Goal: Information Seeking & Learning: Learn about a topic

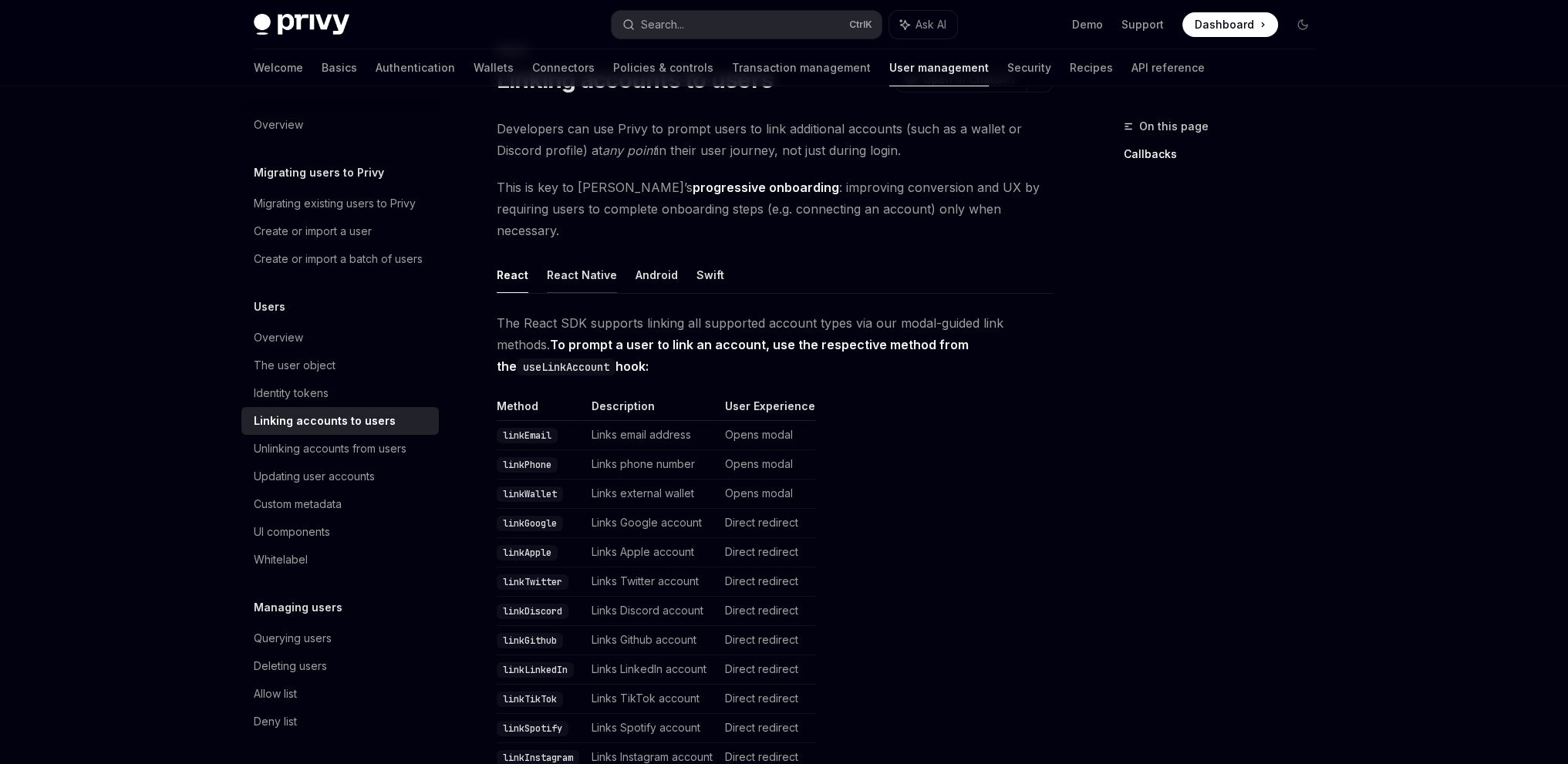
scroll to position [77, 0]
click at [608, 266] on button "React Native" at bounding box center [581, 274] width 70 height 37
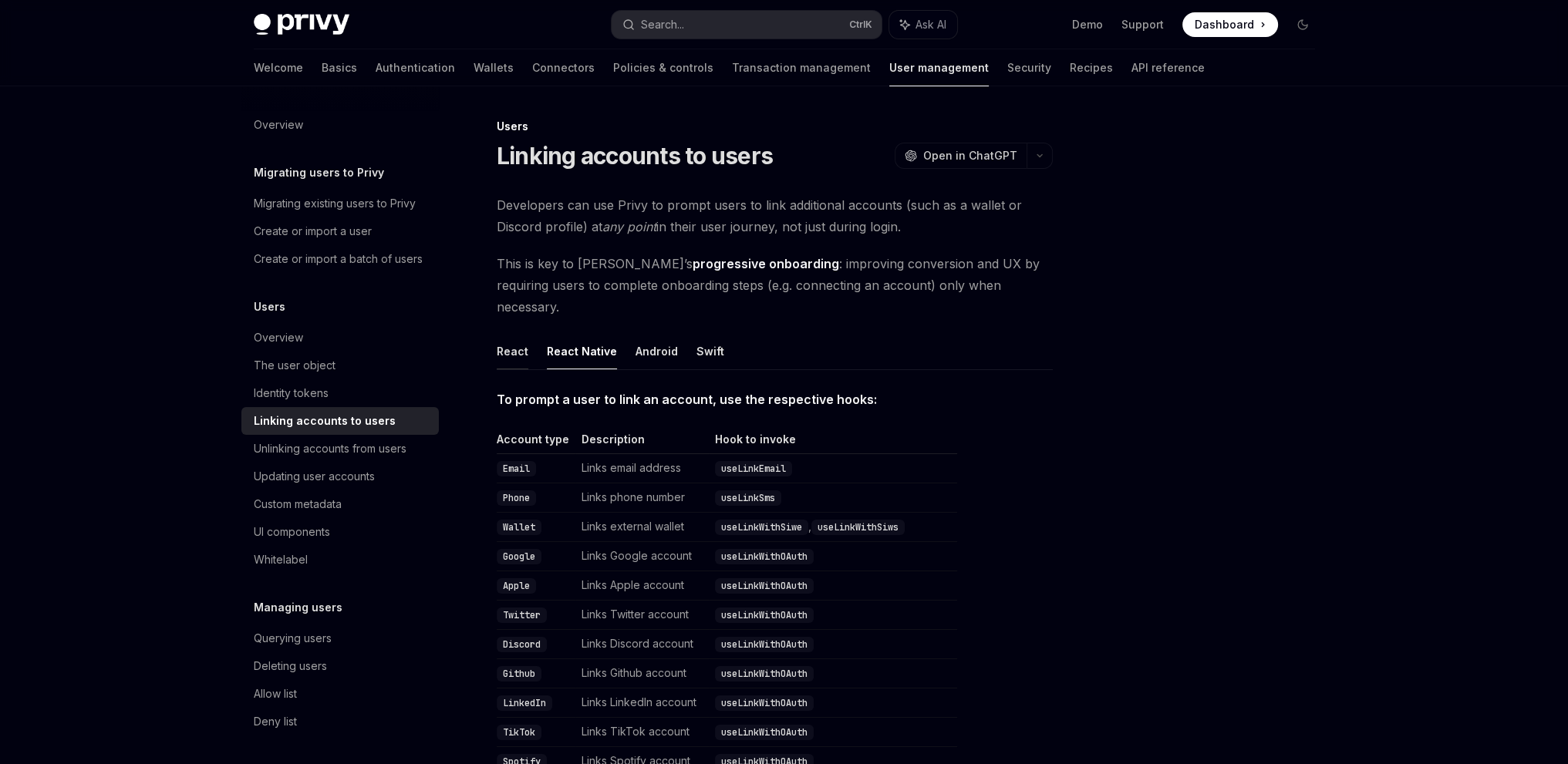
click at [519, 333] on button "React" at bounding box center [512, 351] width 32 height 37
type textarea "*"
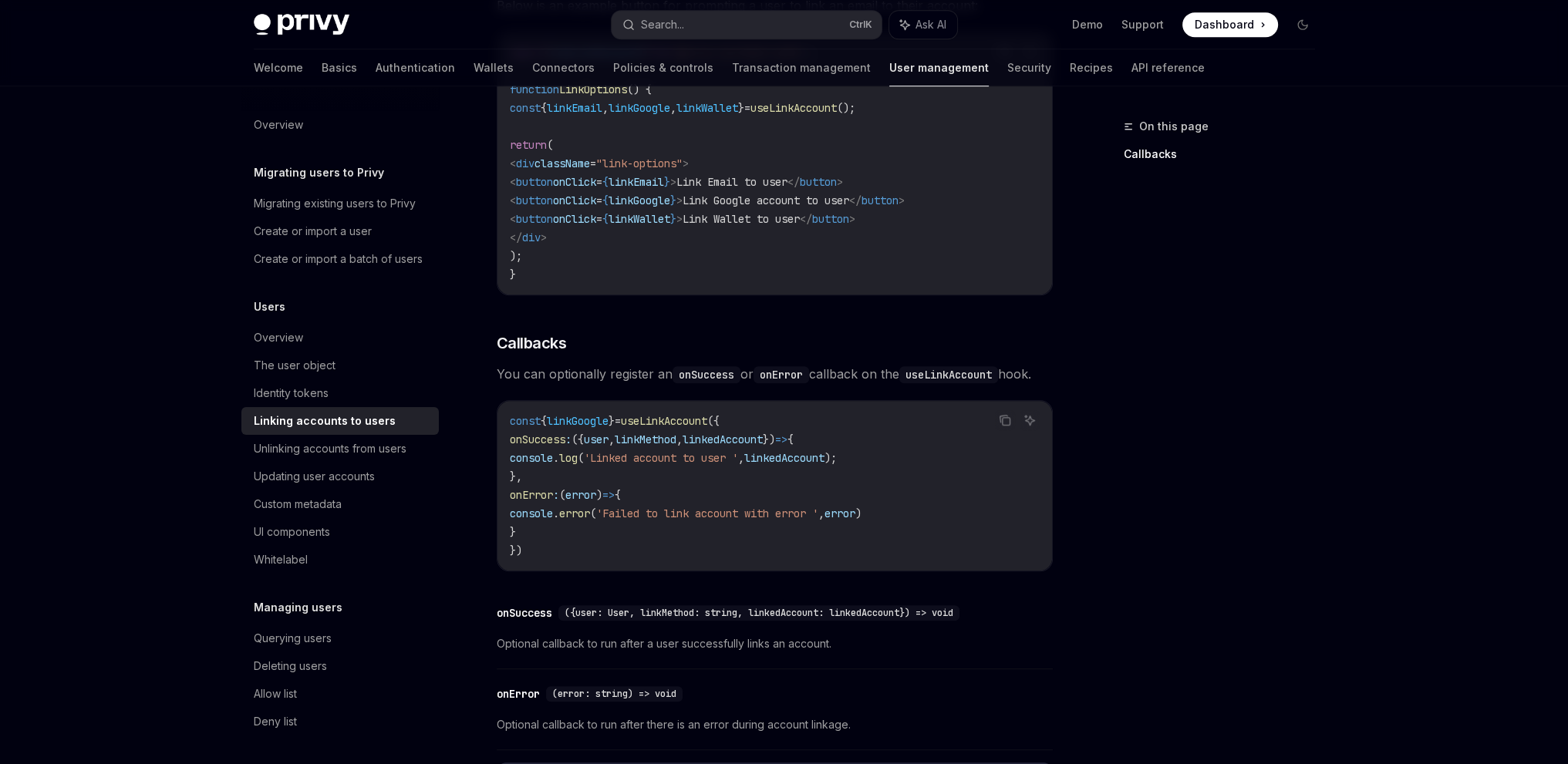
scroll to position [1743, 0]
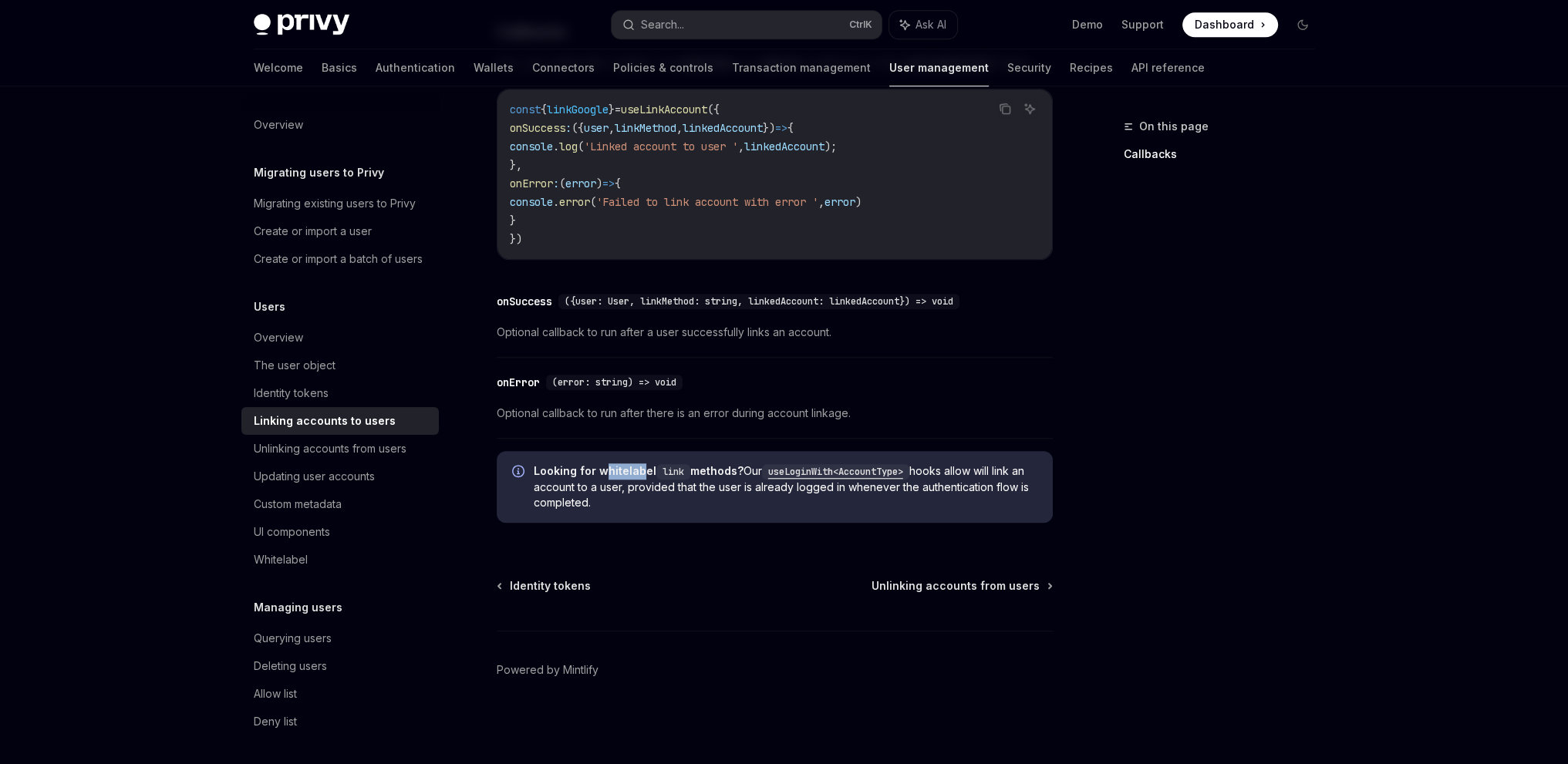
drag, startPoint x: 638, startPoint y: 475, endPoint x: 602, endPoint y: 475, distance: 36.0
click at [602, 475] on strong "Looking for whitelabel link methods?" at bounding box center [639, 471] width 210 height 13
click at [744, 477] on span "Looking for whitelabel link methods? Our useLoginWith<AccountType> hooks allow …" at bounding box center [785, 487] width 503 height 47
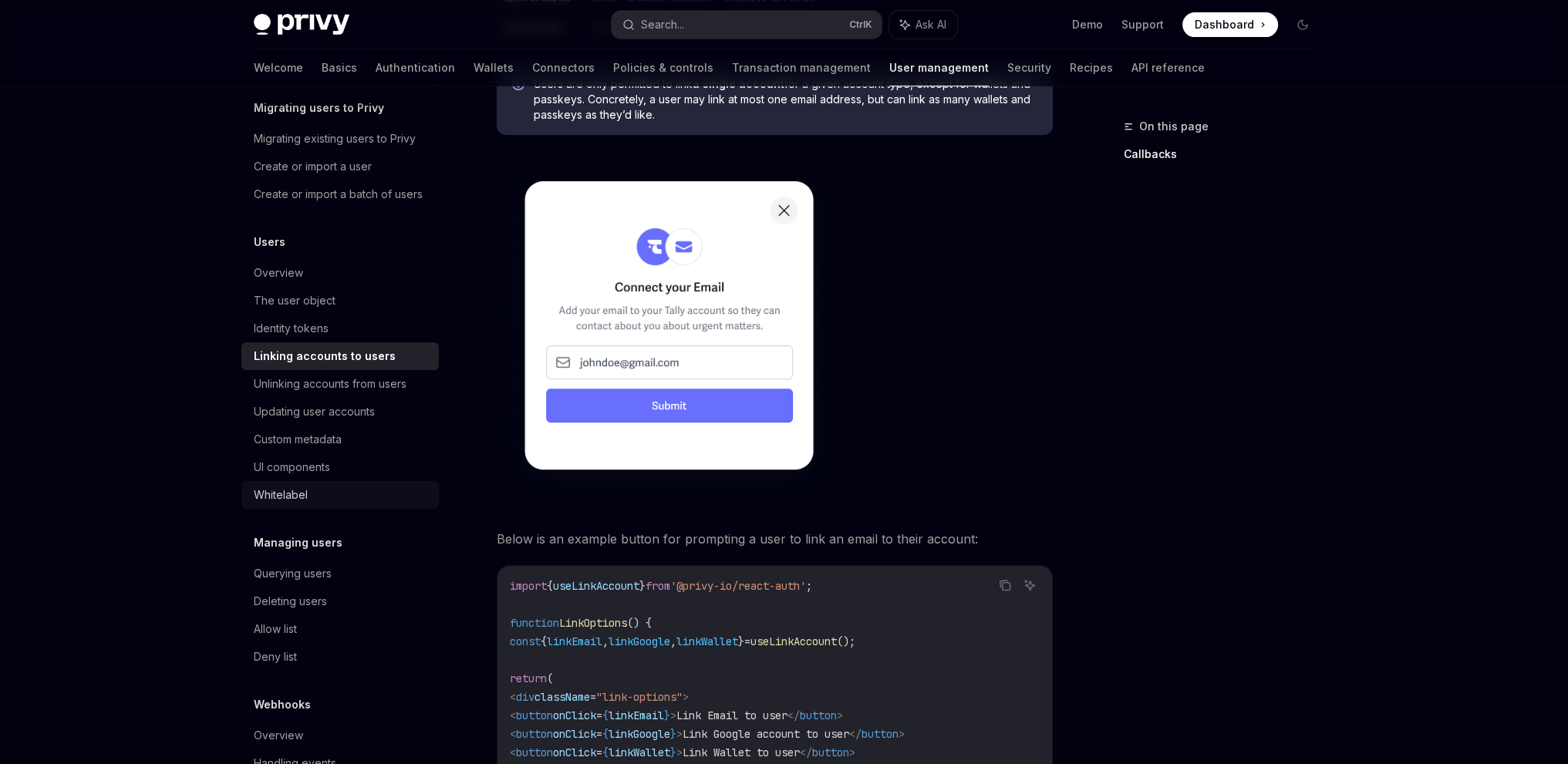
scroll to position [0, 0]
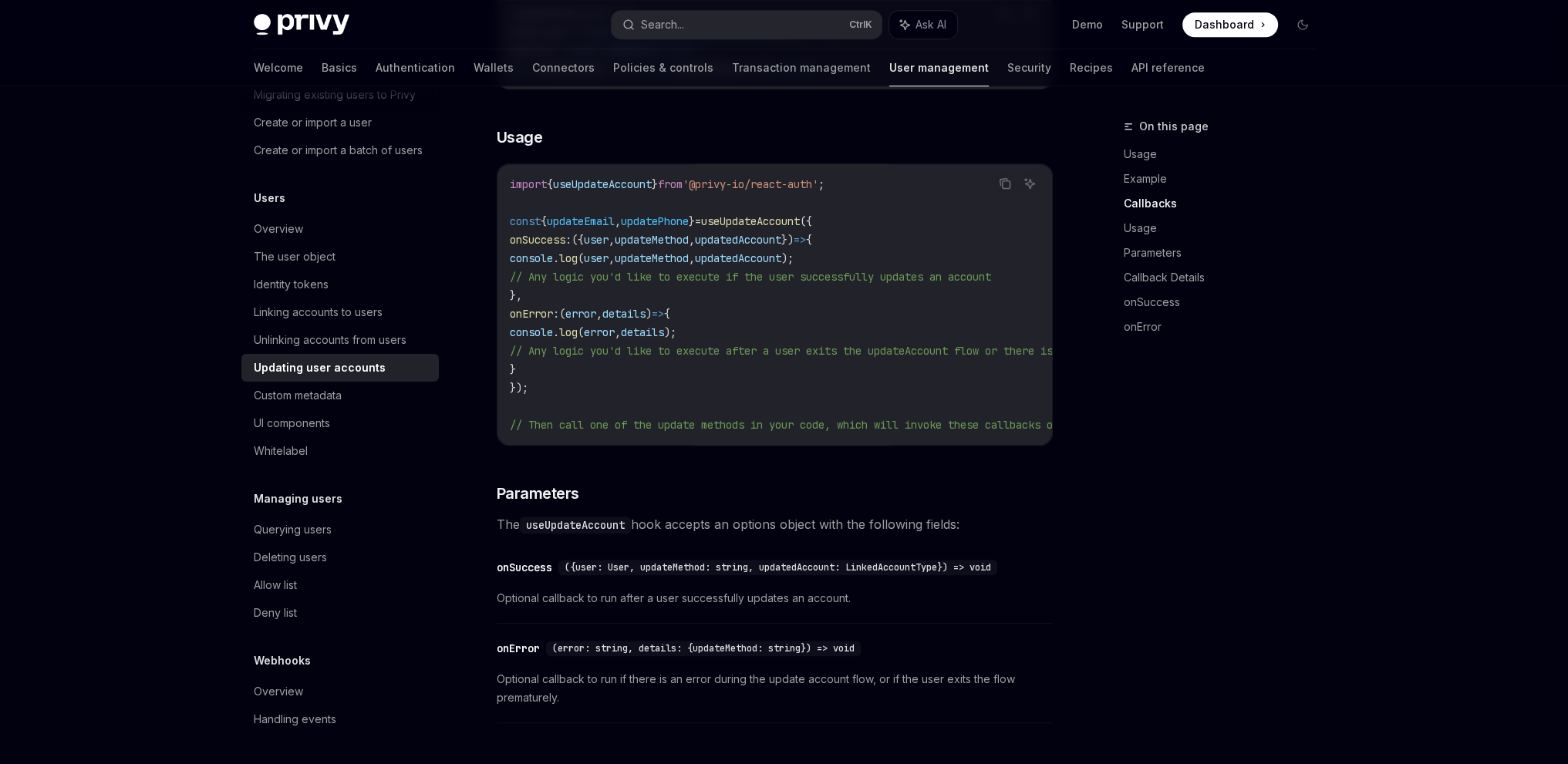
scroll to position [126, 0]
click at [474, 68] on link "Wallets" at bounding box center [494, 67] width 40 height 37
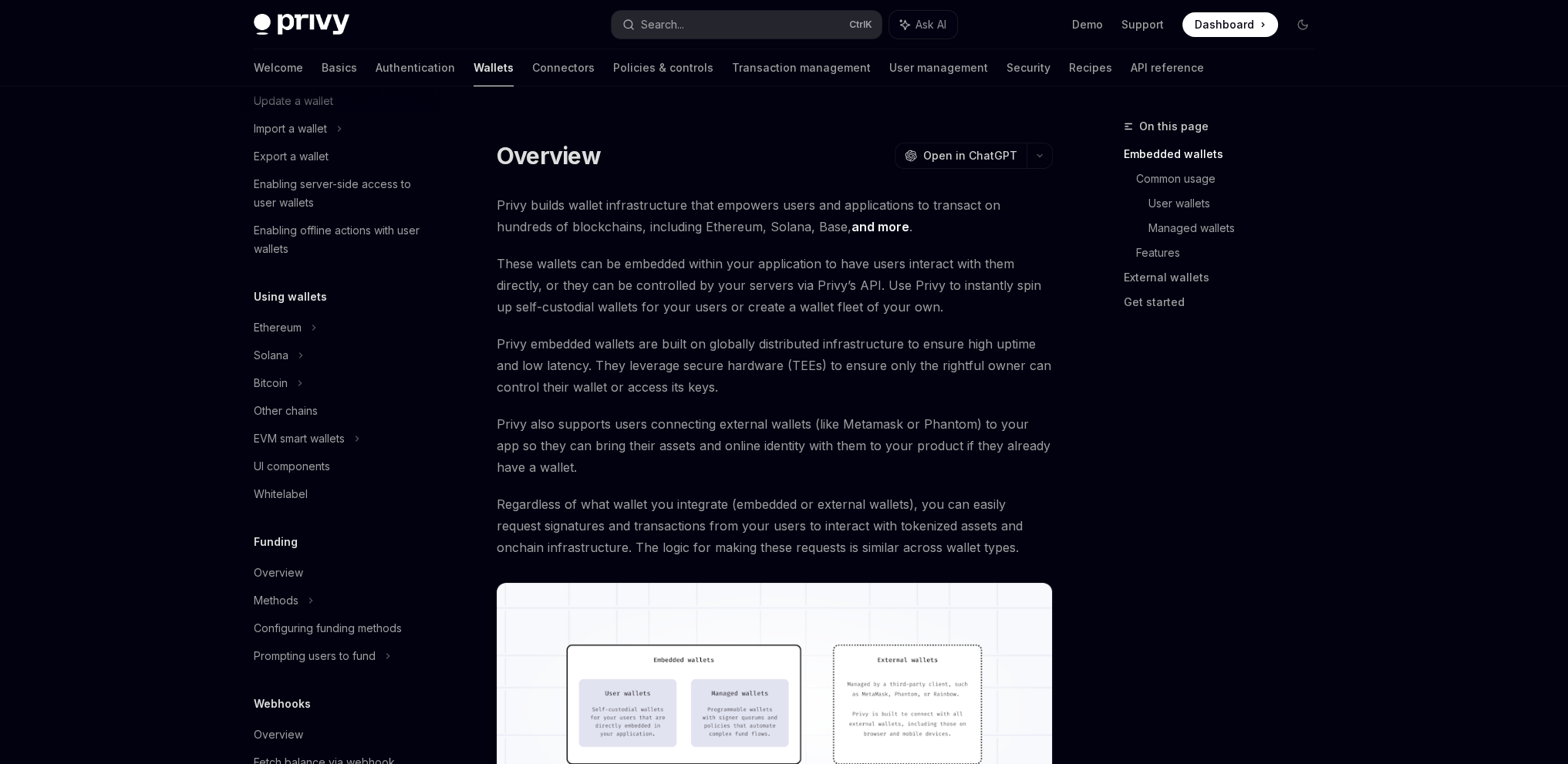
scroll to position [231, 0]
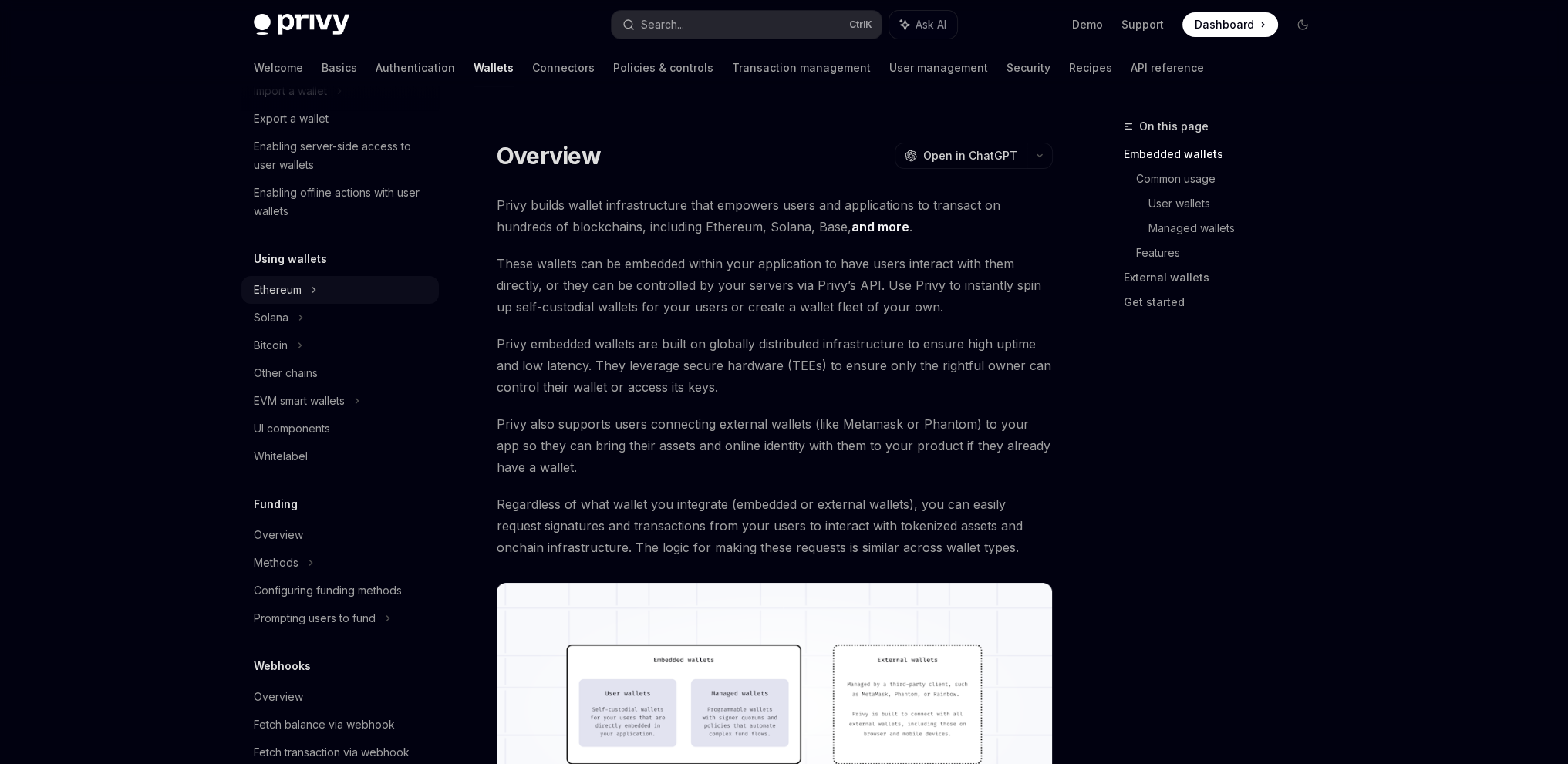
click at [301, 287] on div "Ethereum" at bounding box center [278, 290] width 48 height 18
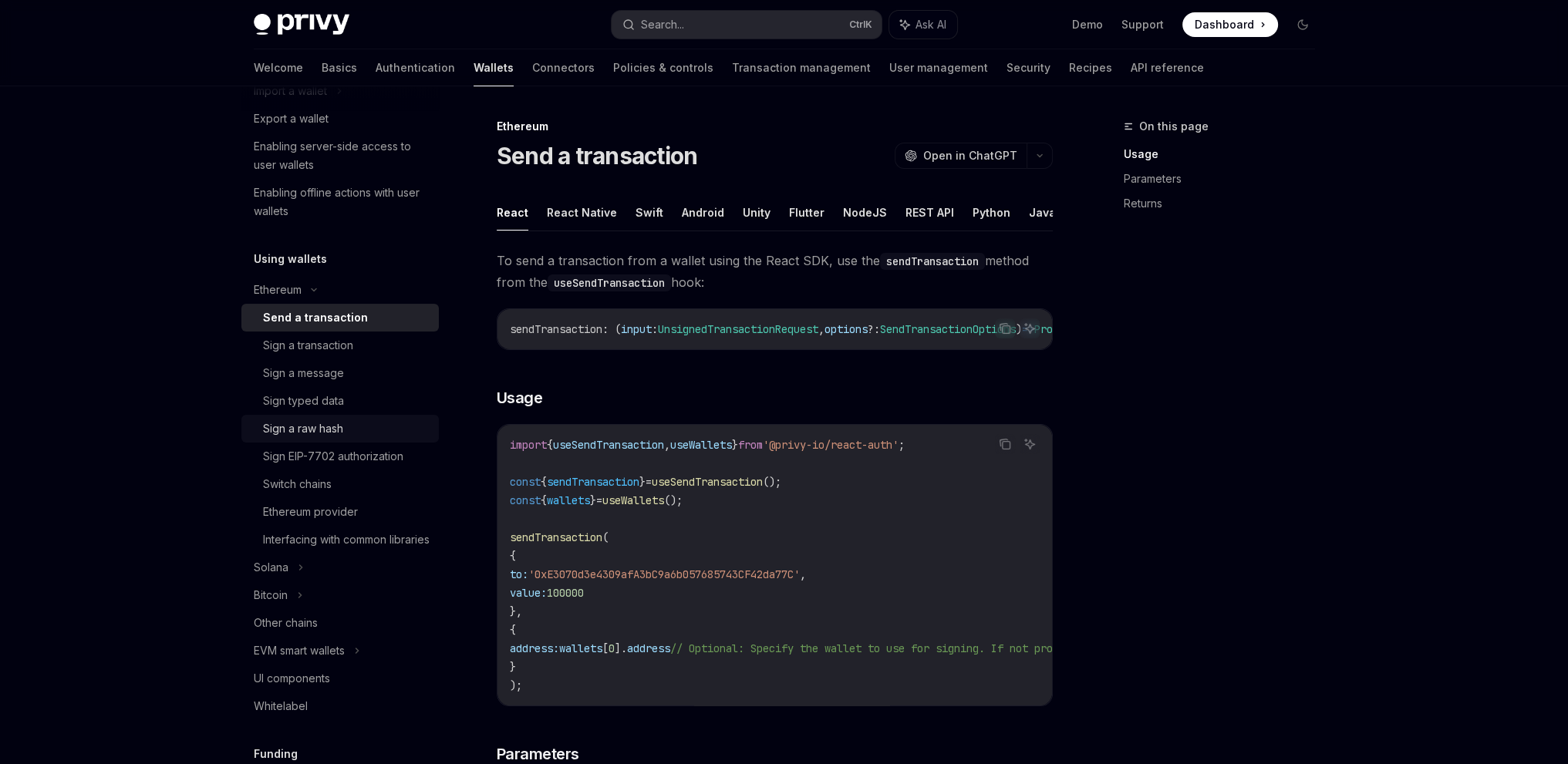
click at [291, 428] on div "Sign a raw hash" at bounding box center [302, 428] width 80 height 18
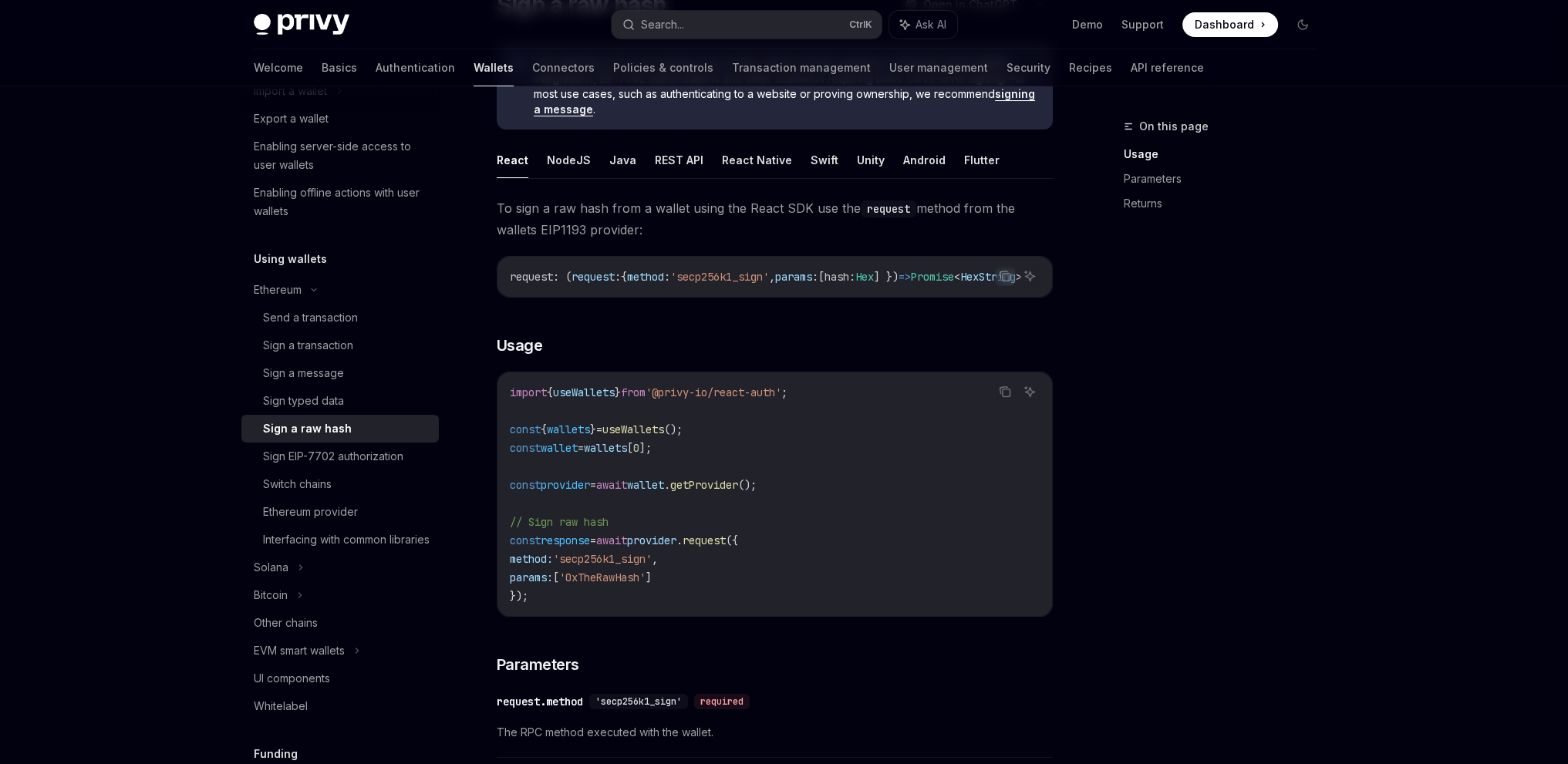
scroll to position [154, 0]
click at [330, 490] on div "Switch chains" at bounding box center [296, 484] width 68 height 18
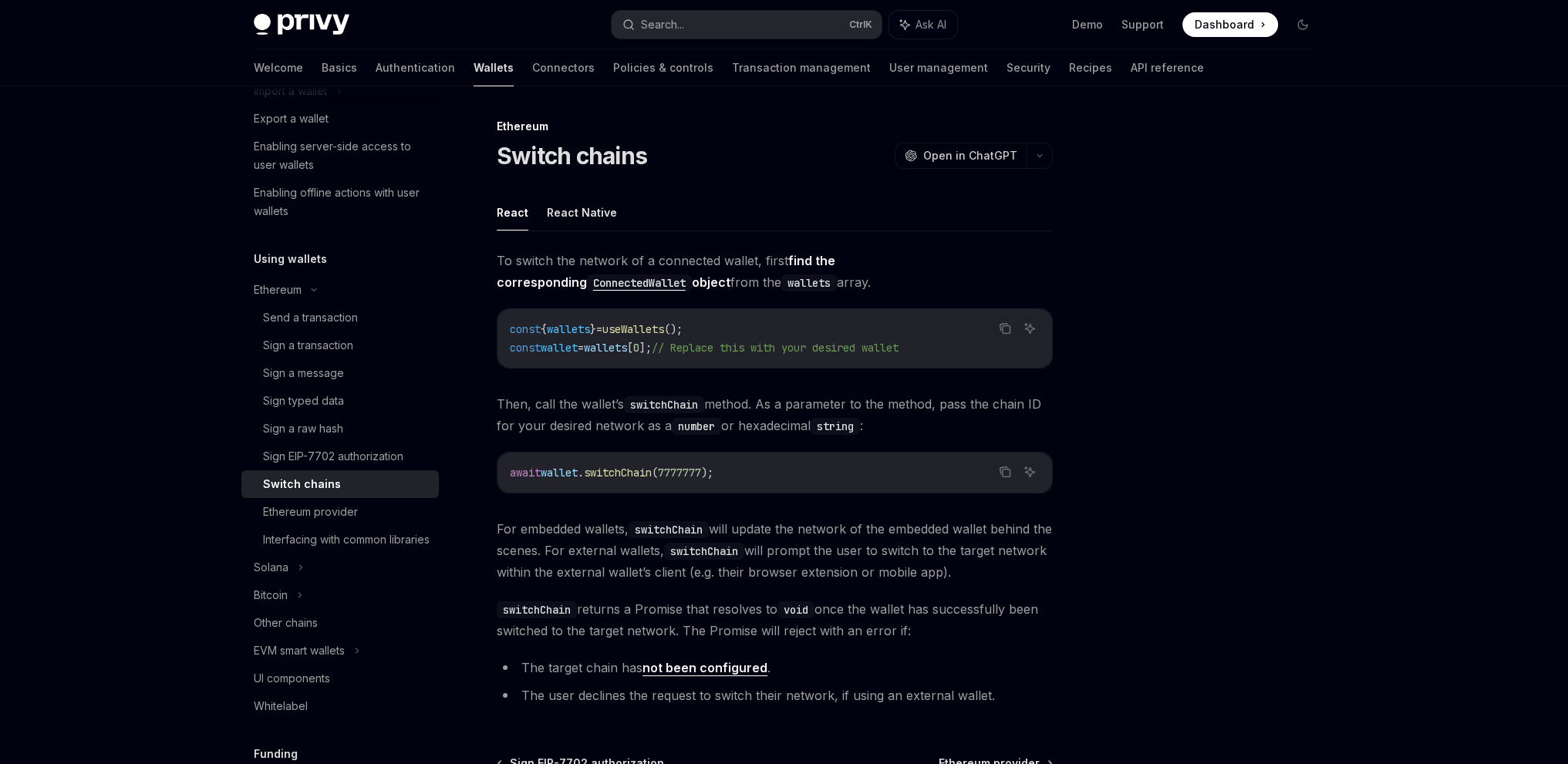
scroll to position [540, 0]
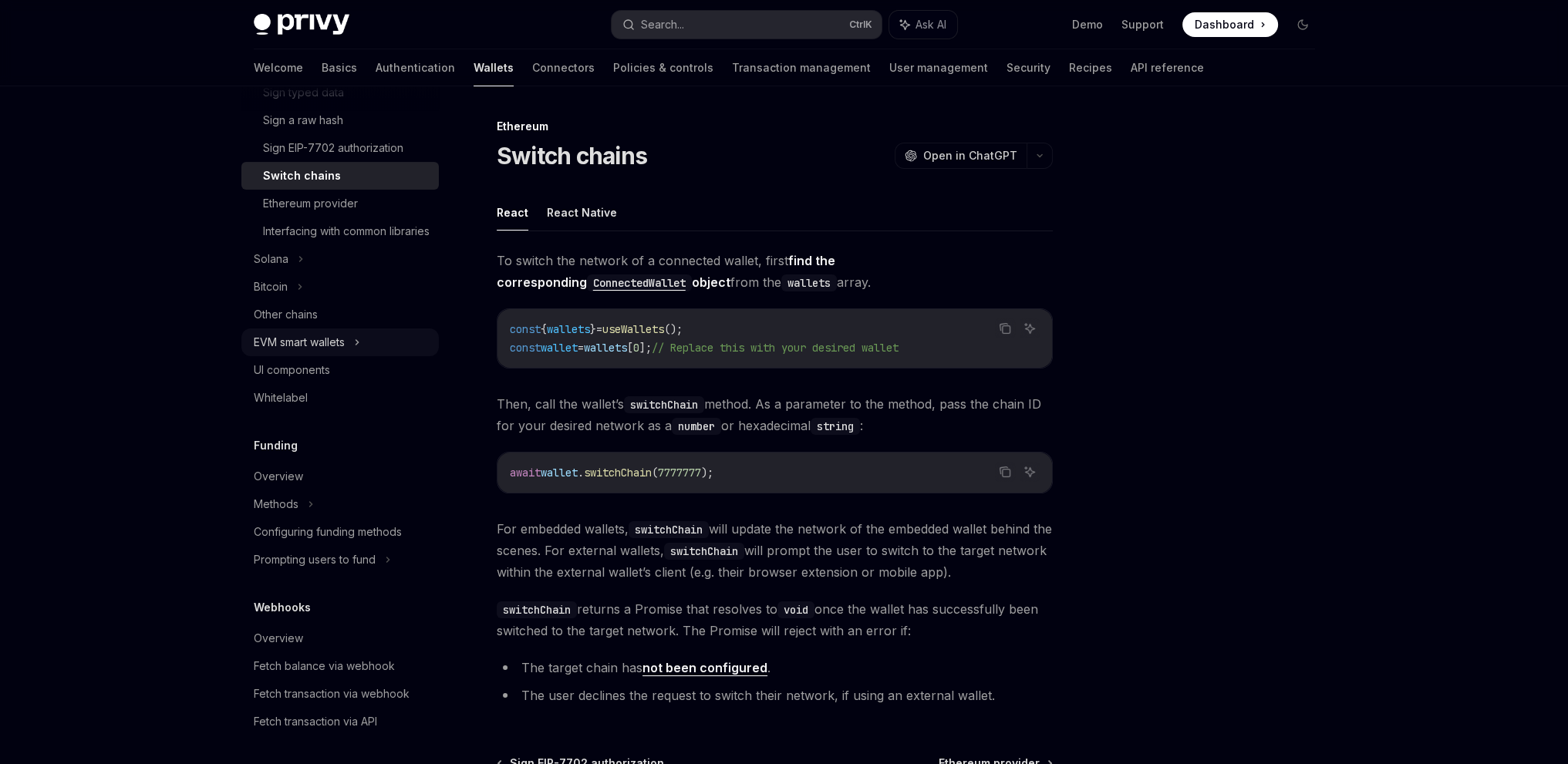
click at [316, 351] on div "EVM smart wallets" at bounding box center [299, 342] width 91 height 18
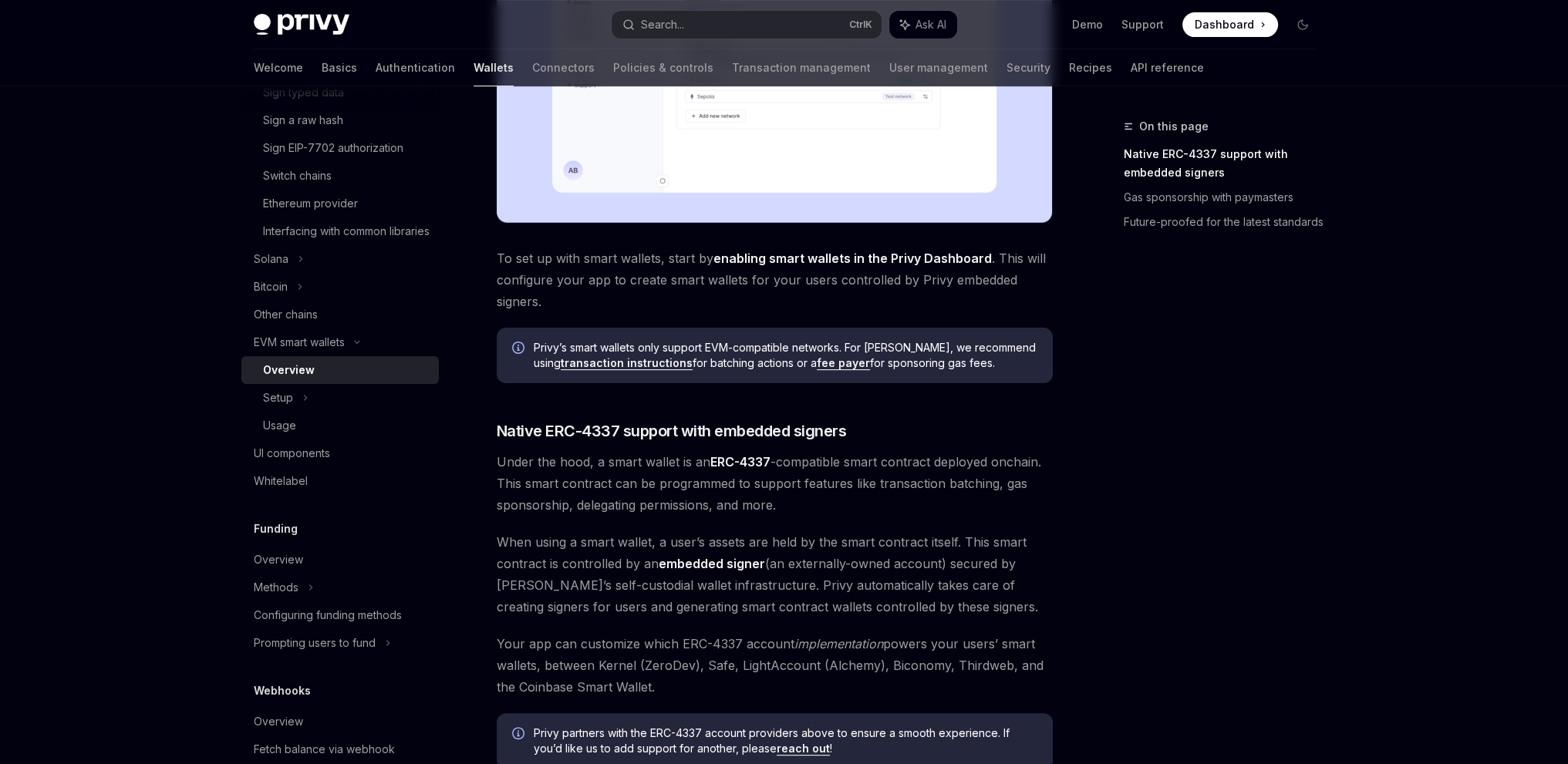
scroll to position [1003, 0]
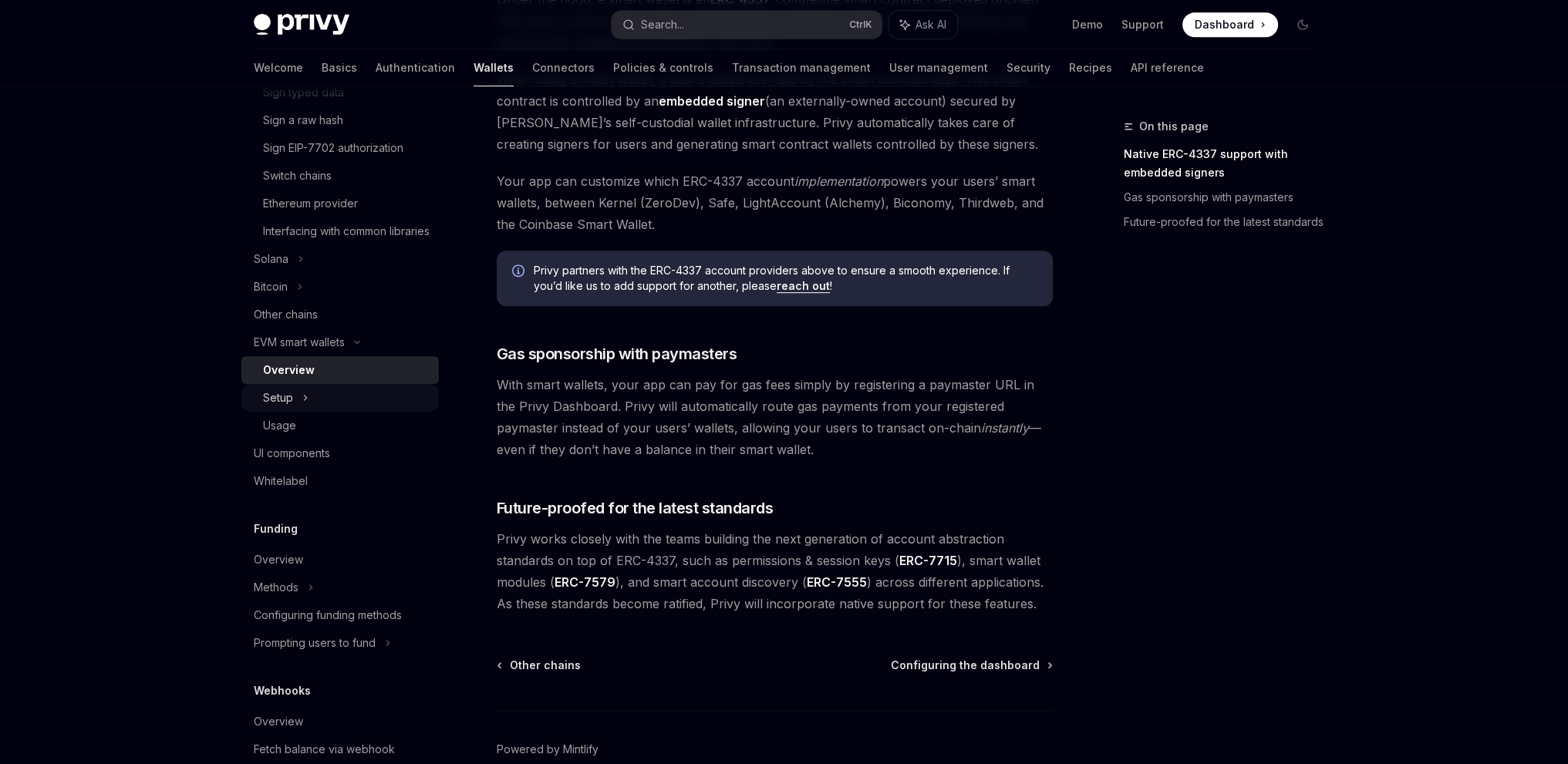
click at [324, 412] on div "Setup" at bounding box center [340, 397] width 197 height 28
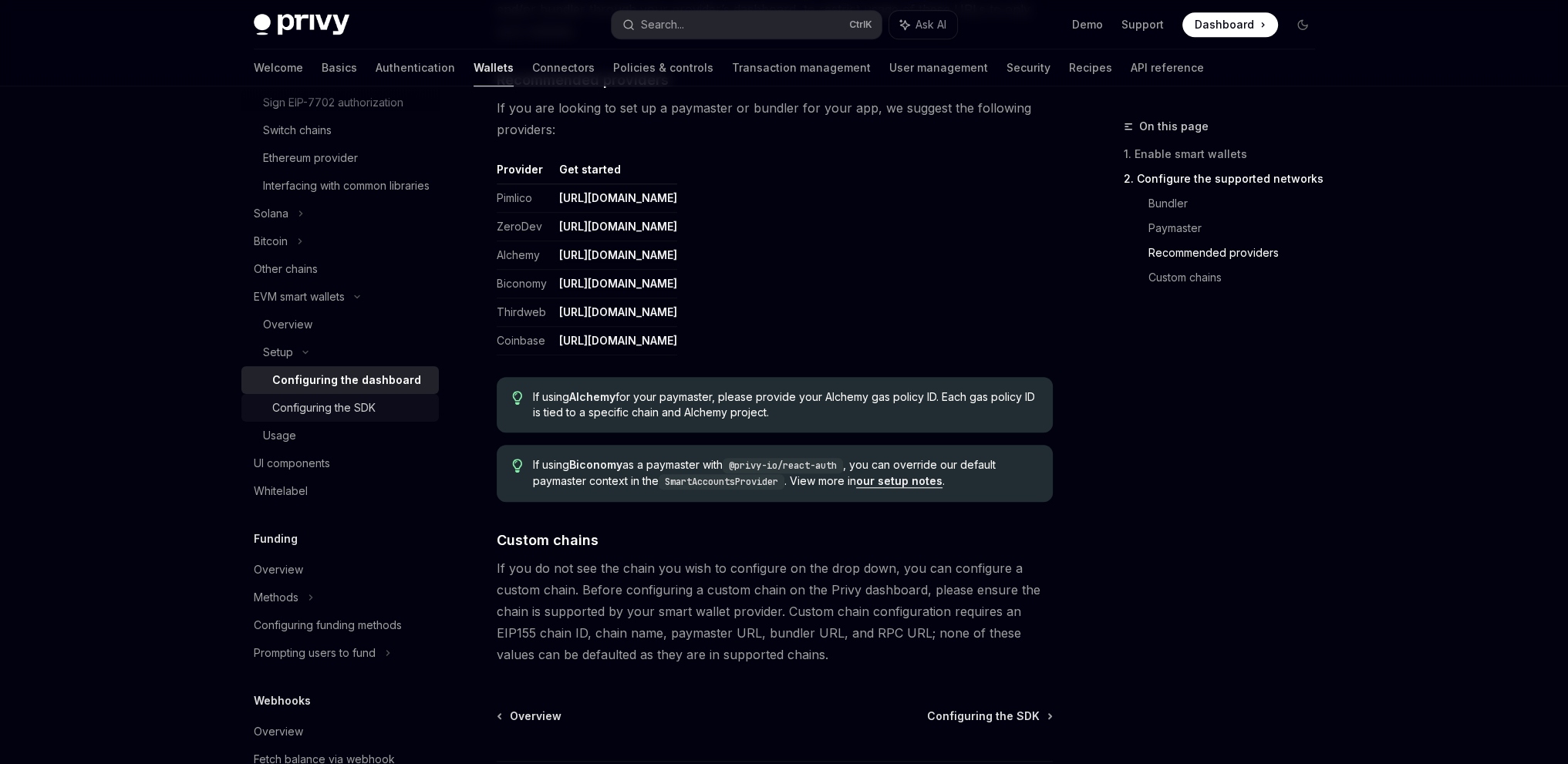
scroll to position [617, 0]
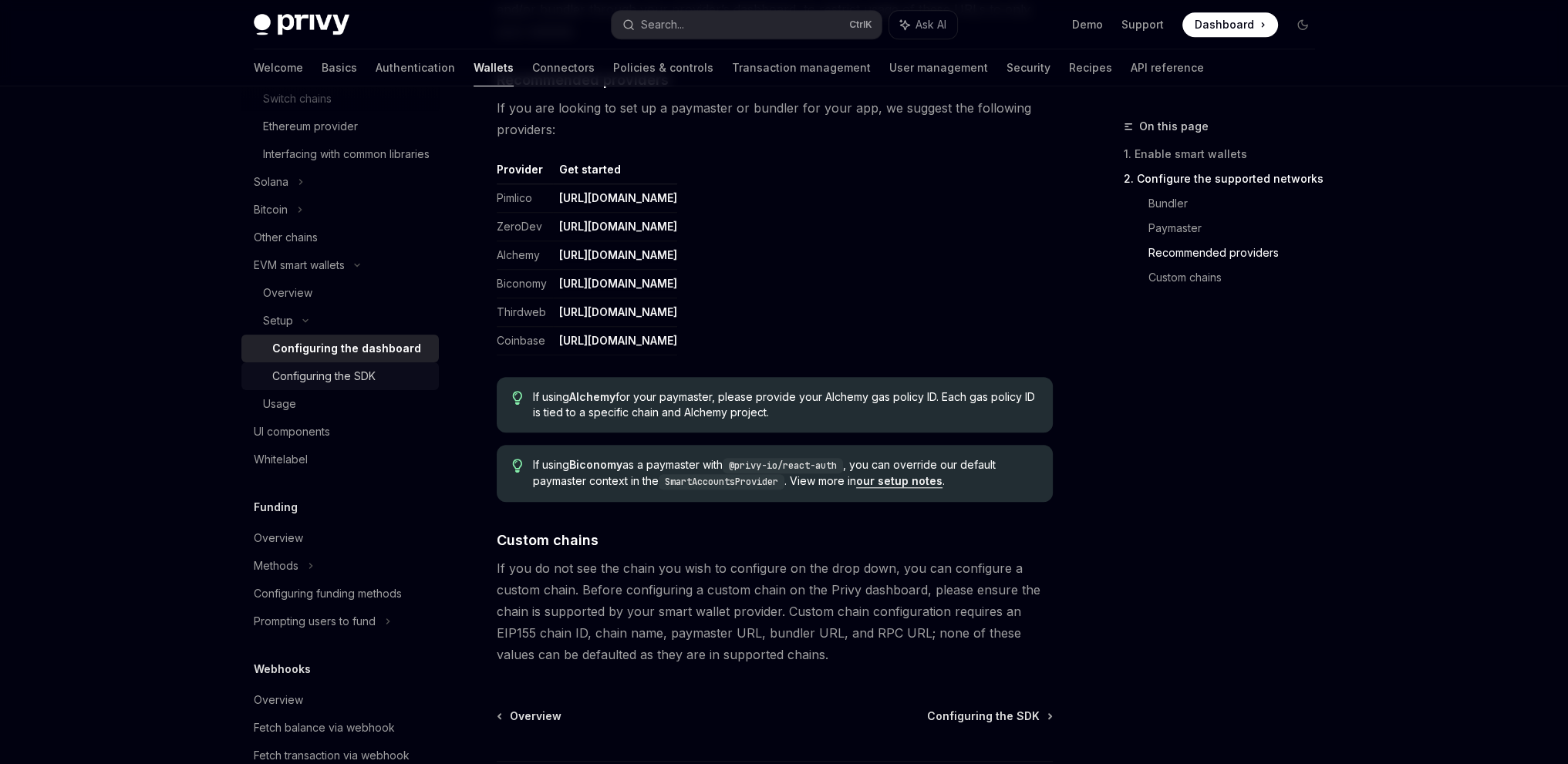
click at [333, 386] on div "Configuring the SDK" at bounding box center [323, 375] width 103 height 18
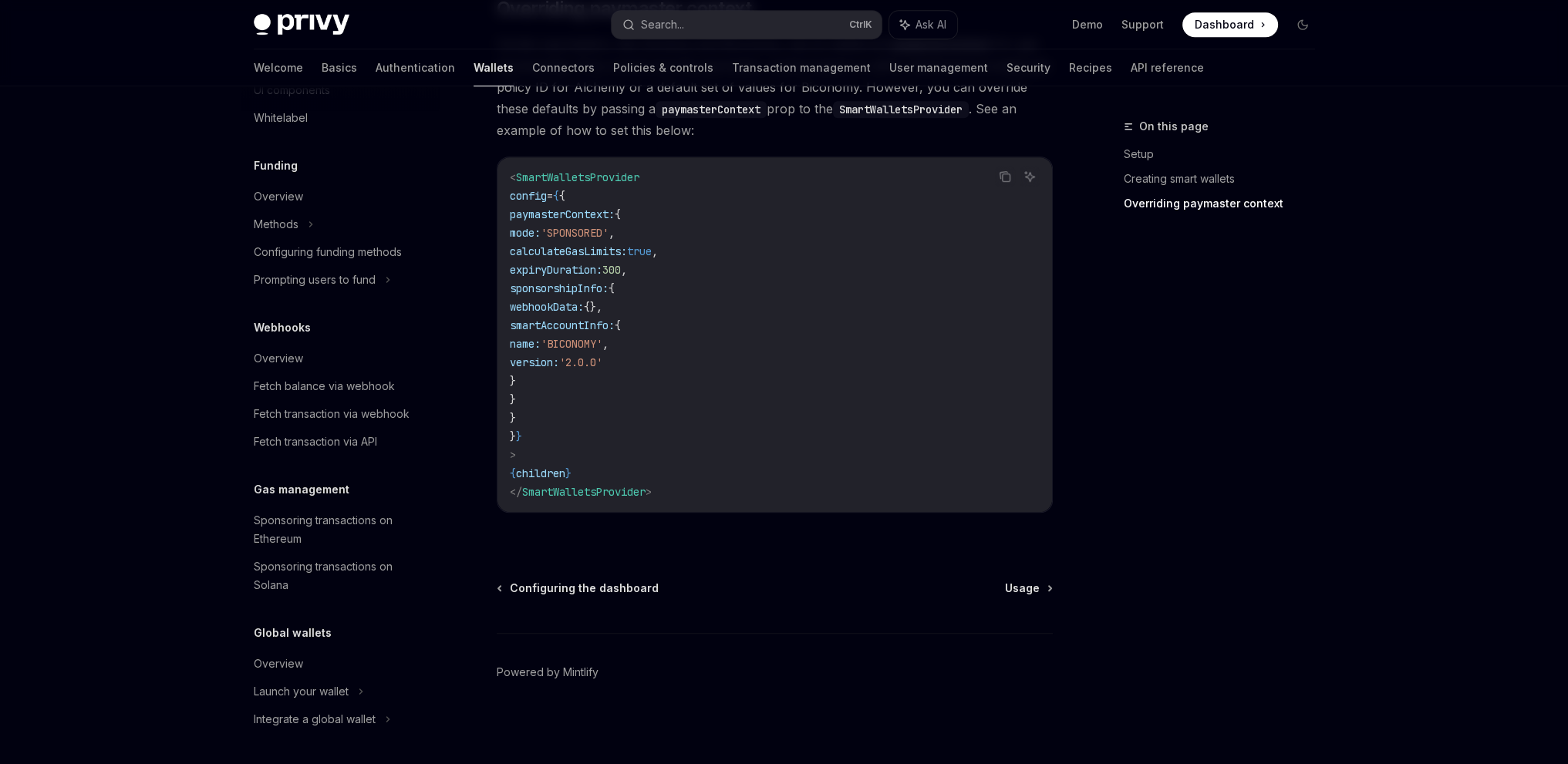
scroll to position [977, 0]
click at [335, 521] on div "Sponsoring transactions on Ethereum" at bounding box center [342, 529] width 176 height 37
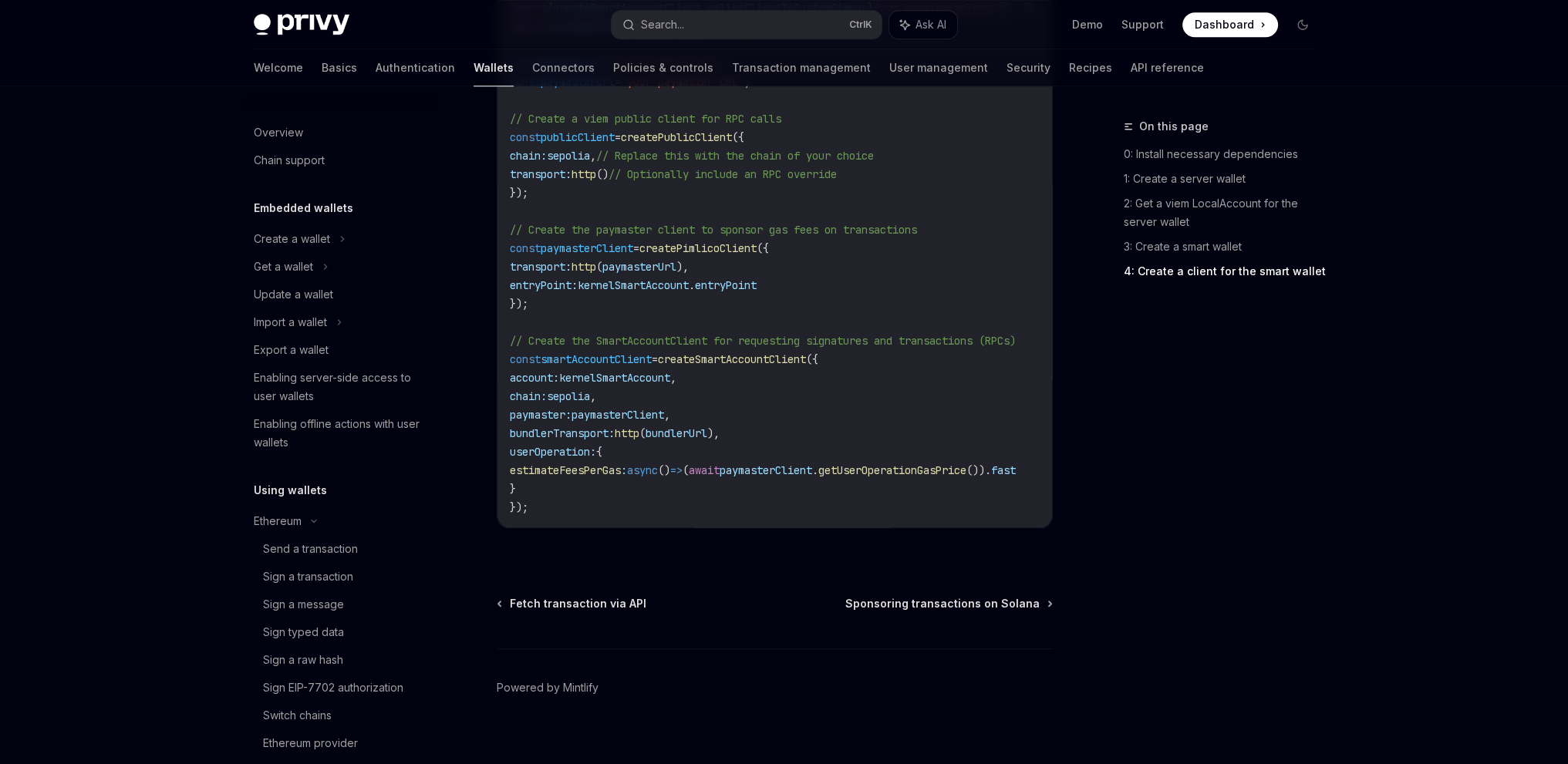
click at [244, 77] on div "Welcome Basics Authentication Wallets Connectors Policies & controls Transactio…" at bounding box center [784, 67] width 1136 height 37
click at [321, 67] on link "Basics" at bounding box center [339, 67] width 36 height 37
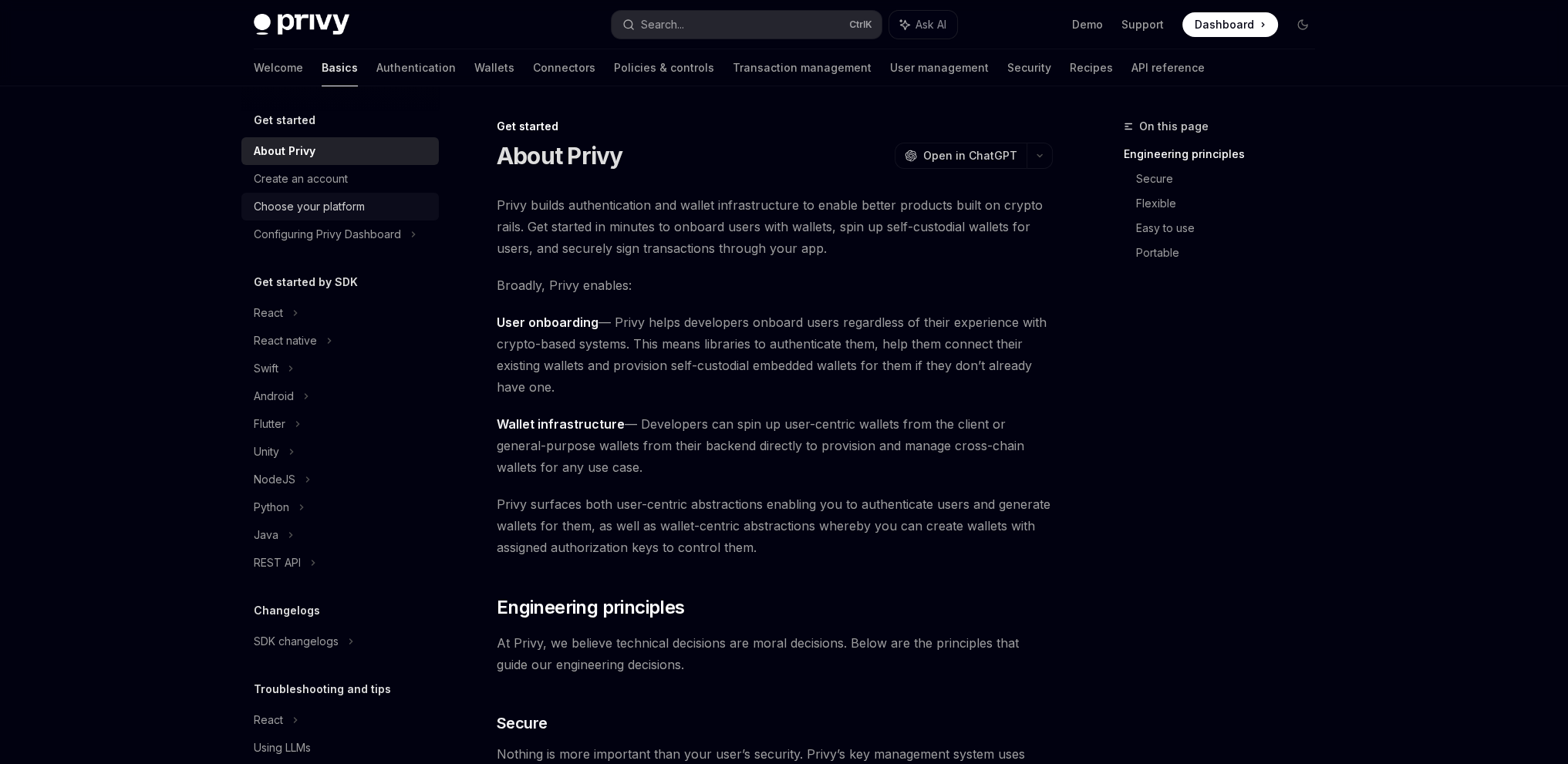
click at [355, 209] on div "Choose your platform" at bounding box center [309, 206] width 111 height 18
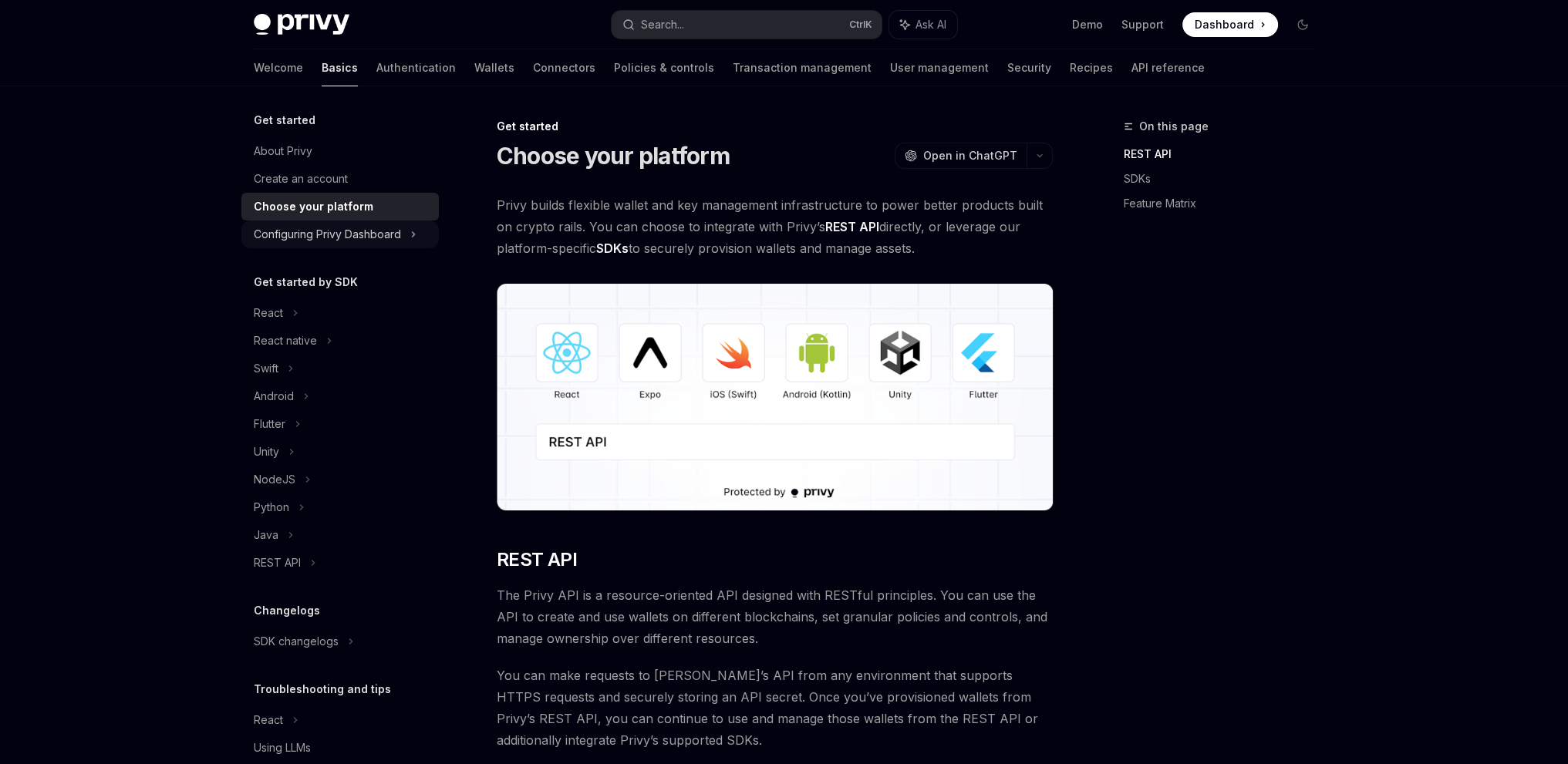
click at [359, 225] on div "Configuring Privy Dashboard" at bounding box center [327, 234] width 147 height 18
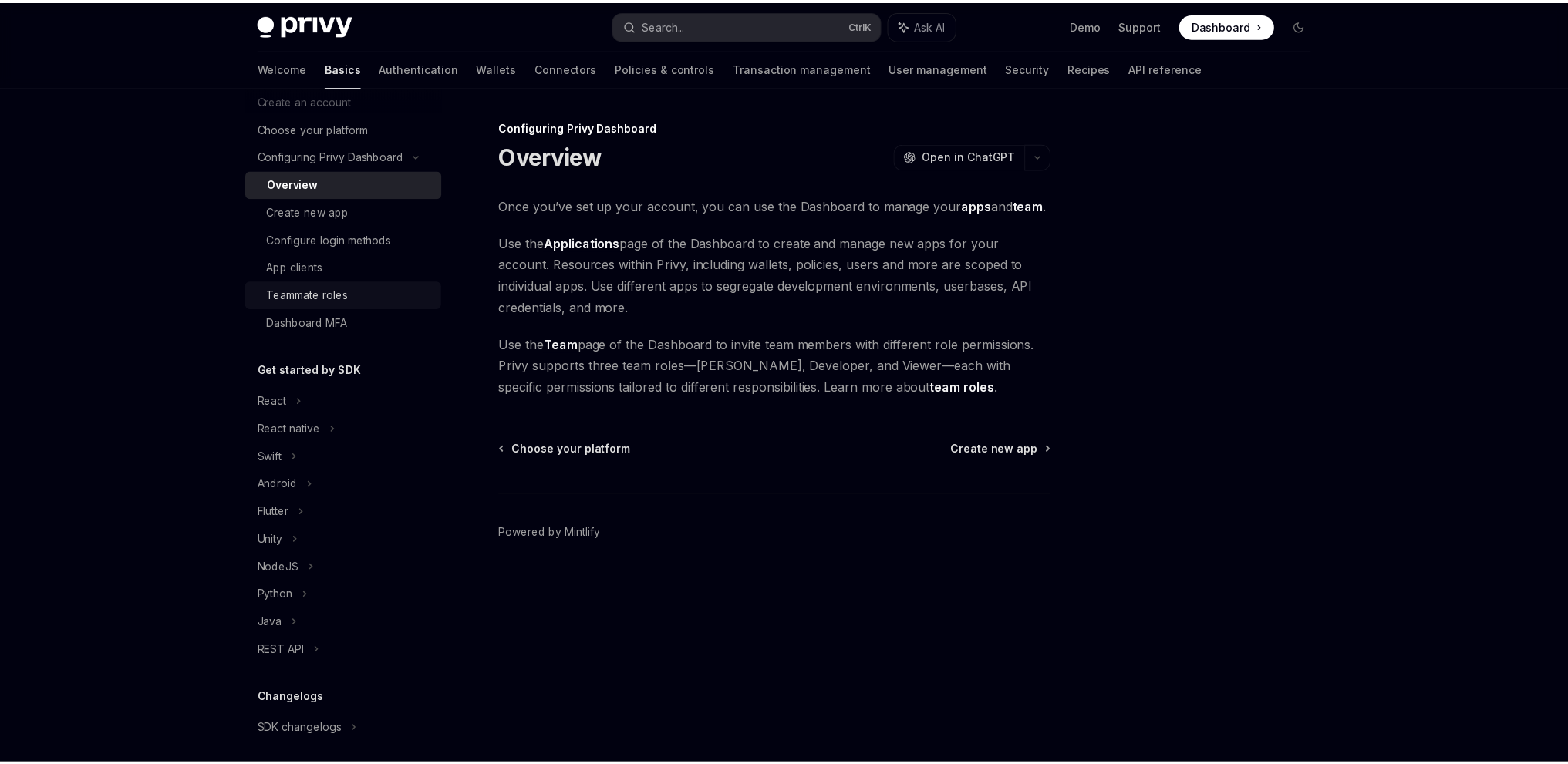
scroll to position [222, 0]
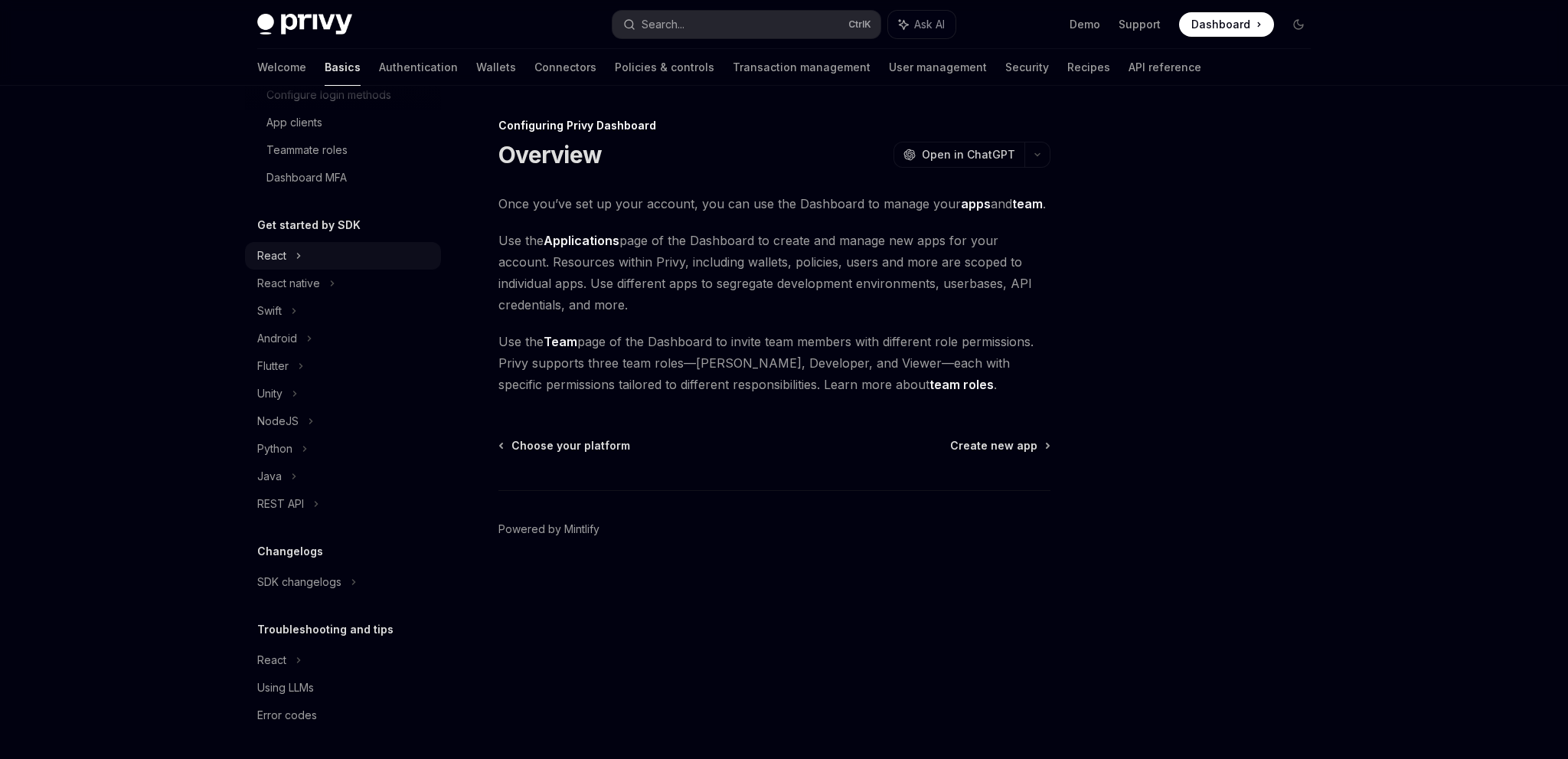
click at [291, 253] on div "React" at bounding box center [342, 255] width 196 height 28
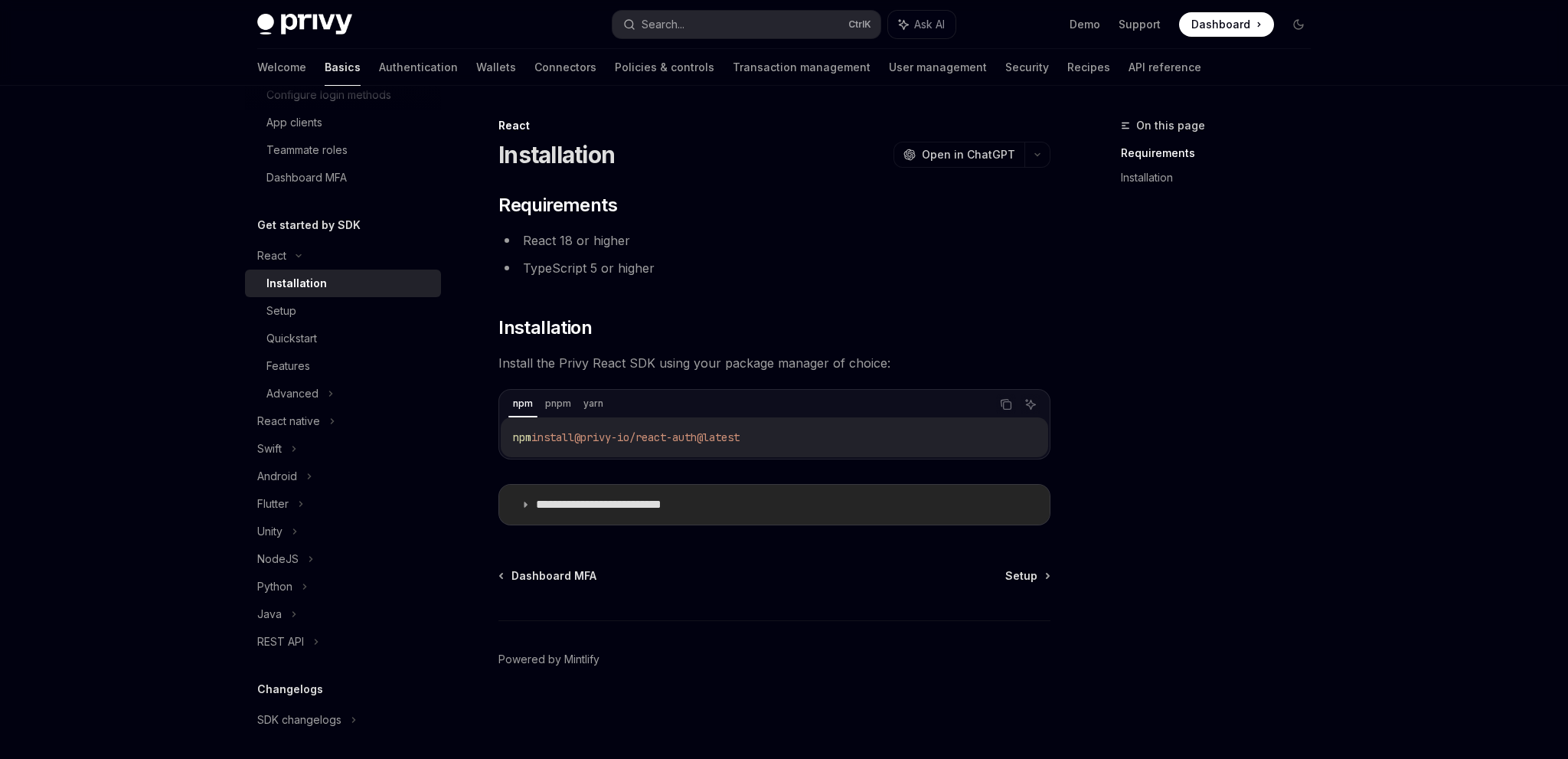
click at [653, 508] on p "**********" at bounding box center [623, 505] width 174 height 15
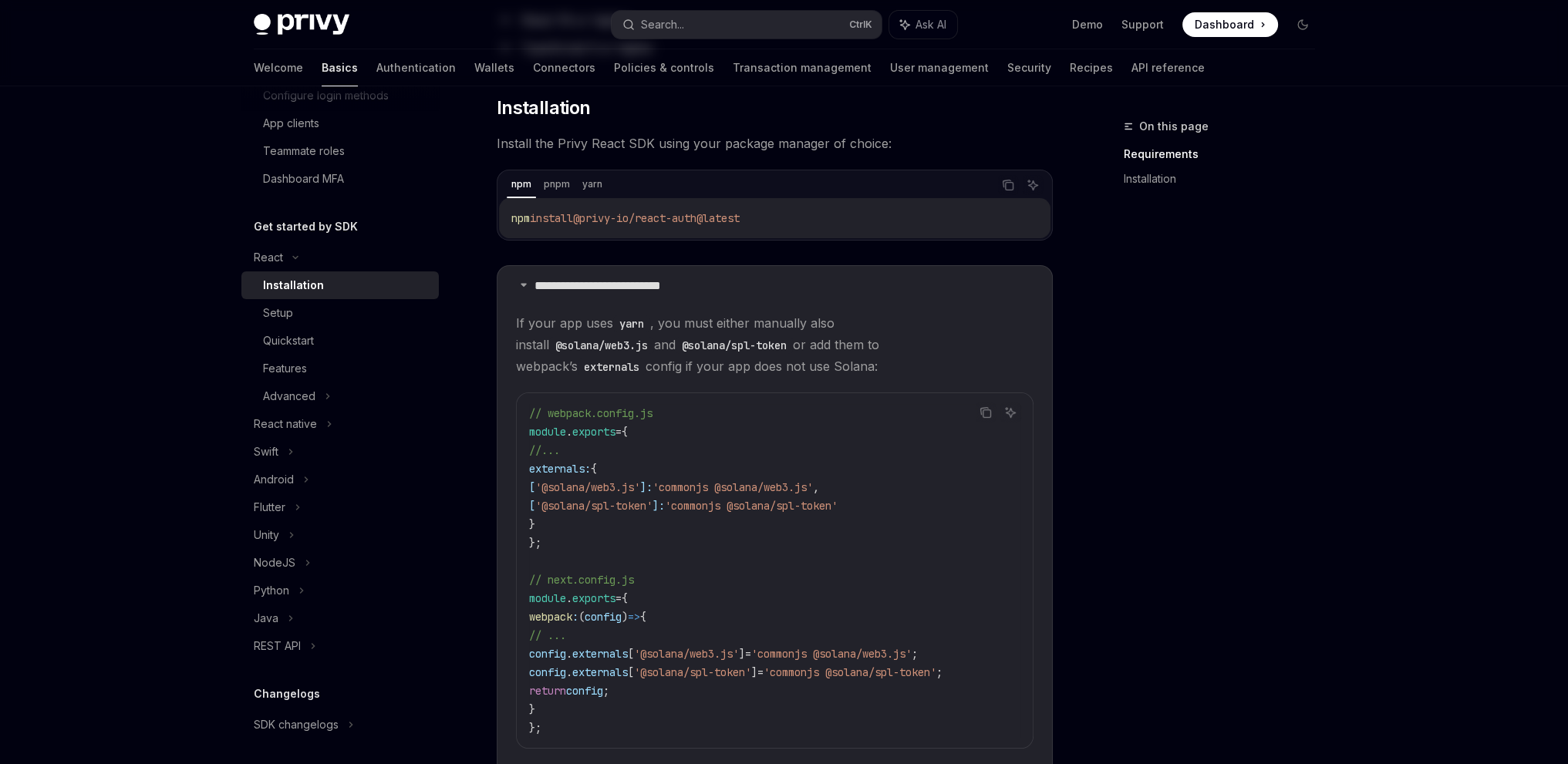
scroll to position [478, 0]
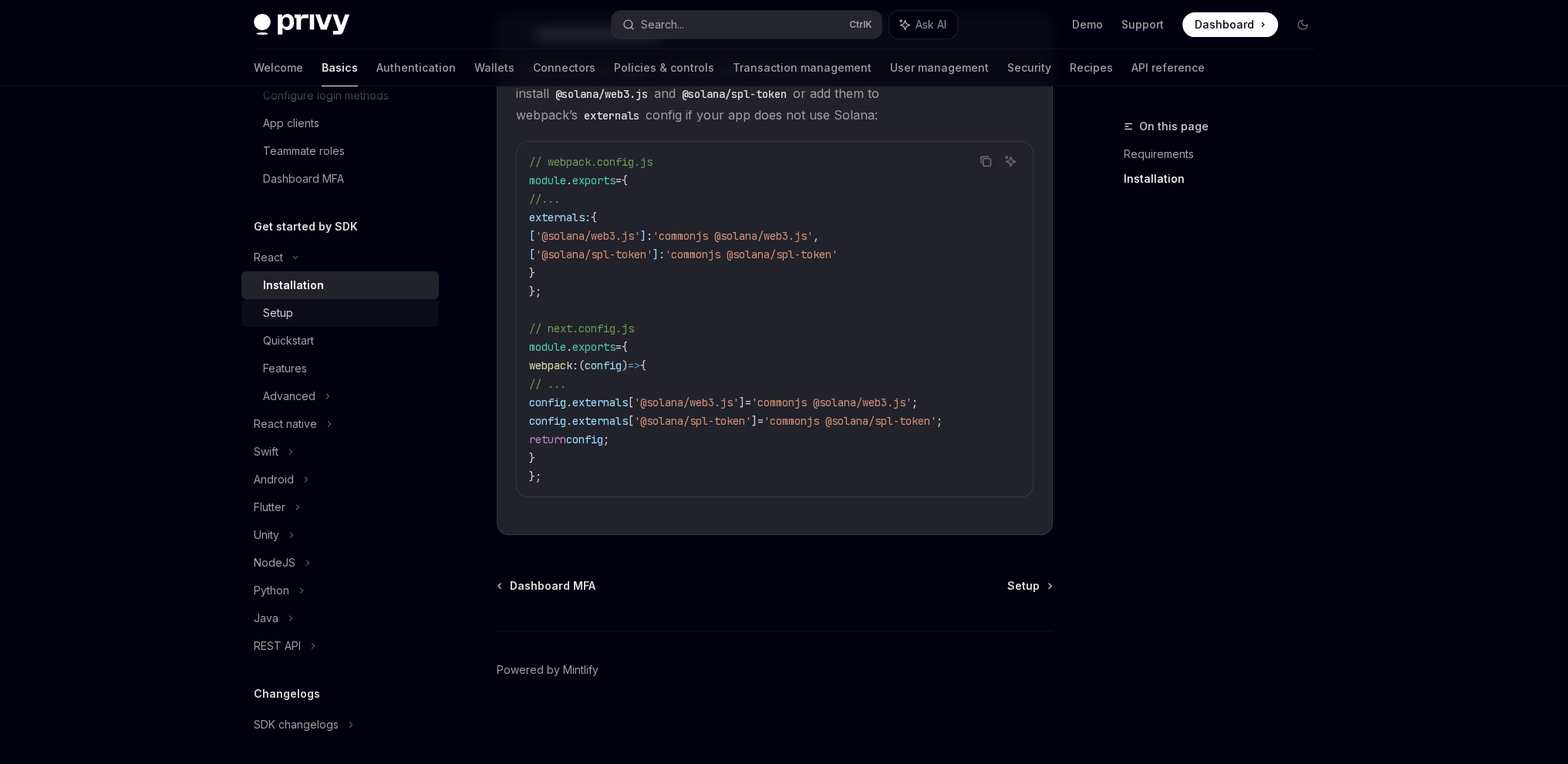
click at [266, 313] on div "Setup" at bounding box center [277, 313] width 30 height 18
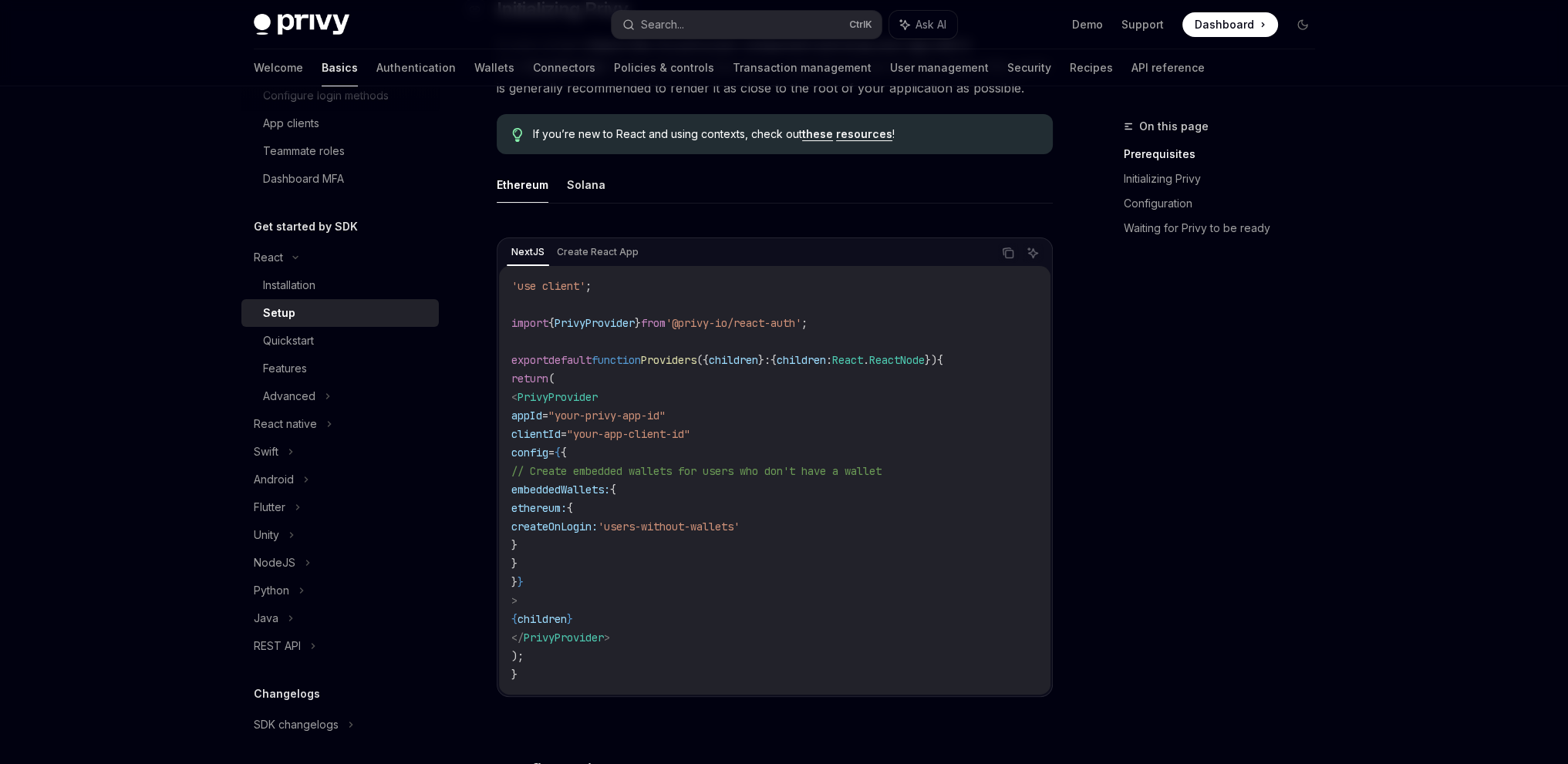
scroll to position [540, 0]
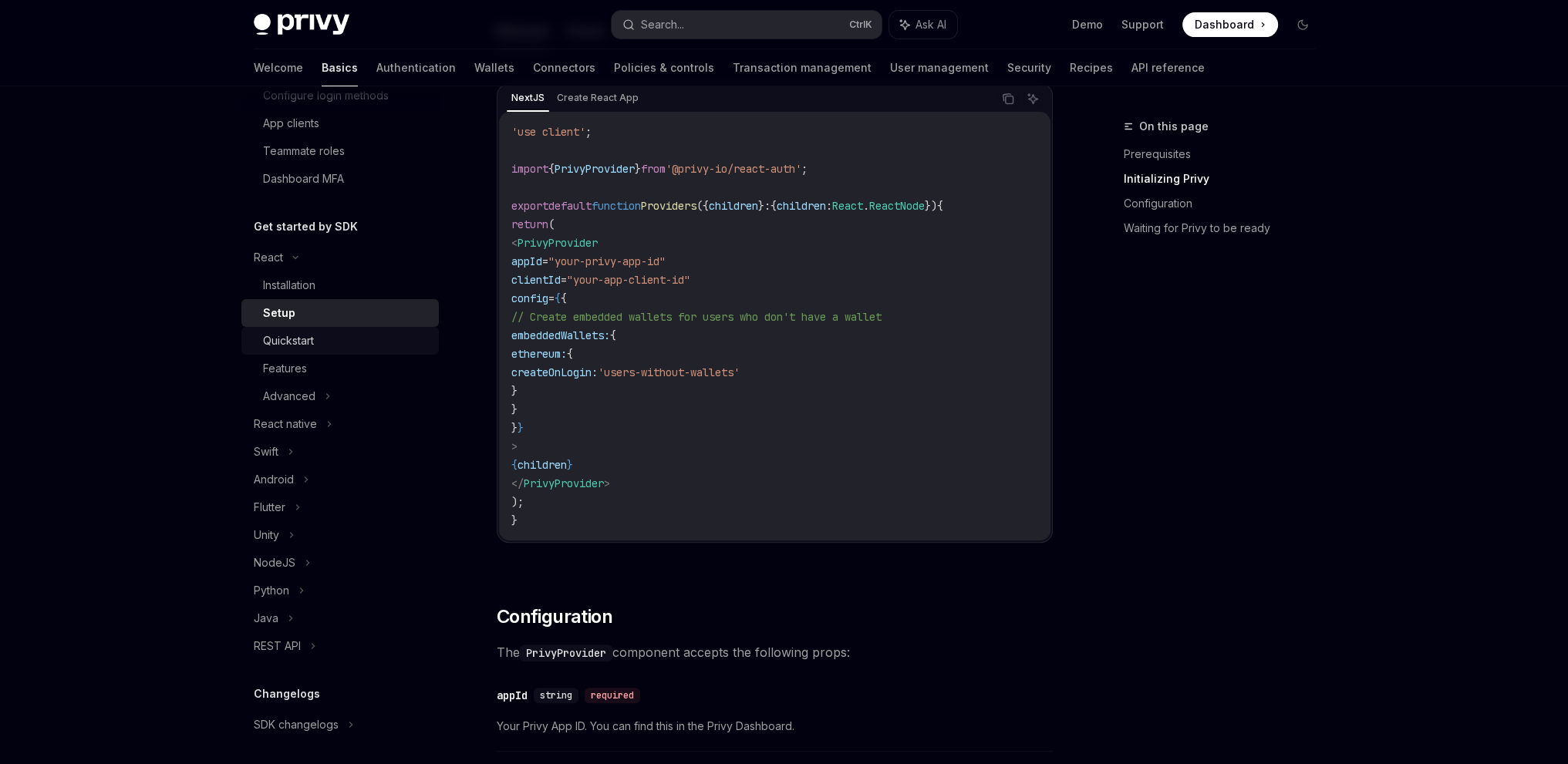
click at [315, 347] on div "Quickstart" at bounding box center [346, 341] width 167 height 18
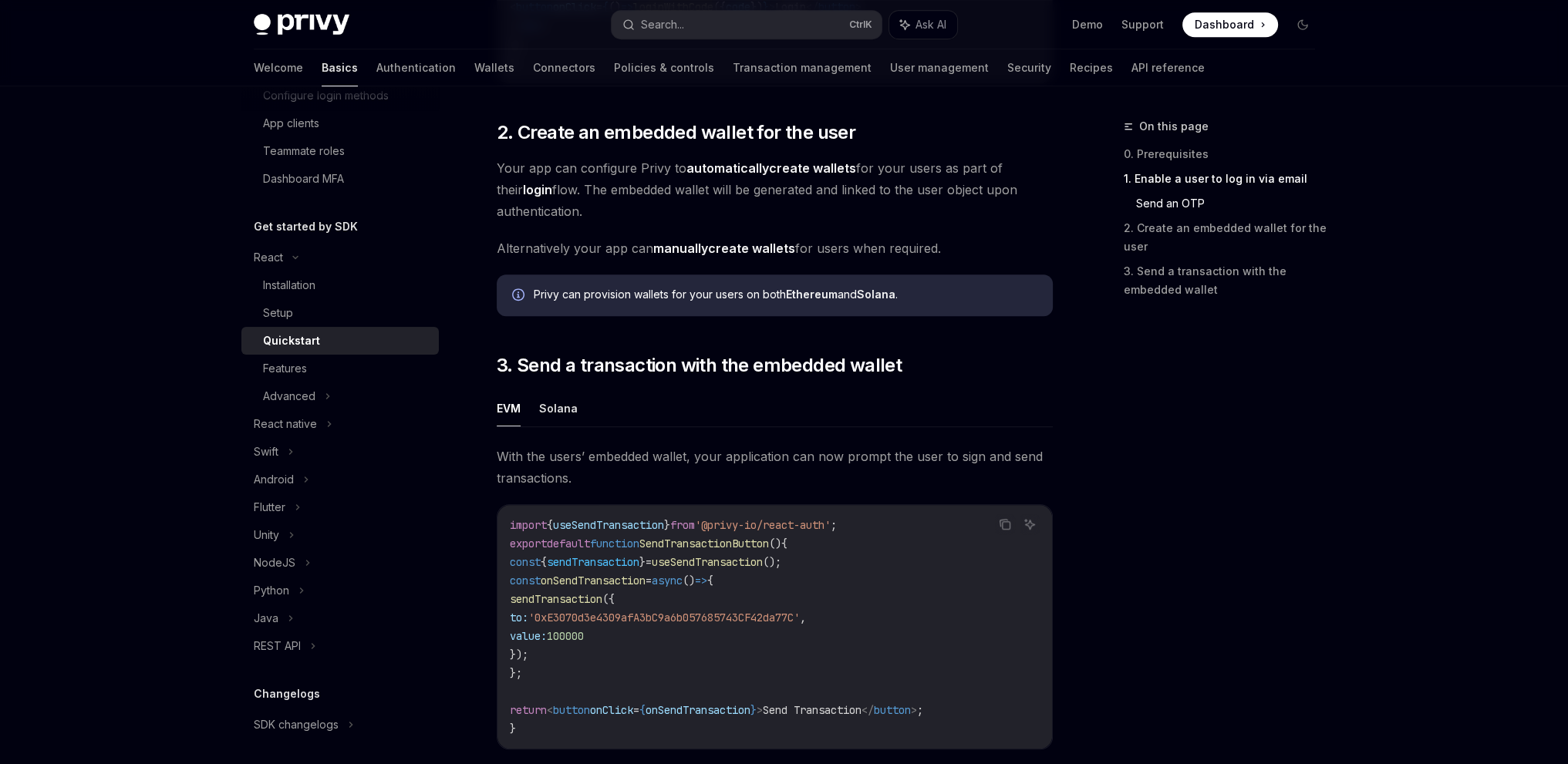
scroll to position [1234, 0]
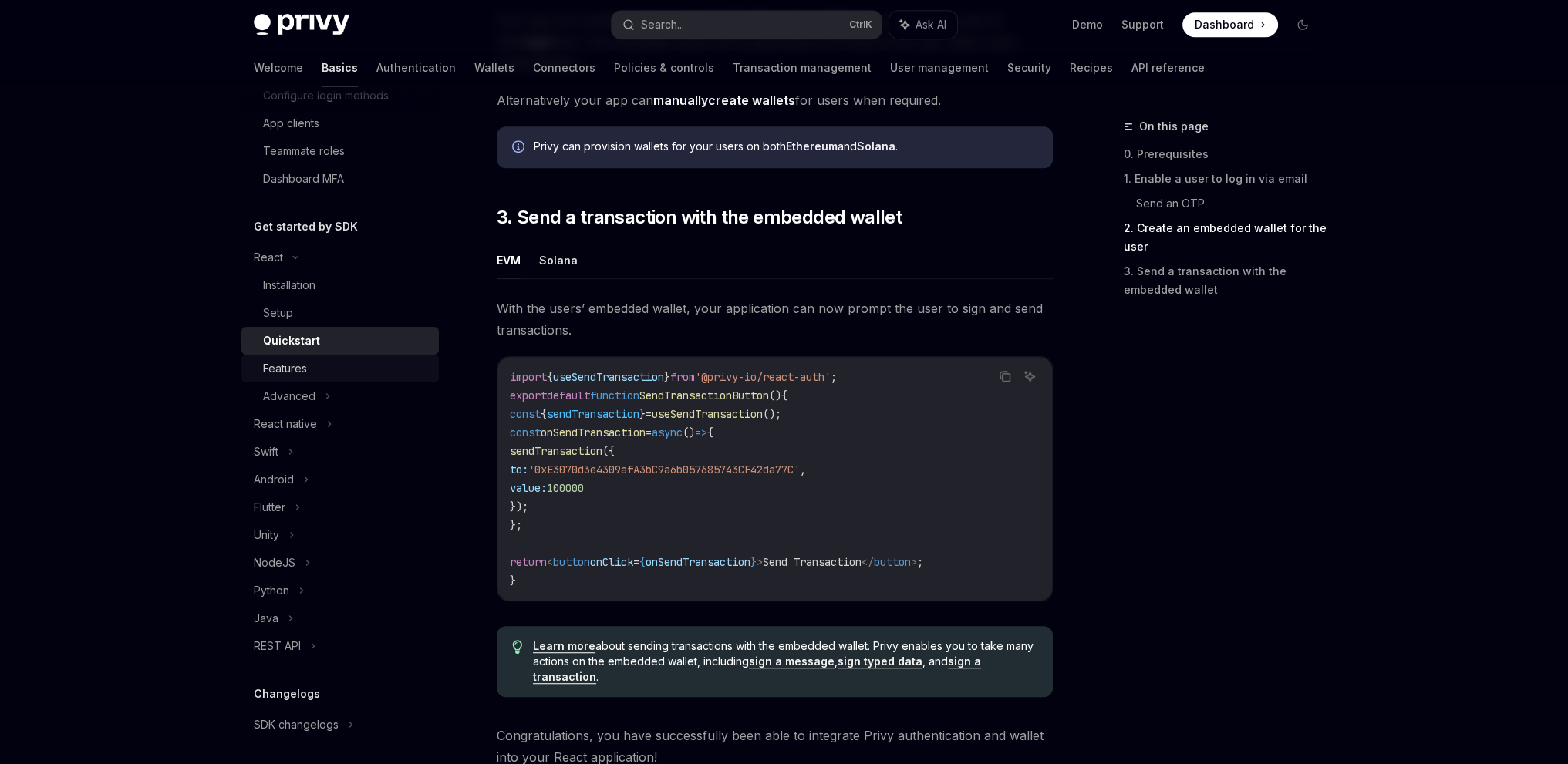
click at [355, 370] on div "Features" at bounding box center [346, 368] width 167 height 18
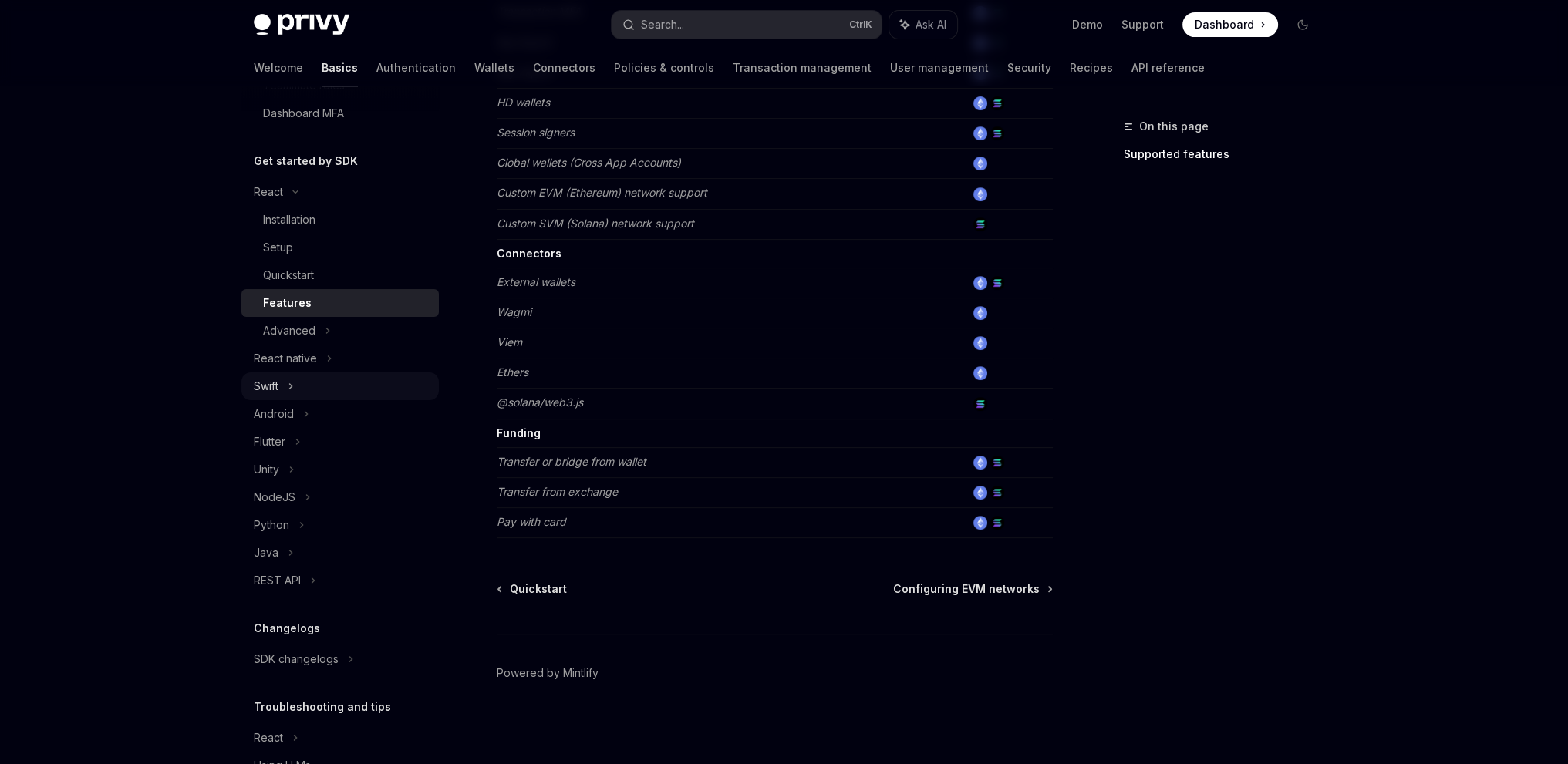
scroll to position [361, 0]
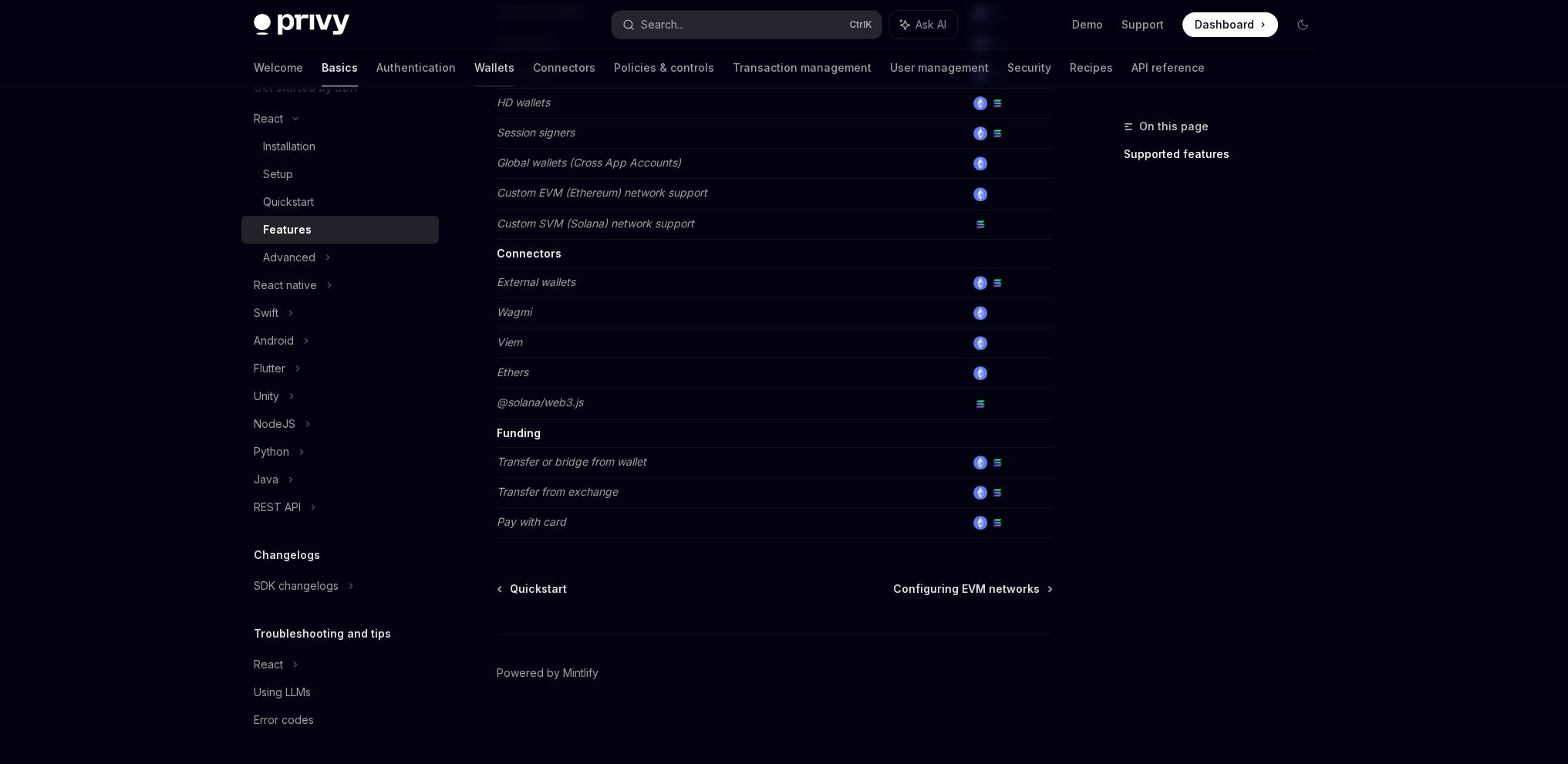
click at [475, 60] on link "Wallets" at bounding box center [495, 67] width 40 height 37
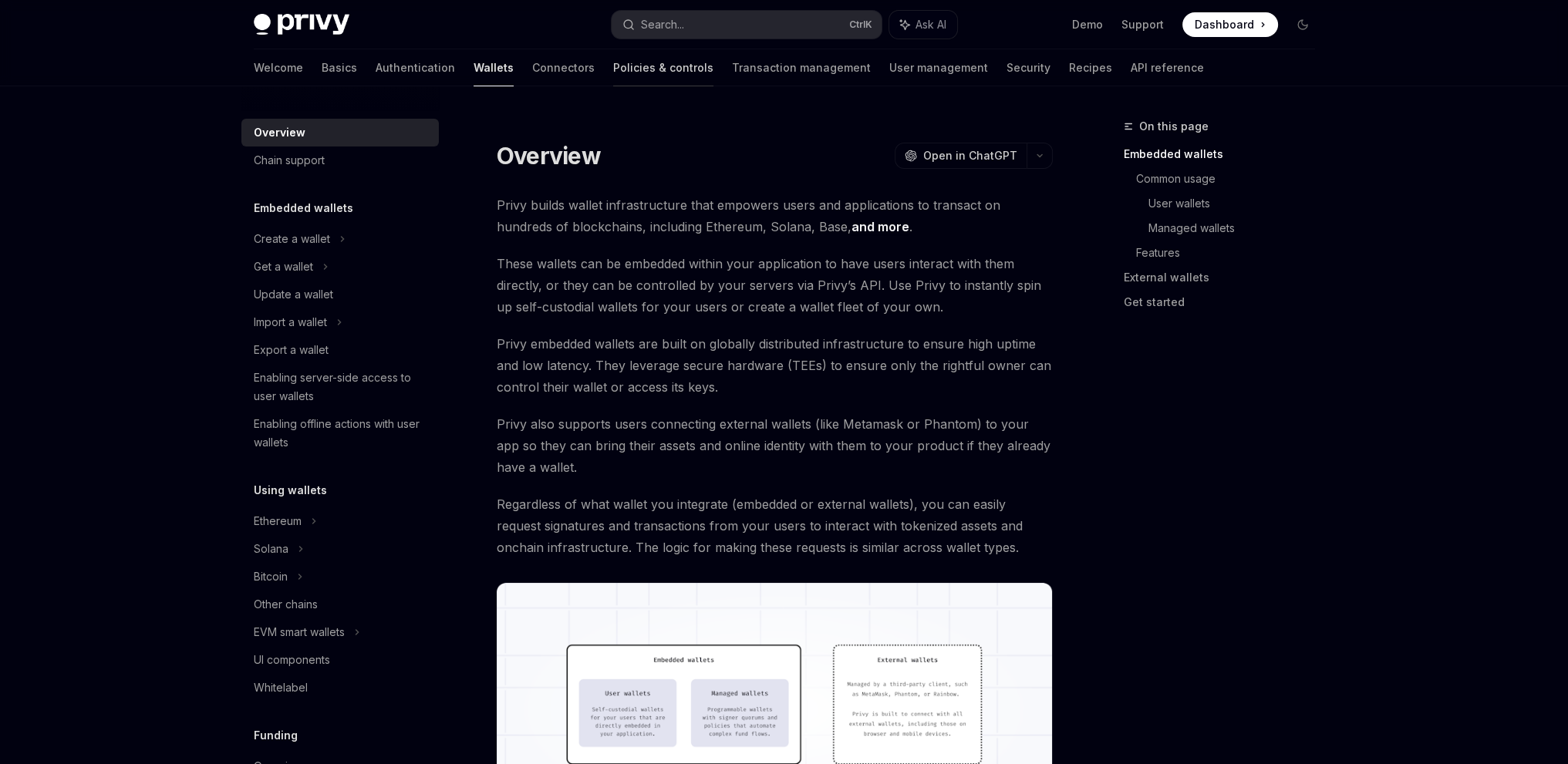
click at [616, 73] on link "Policies & controls" at bounding box center [663, 67] width 100 height 37
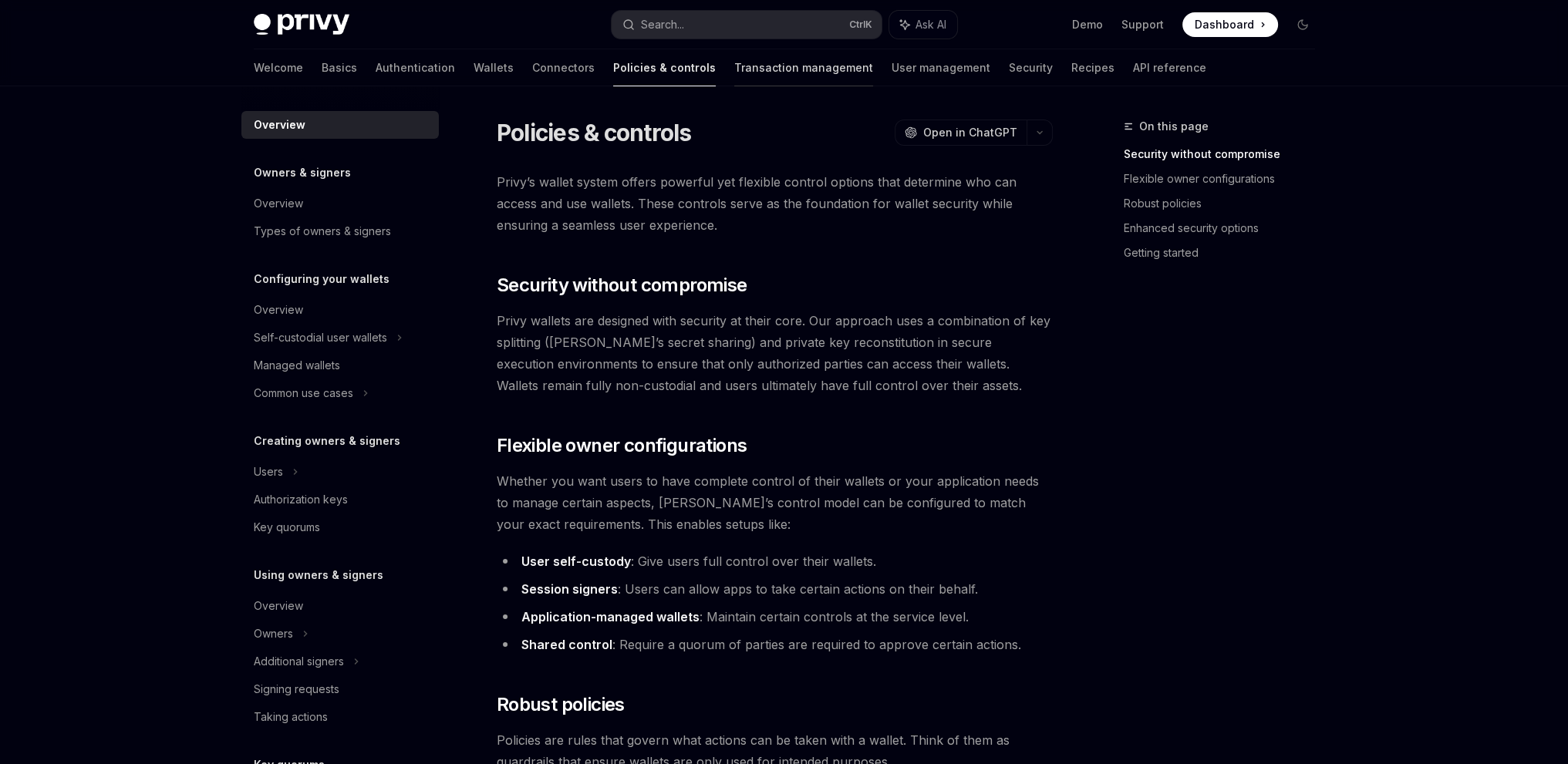
click at [734, 70] on link "Transaction management" at bounding box center [804, 67] width 139 height 37
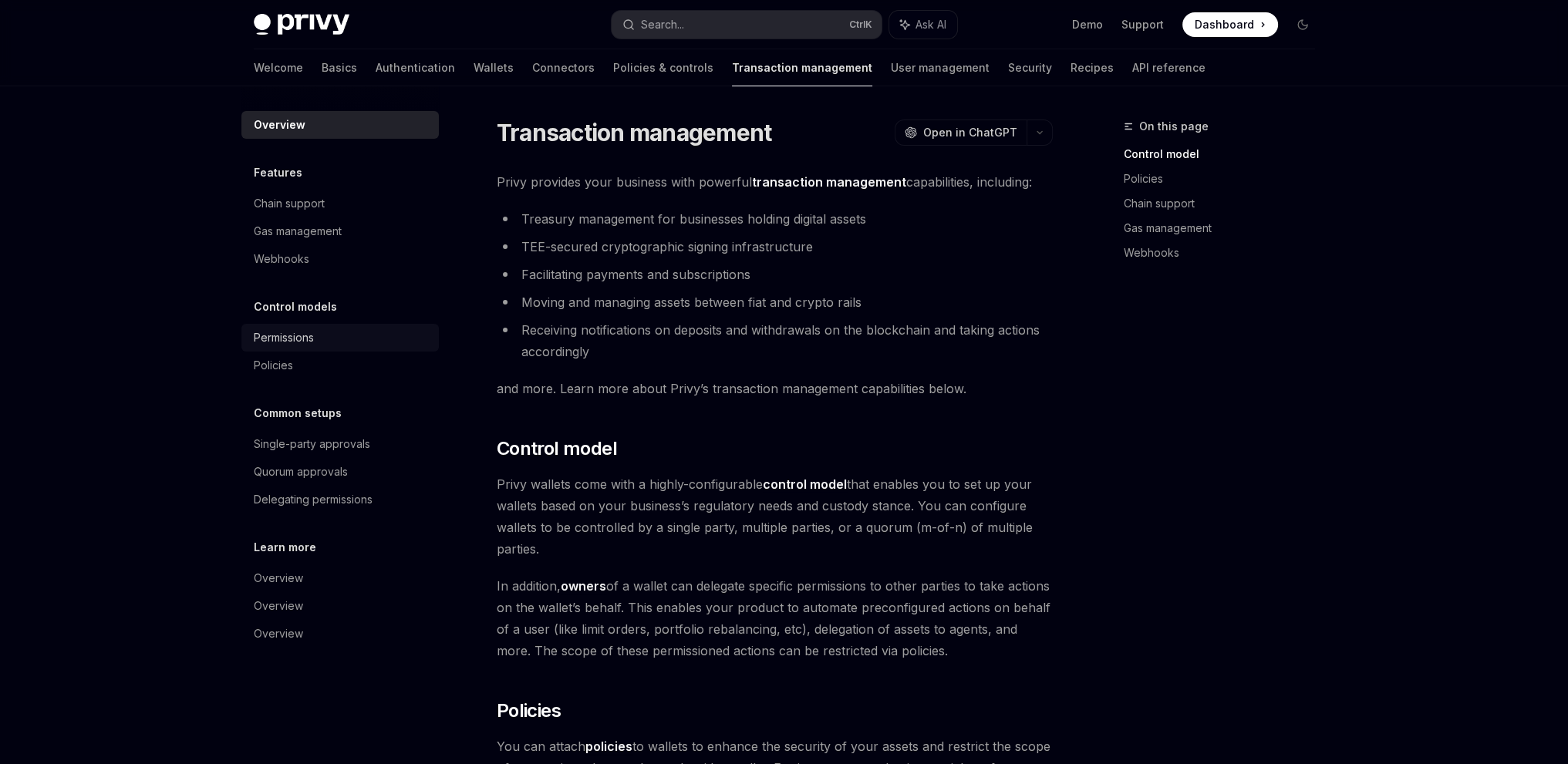
click at [283, 339] on div "Permissions" at bounding box center [284, 337] width 61 height 18
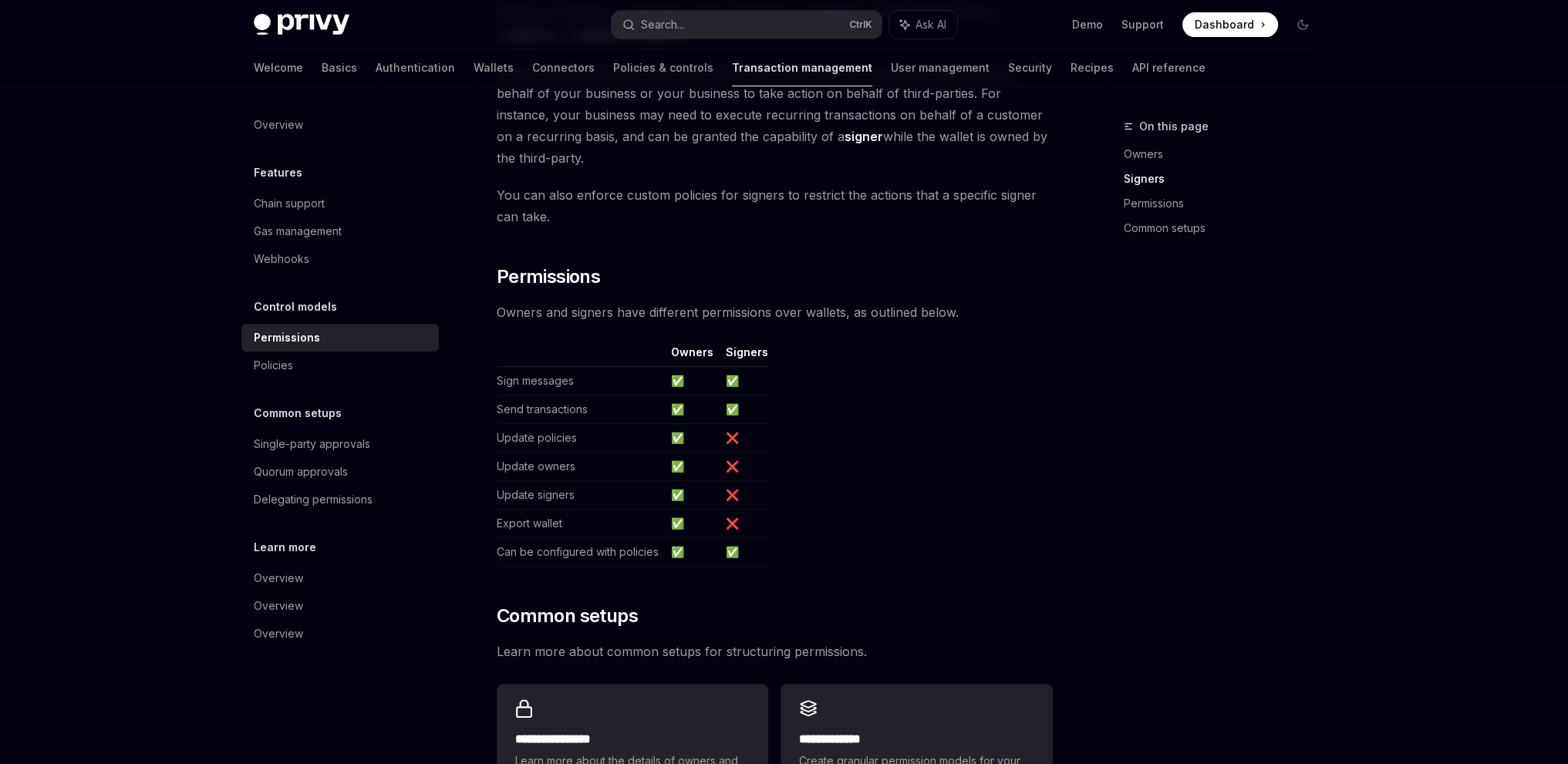
scroll to position [926, 0]
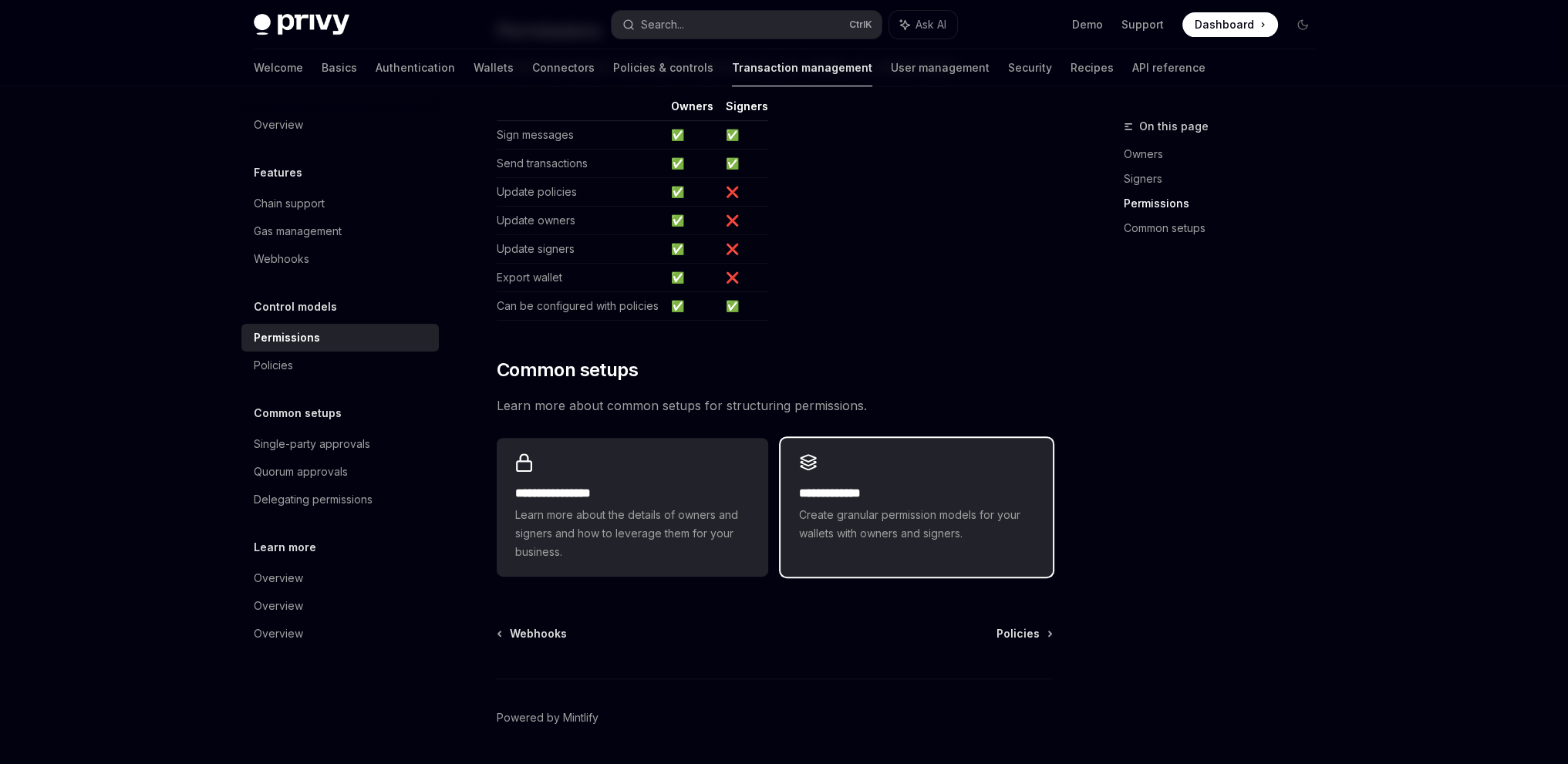
click at [854, 484] on h2 "**********" at bounding box center [916, 493] width 235 height 18
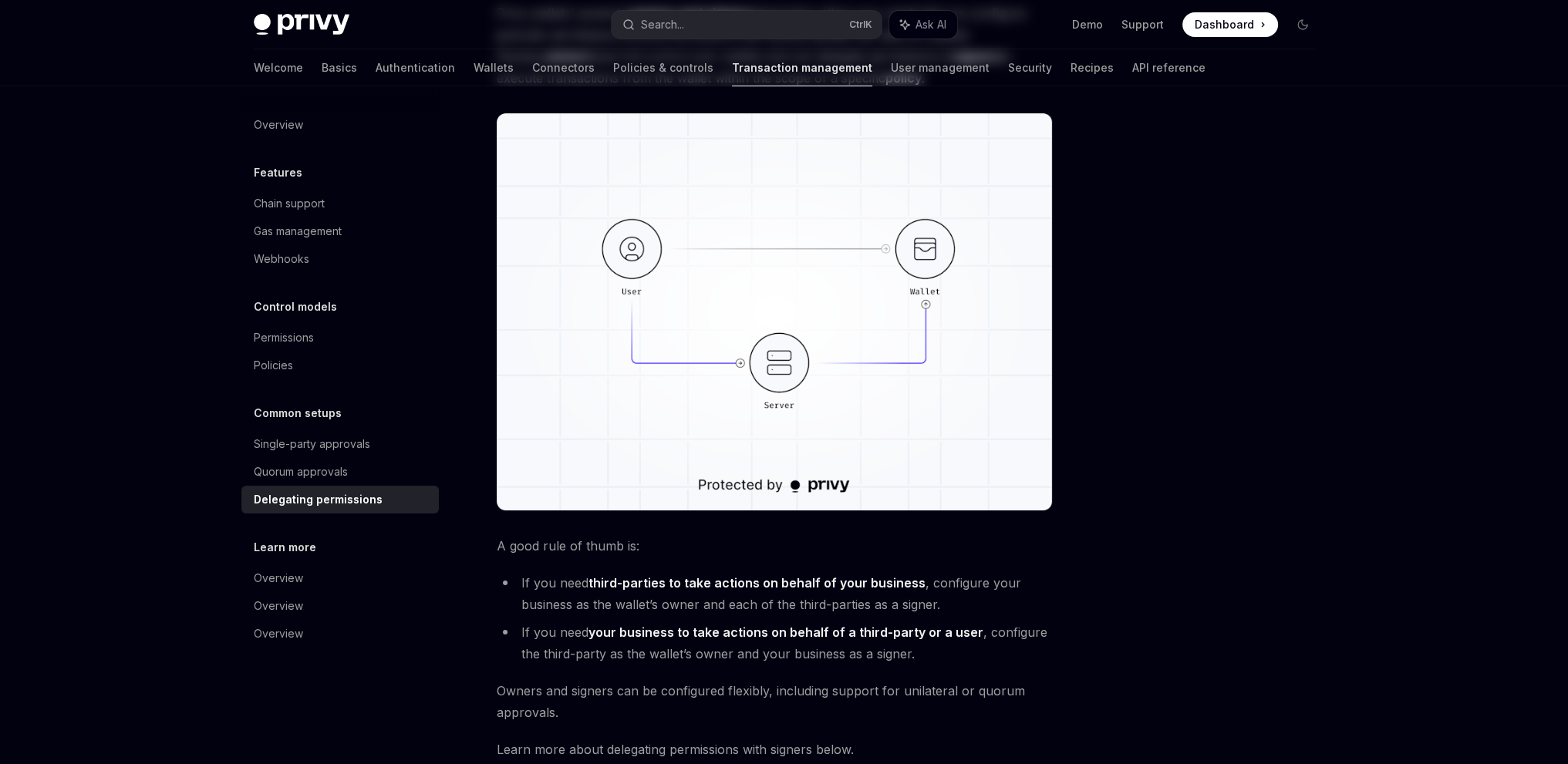
scroll to position [463, 0]
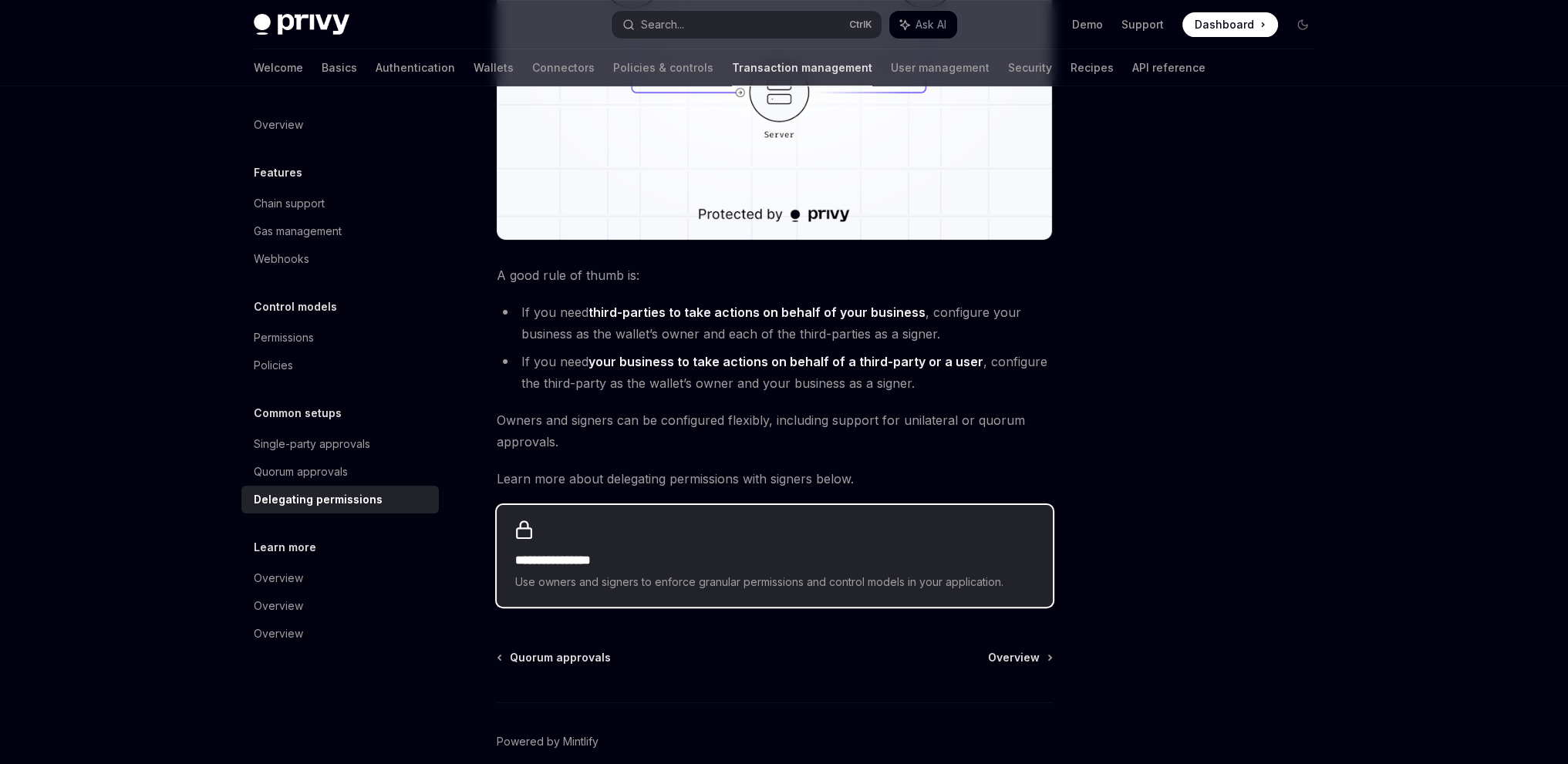
click at [647, 542] on div "**********" at bounding box center [775, 556] width 556 height 102
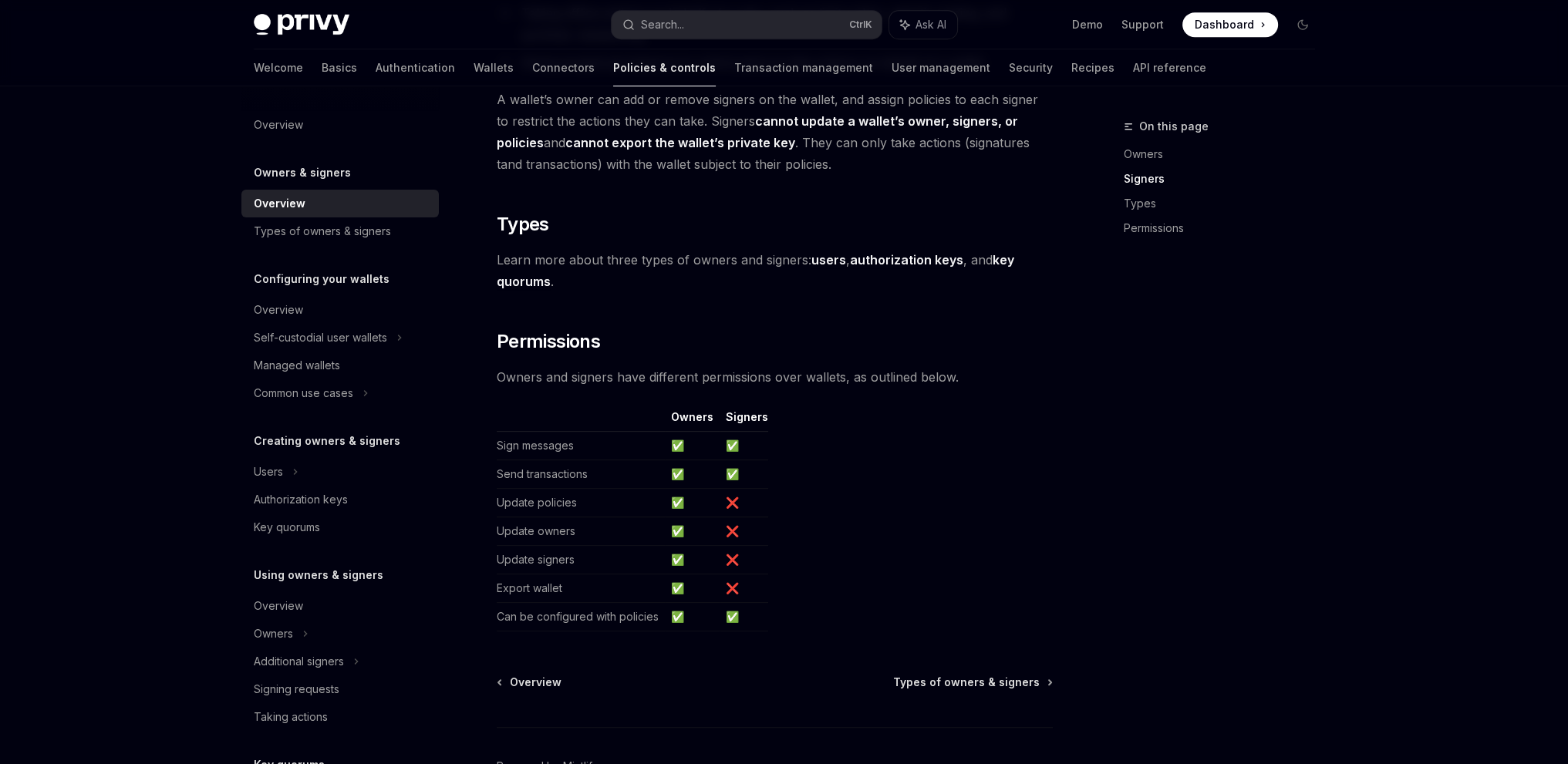
scroll to position [1184, 0]
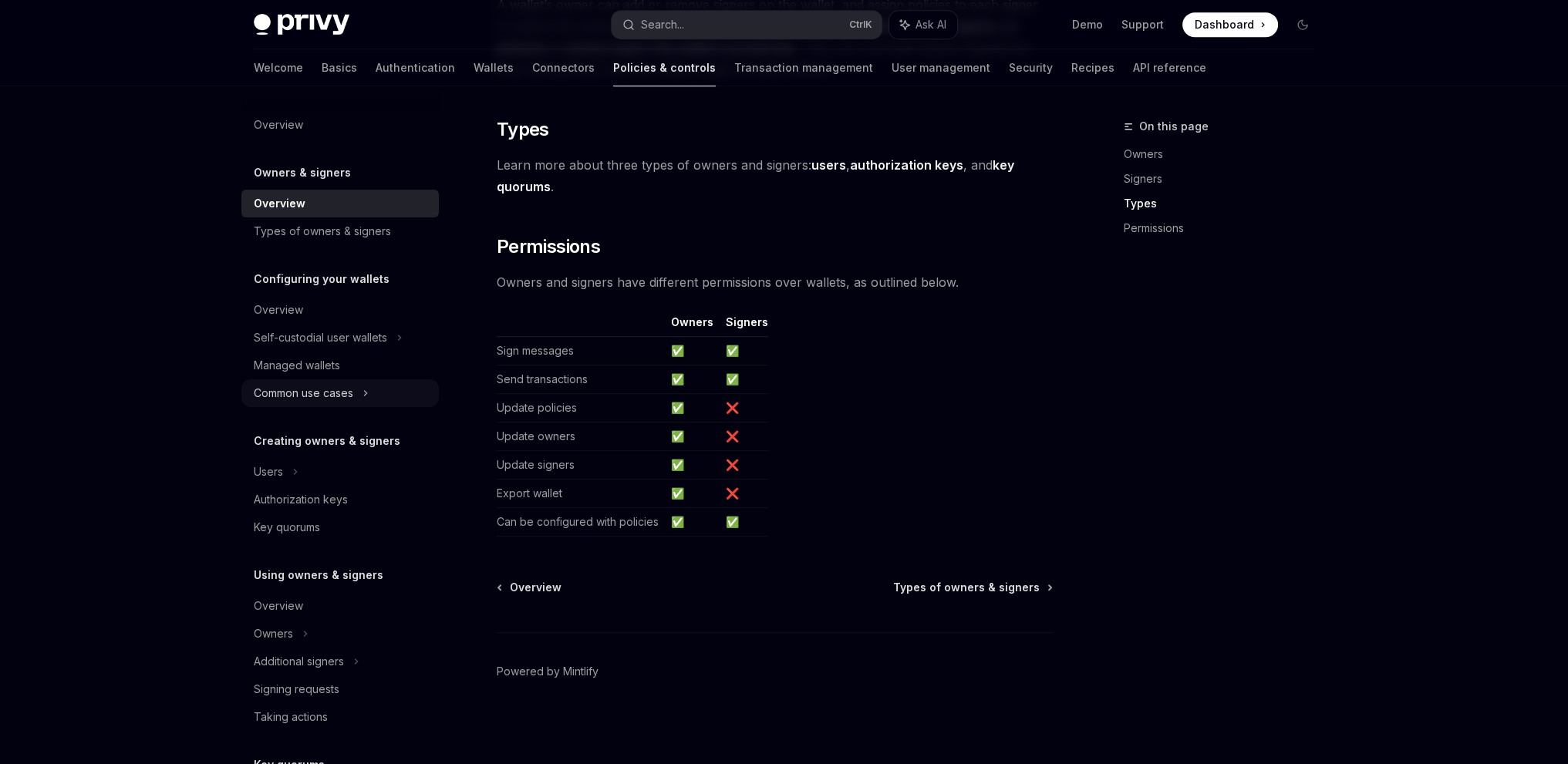
click at [315, 397] on div "Common use cases" at bounding box center [303, 393] width 99 height 18
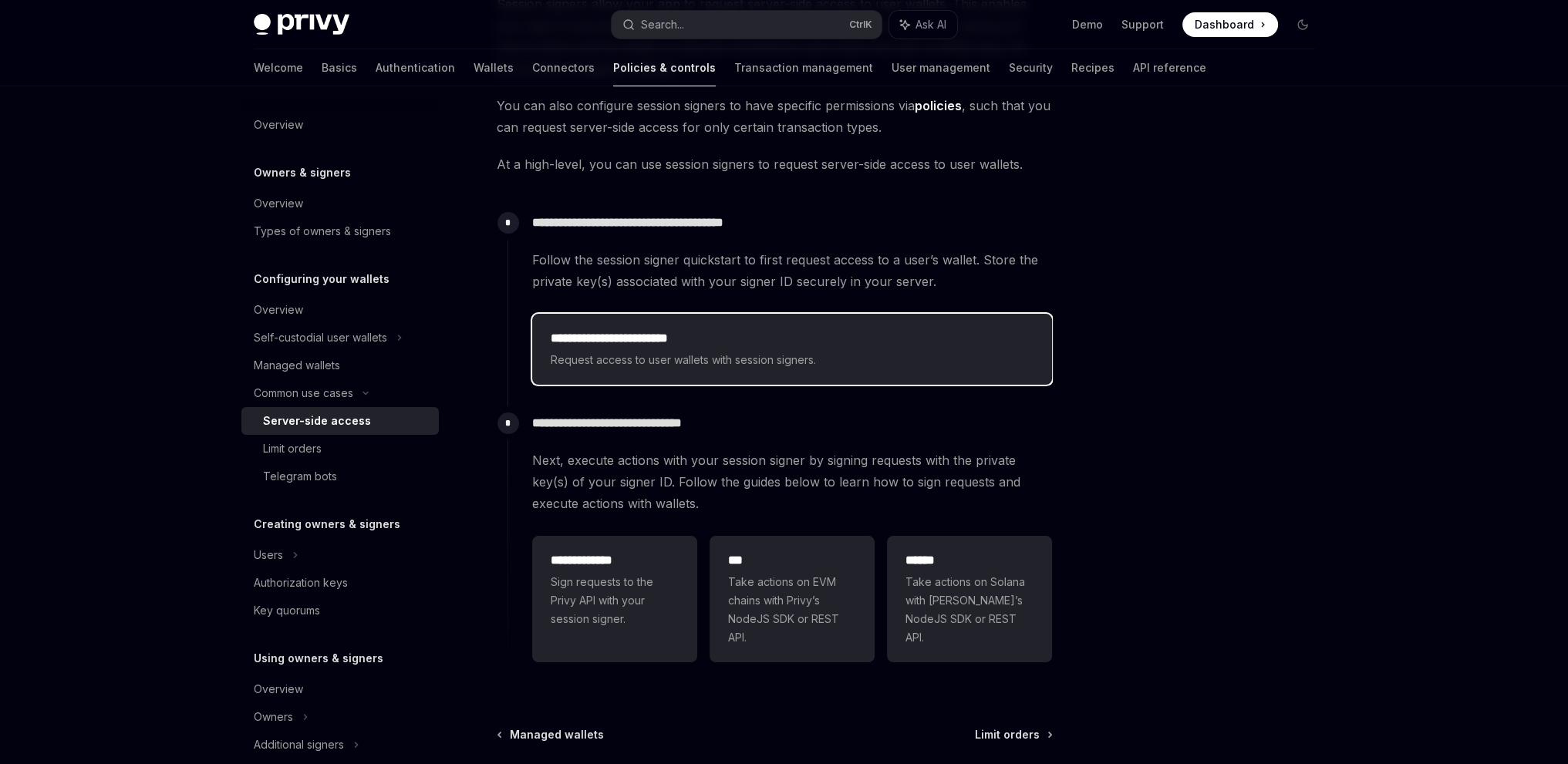
scroll to position [223, 0]
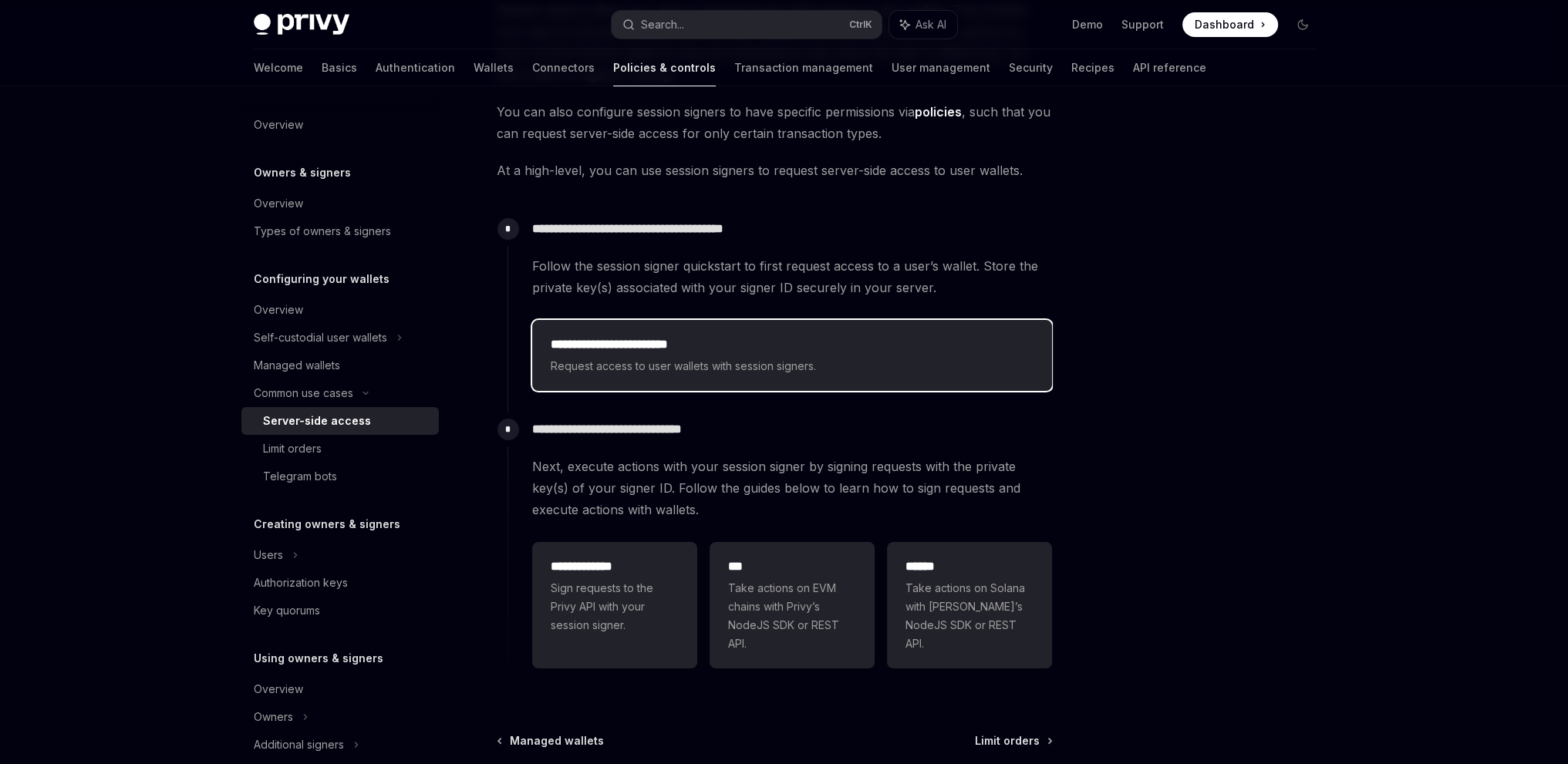
click at [648, 362] on span "Request access to user wallets with session signers." at bounding box center [792, 366] width 483 height 18
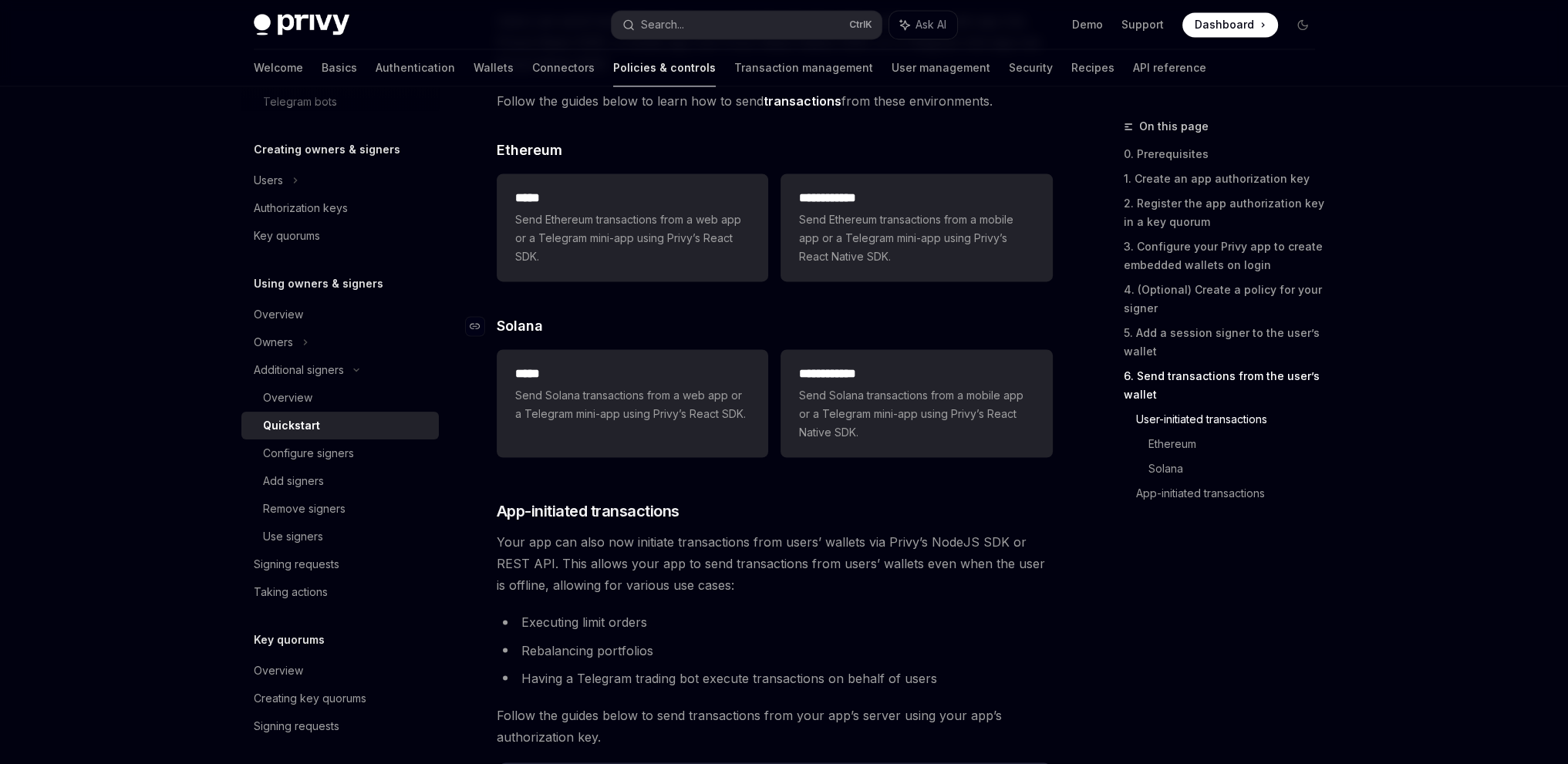
scroll to position [3239, 0]
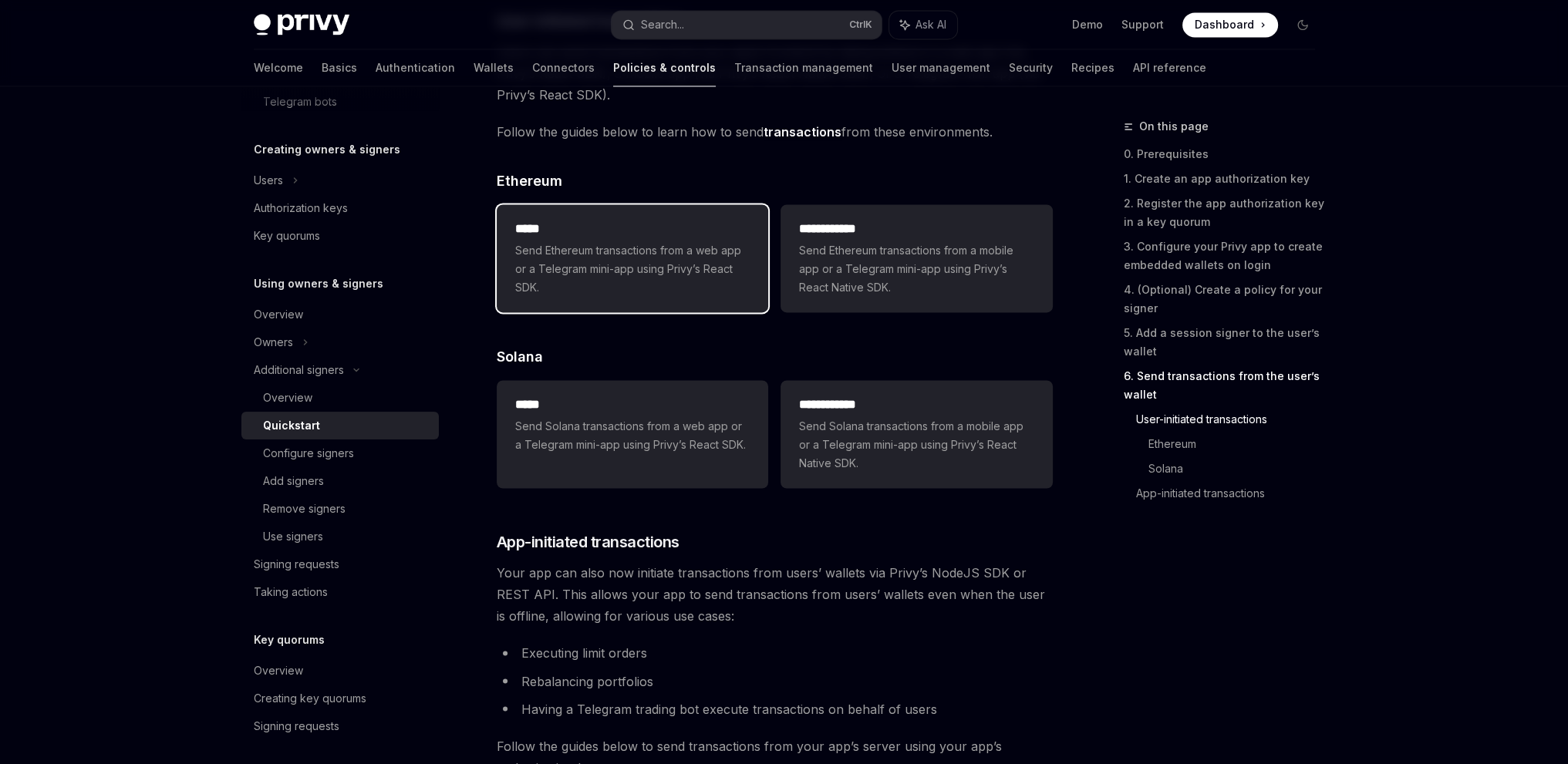
click at [624, 252] on span "Send Ethereum transactions from a web app or a Telegram mini-app using Privy’s …" at bounding box center [632, 269] width 235 height 56
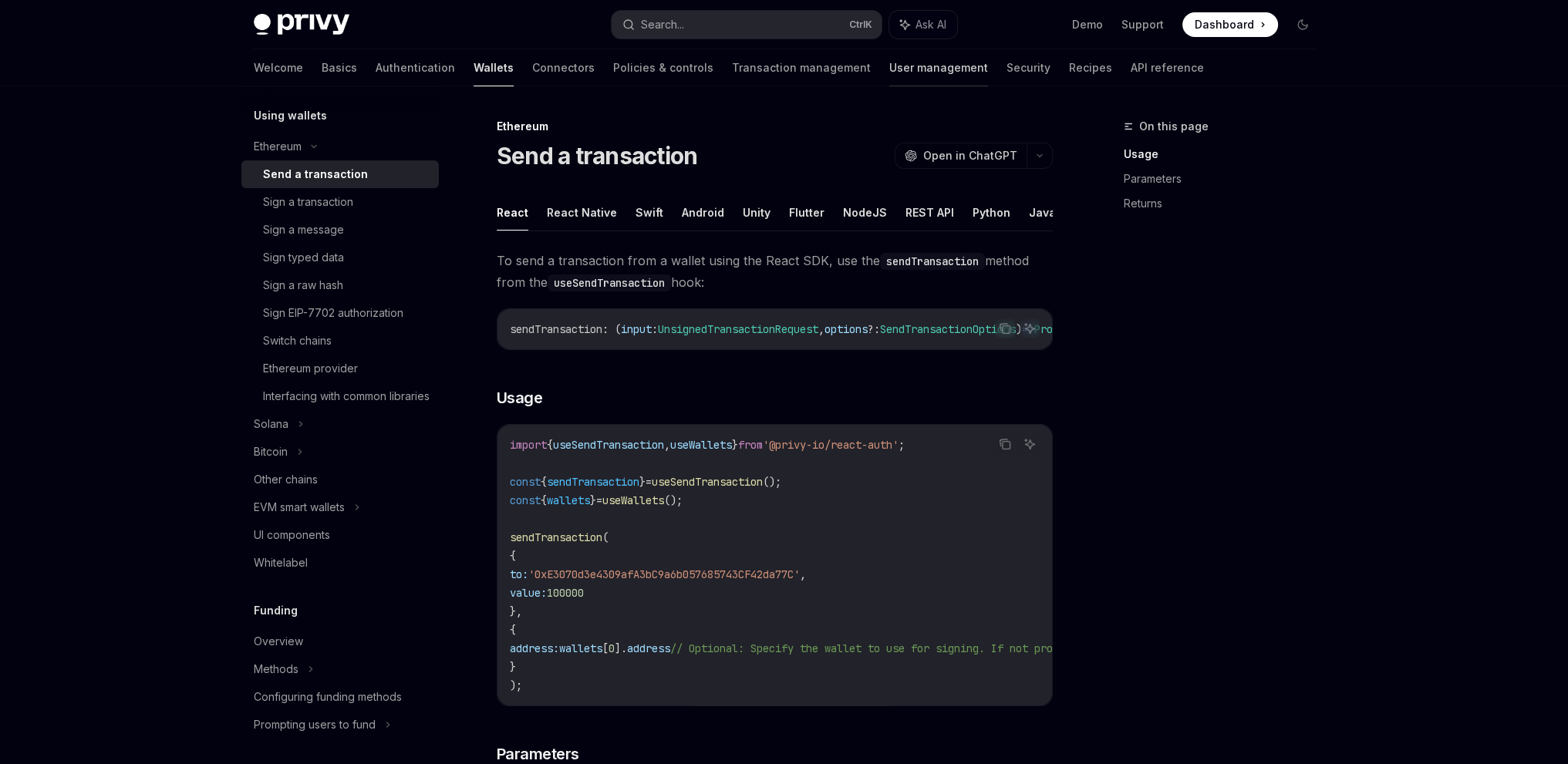
click at [889, 73] on link "User management" at bounding box center [938, 67] width 99 height 37
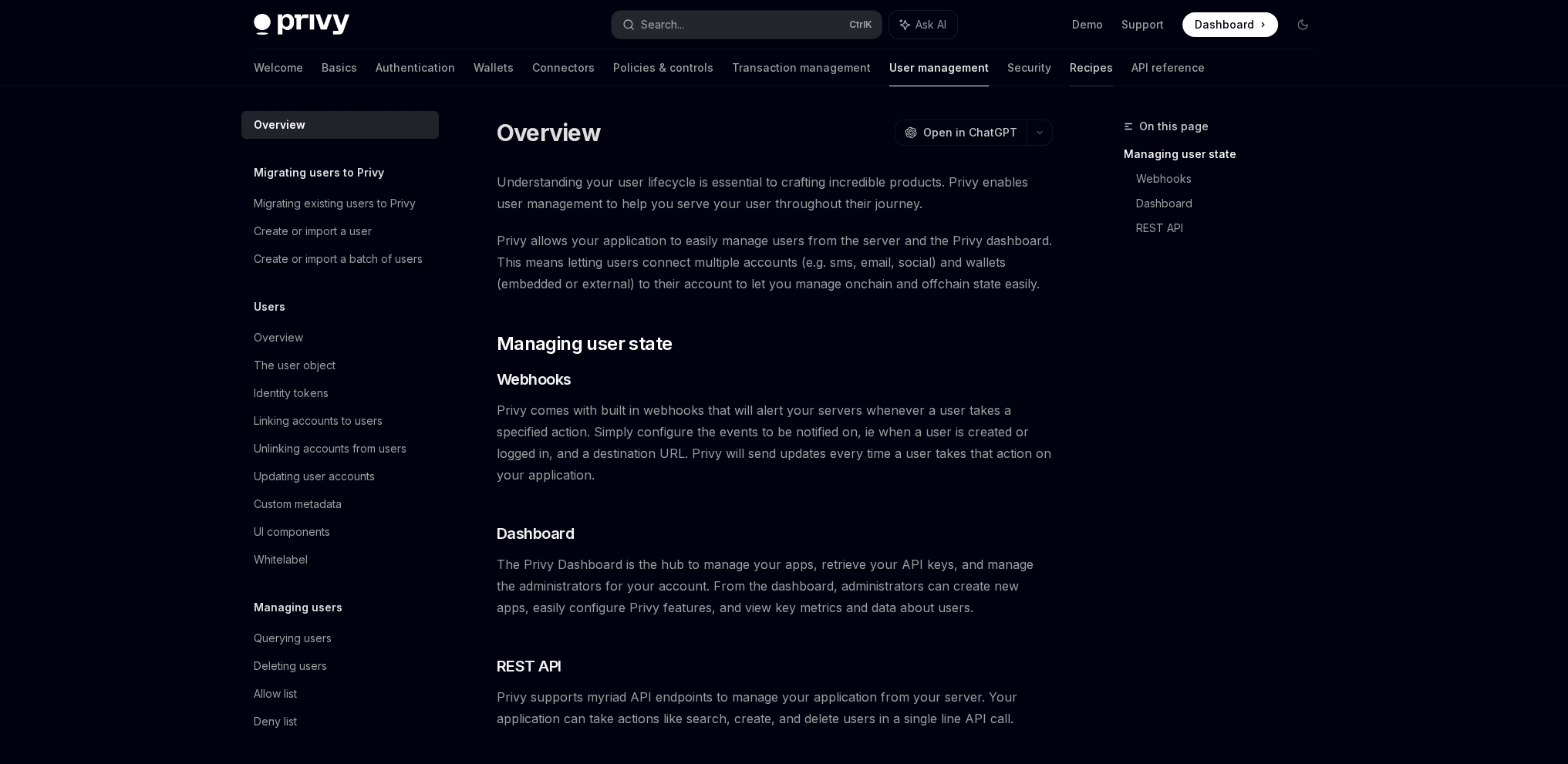
click at [1070, 72] on link "Recipes" at bounding box center [1092, 67] width 43 height 37
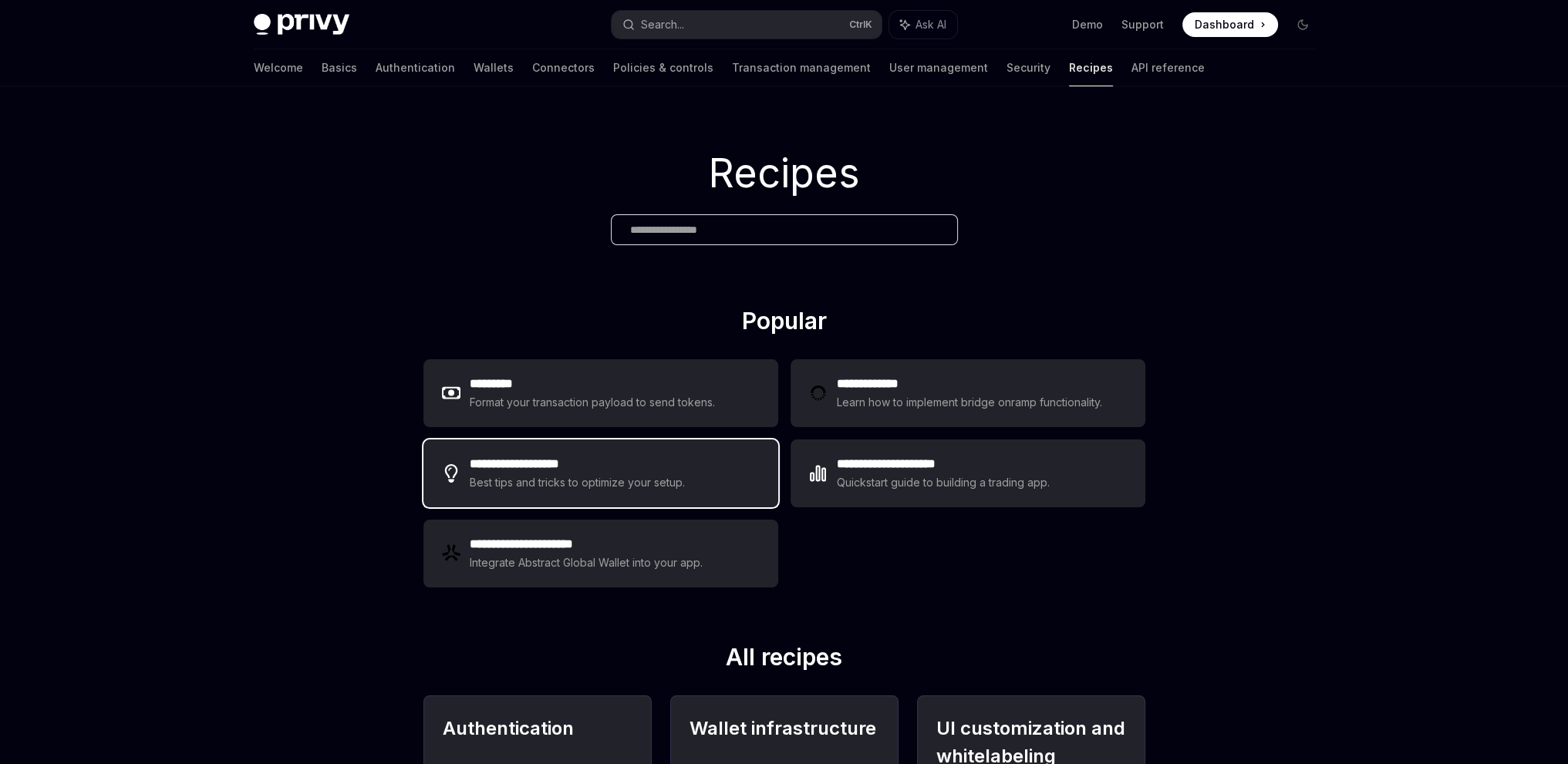
scroll to position [77, 0]
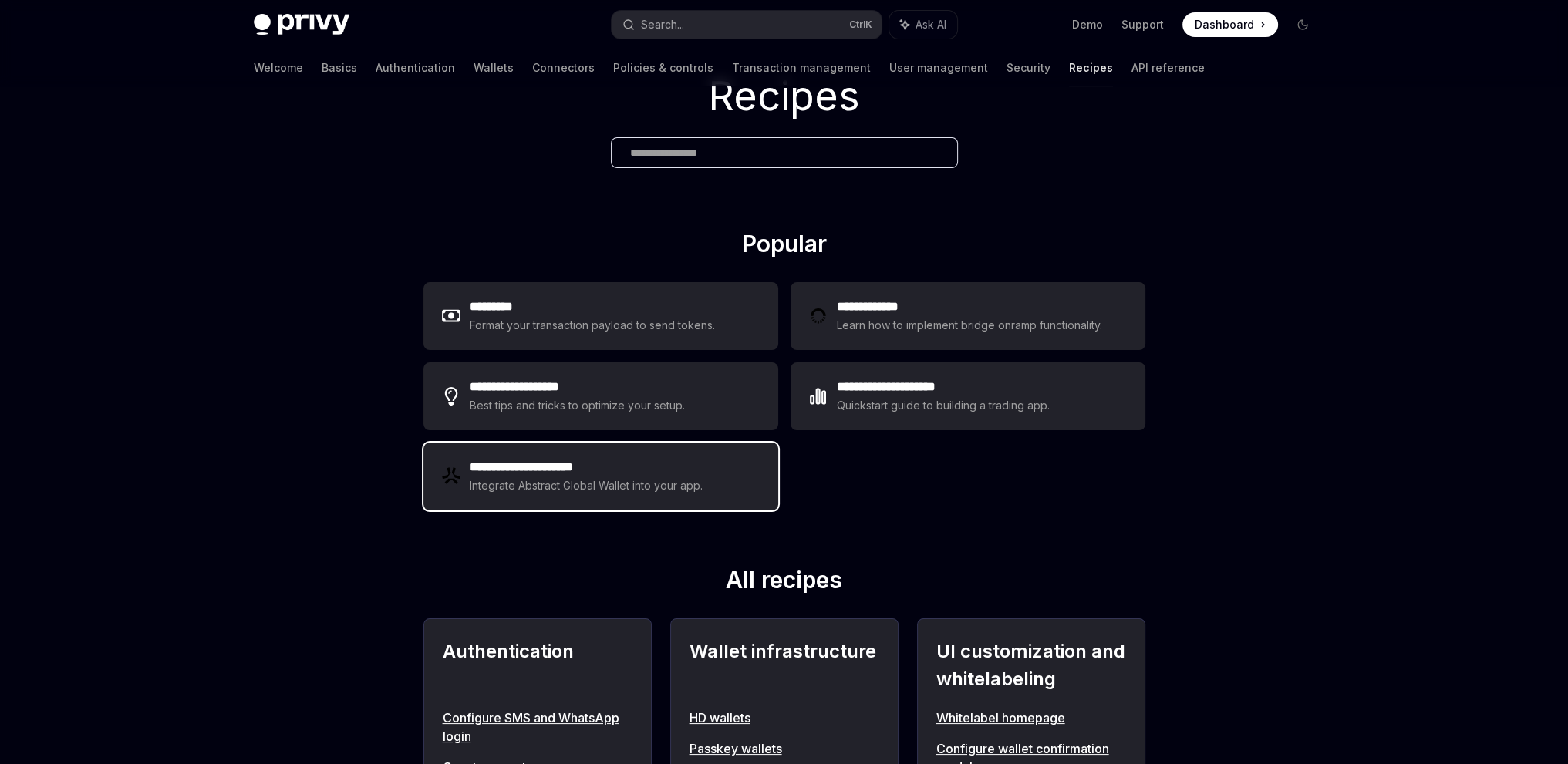
click at [593, 490] on div "Integrate Abstract Global Wallet into your app." at bounding box center [587, 485] width 235 height 18
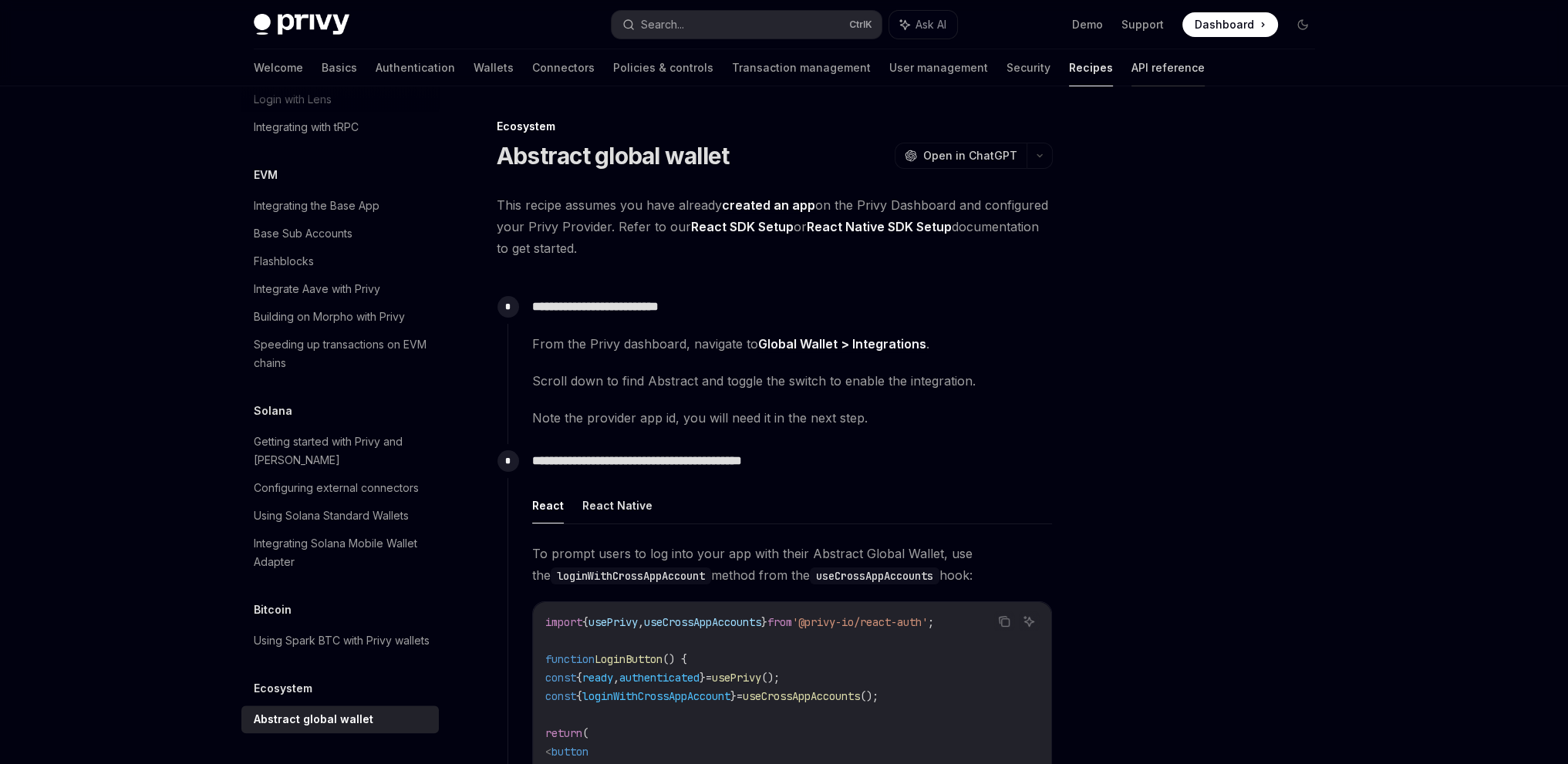
click at [1132, 78] on link "API reference" at bounding box center [1169, 67] width 73 height 37
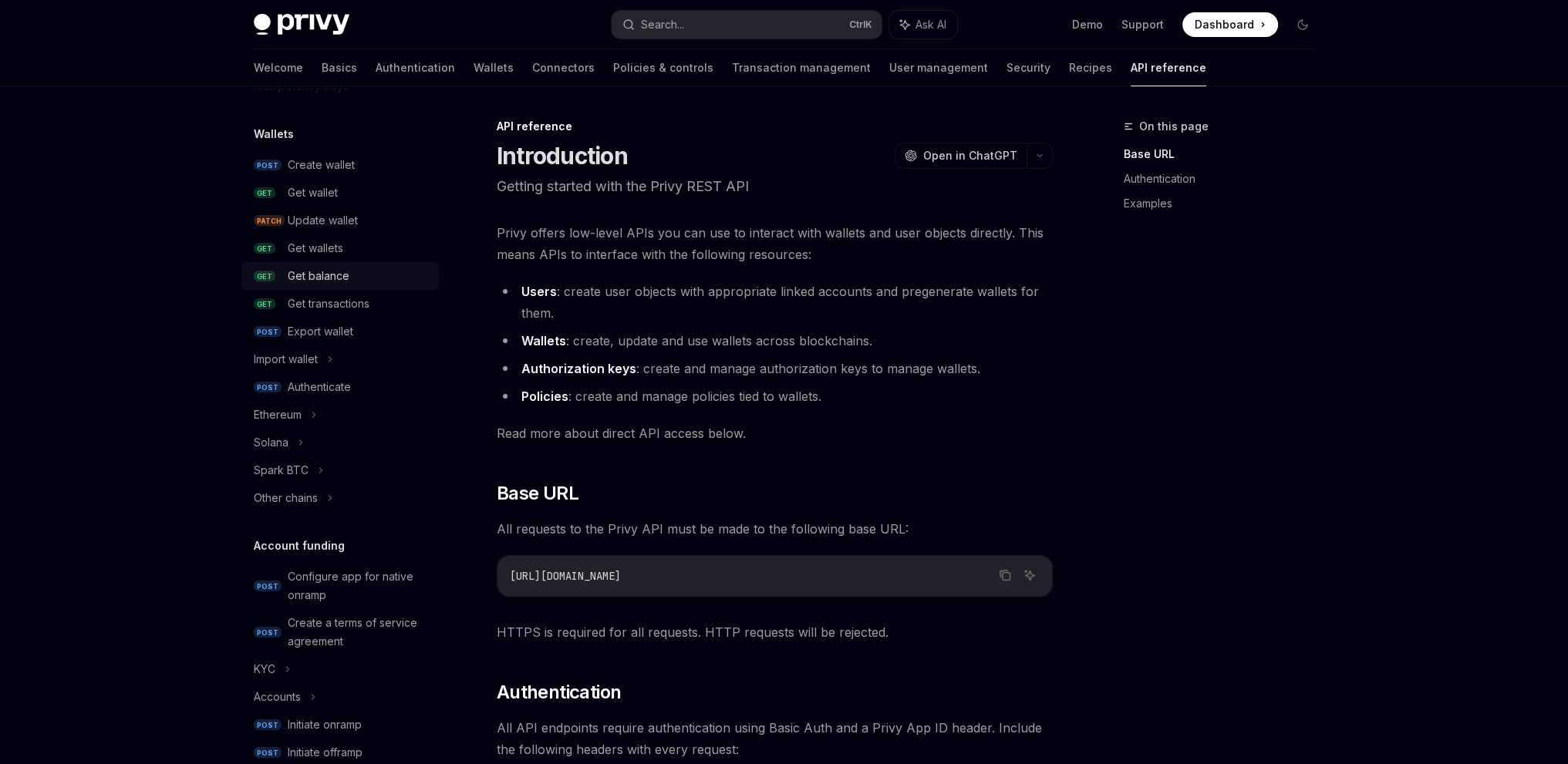
scroll to position [154, 0]
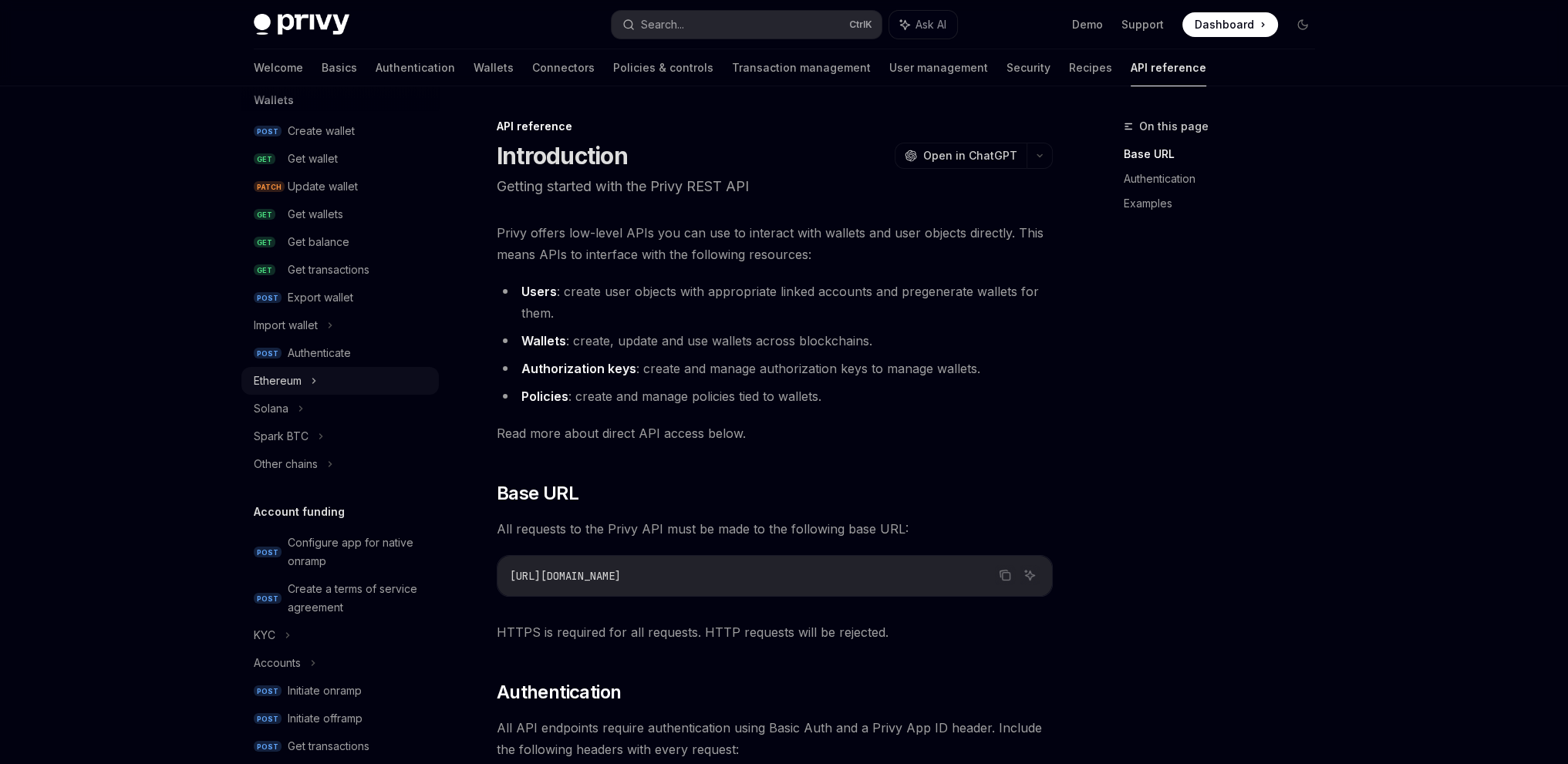
click at [318, 376] on div "Ethereum" at bounding box center [340, 380] width 197 height 28
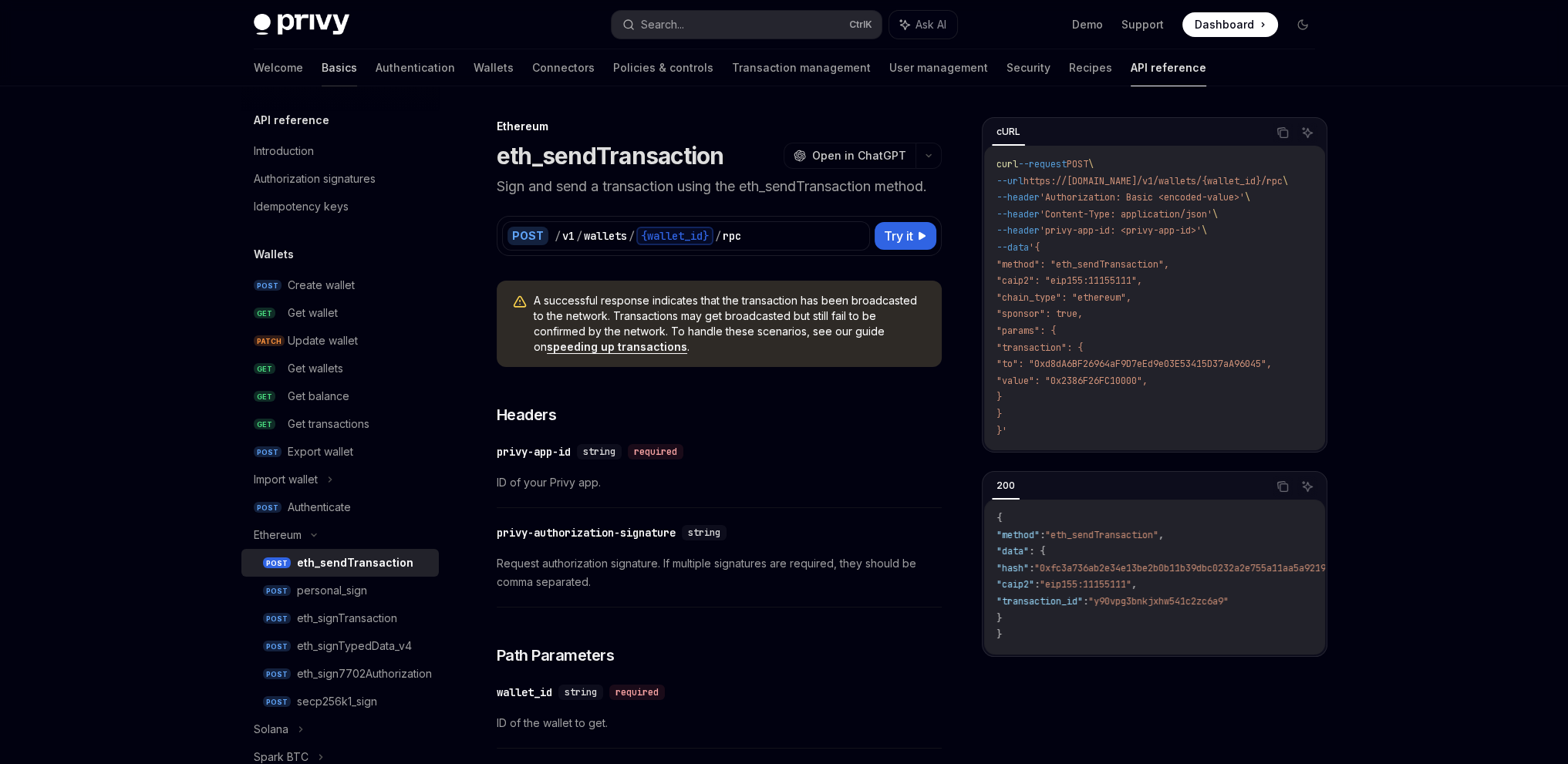
click at [321, 64] on link "Basics" at bounding box center [339, 67] width 36 height 37
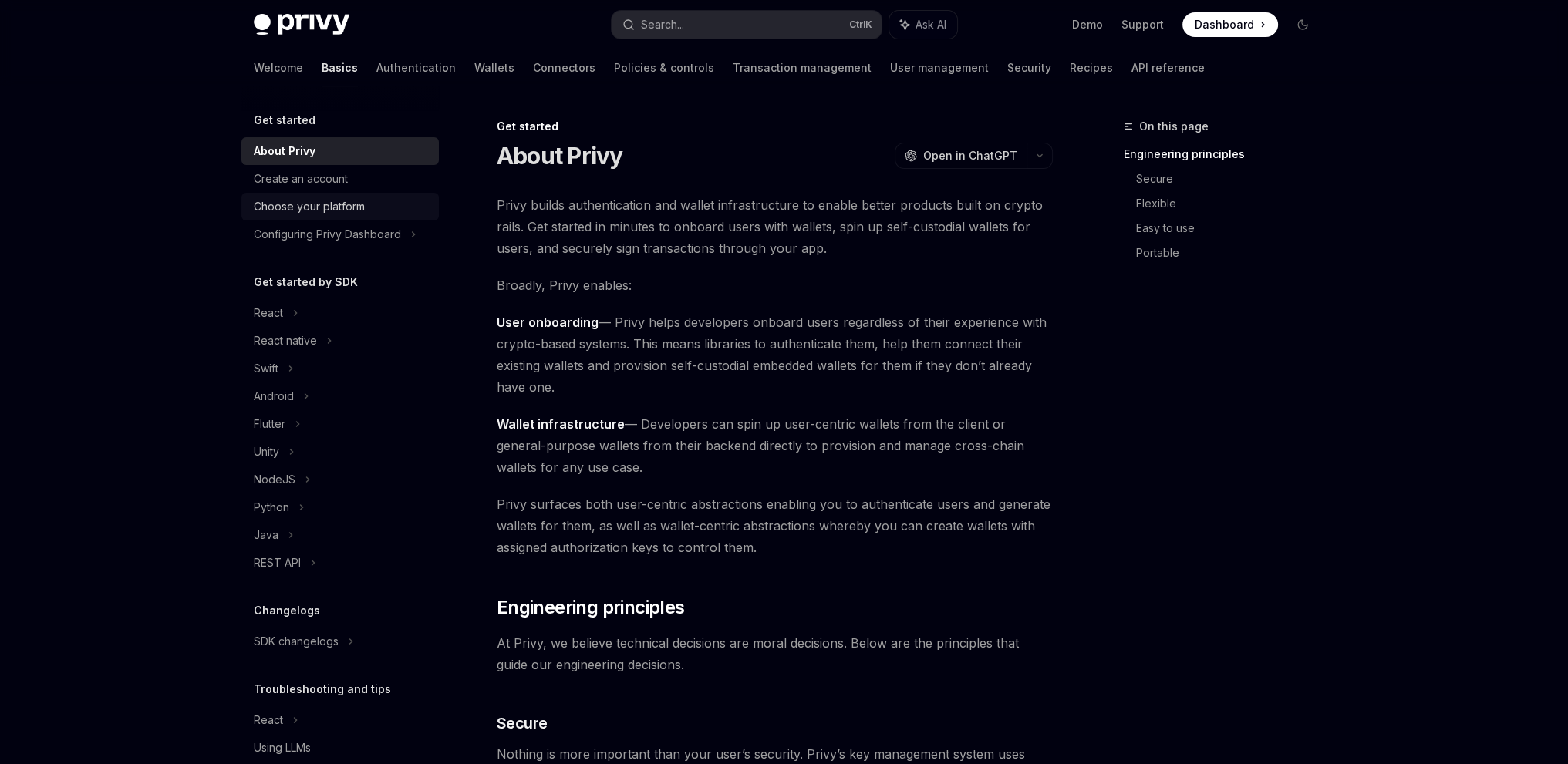
click at [276, 219] on link "Choose your platform" at bounding box center [340, 206] width 197 height 28
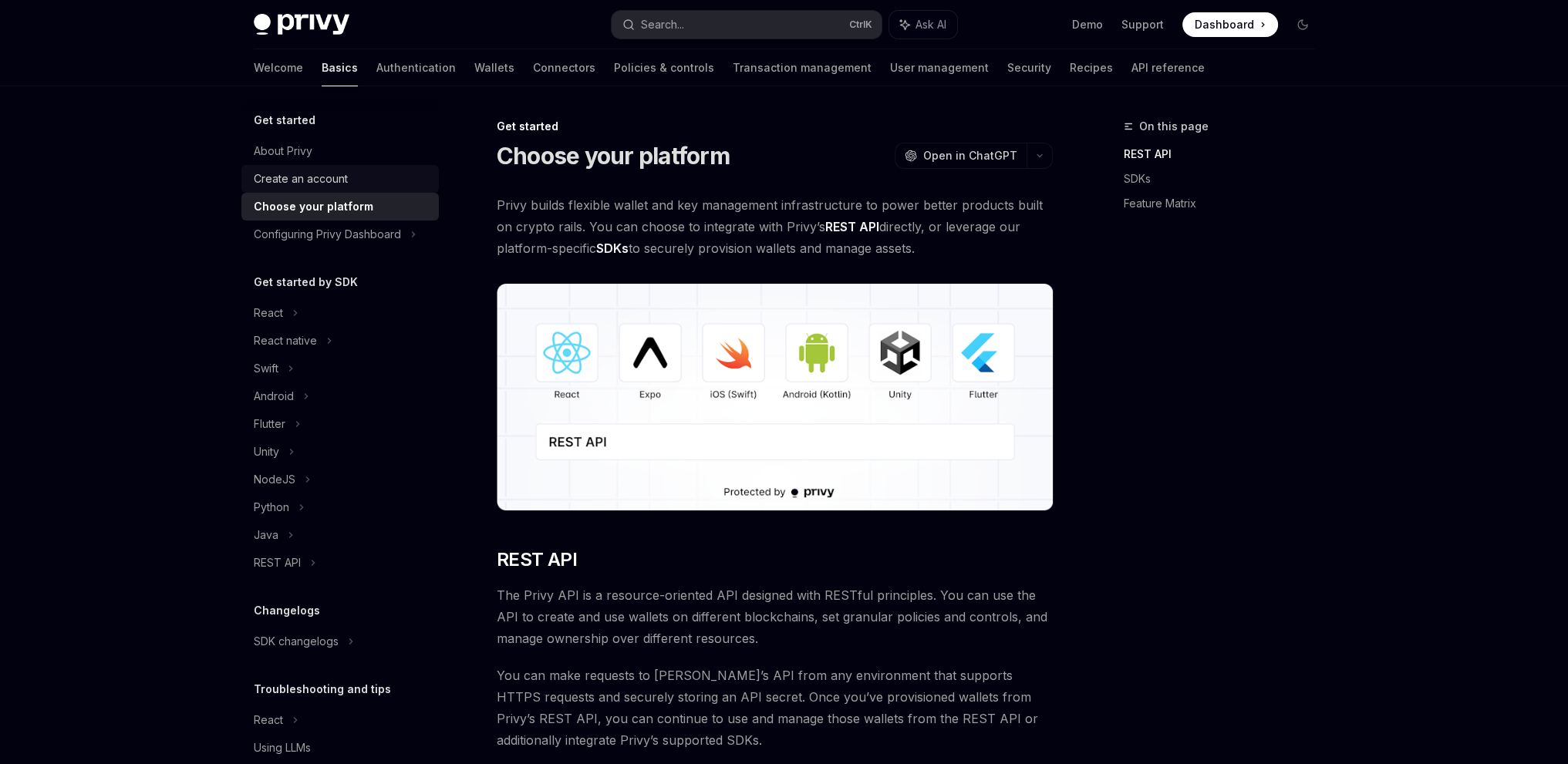
click at [316, 173] on div "Create an account" at bounding box center [301, 178] width 94 height 18
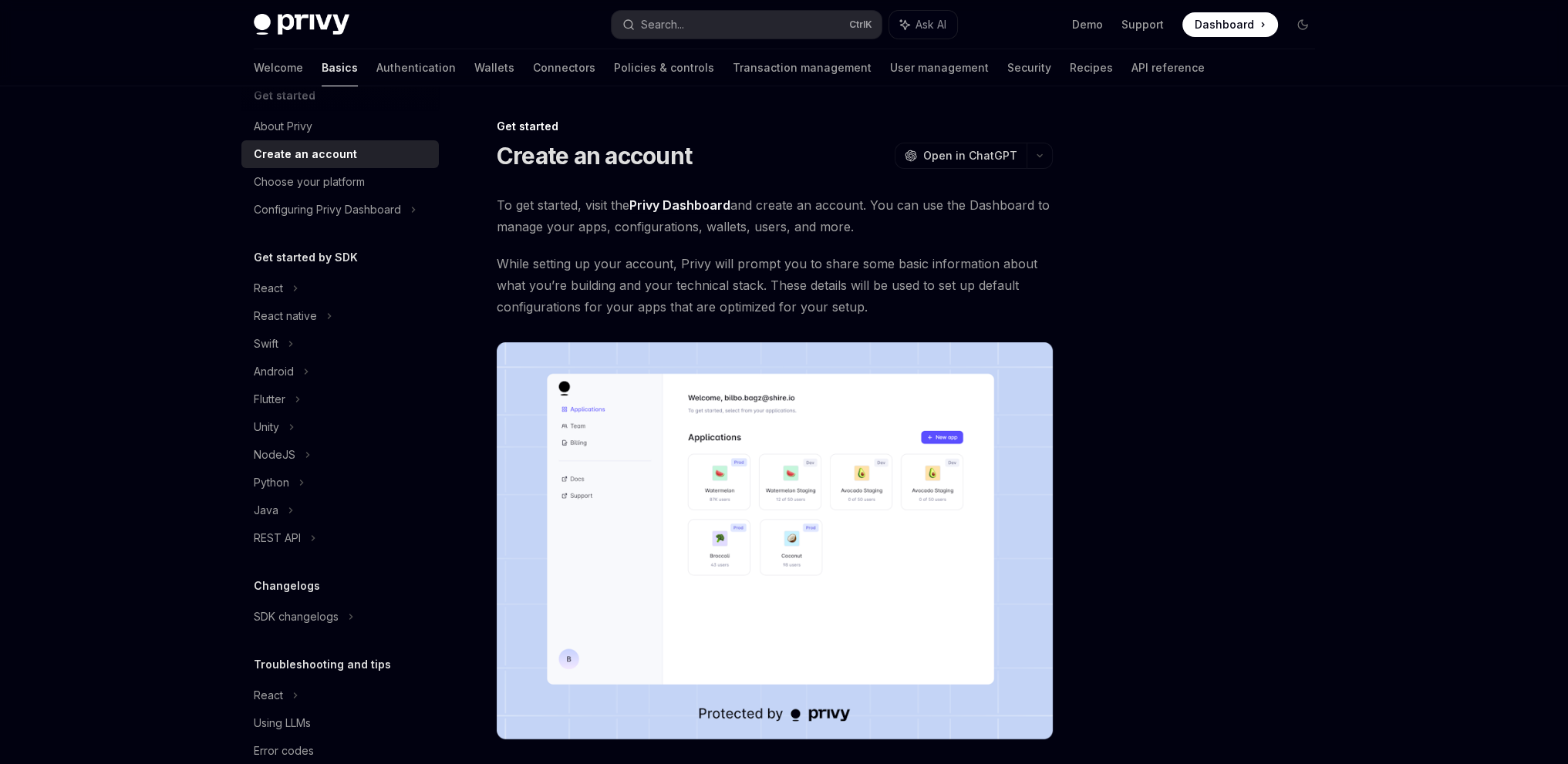
scroll to position [56, 0]
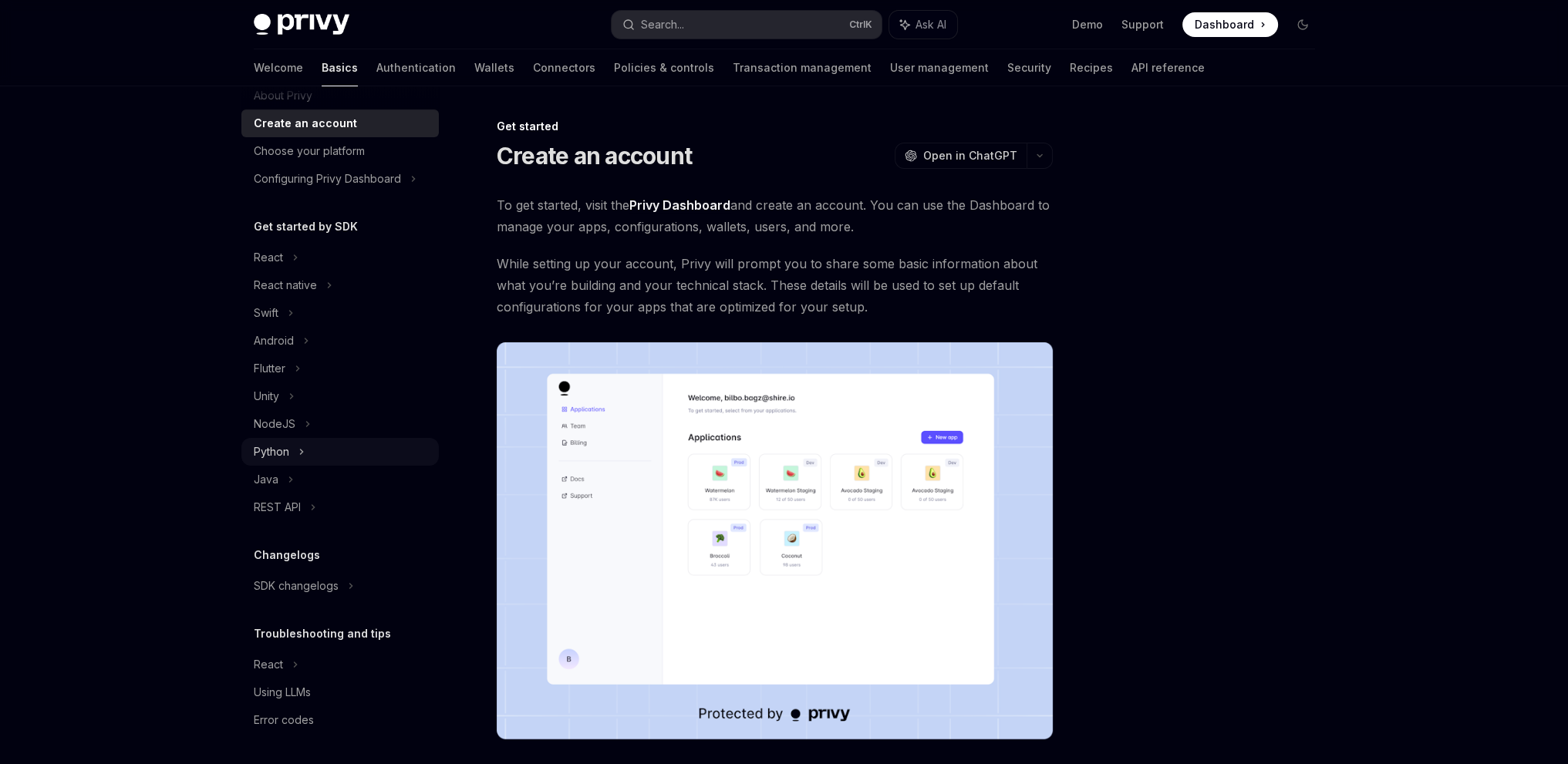
click at [287, 446] on div "Python" at bounding box center [271, 451] width 36 height 18
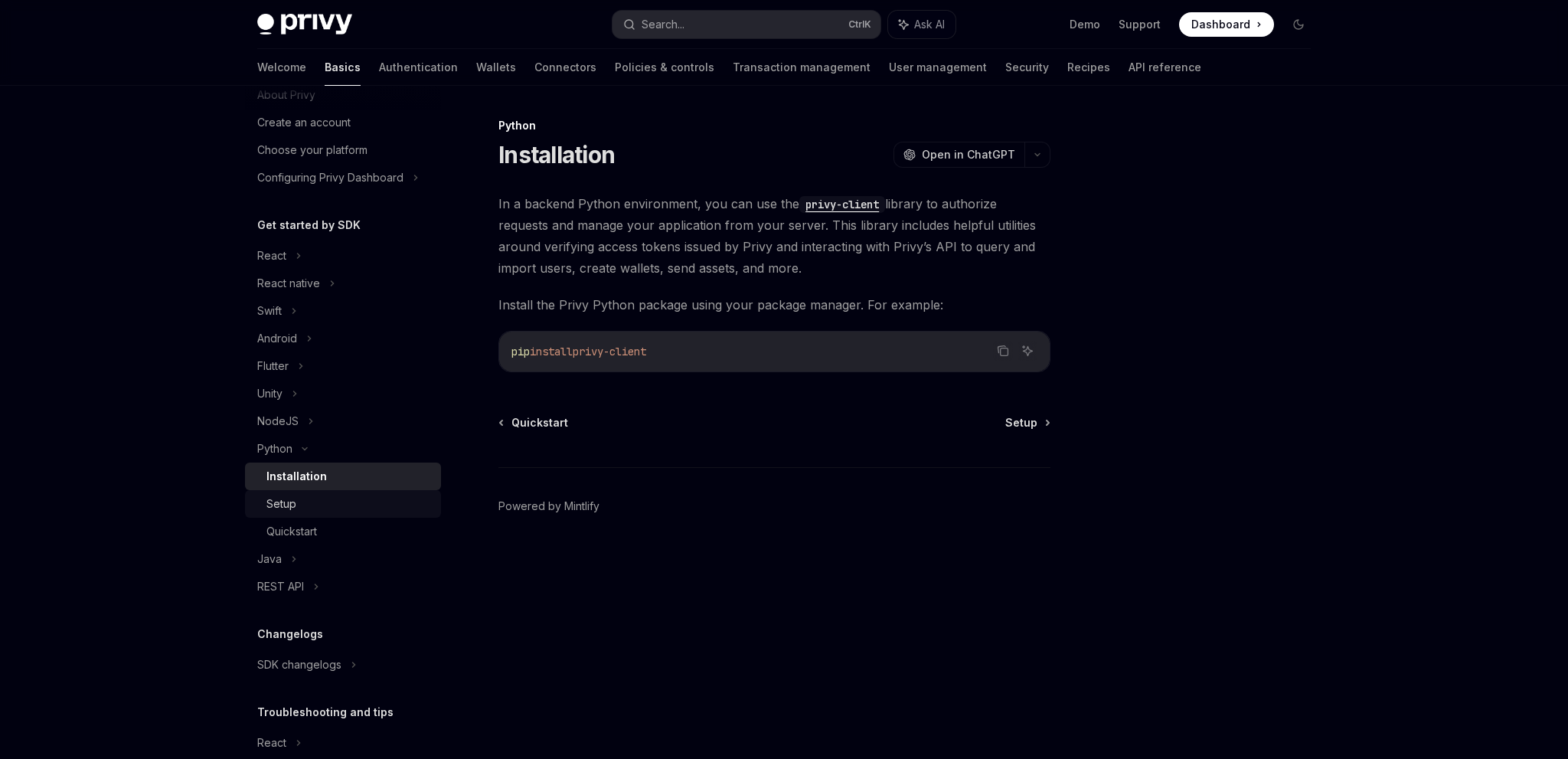
click at [320, 502] on div "Setup" at bounding box center [349, 504] width 165 height 18
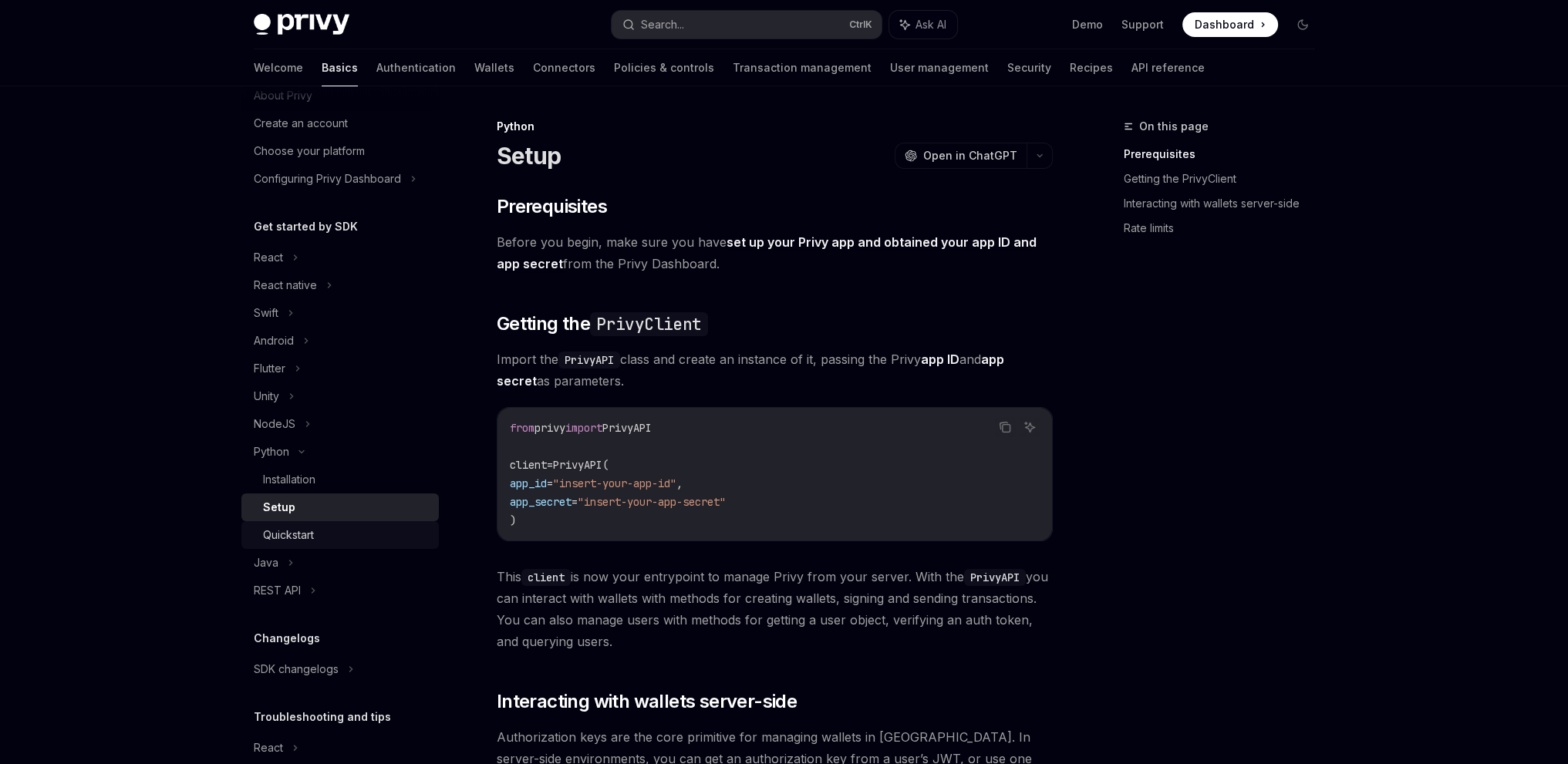
click at [325, 535] on div "Quickstart" at bounding box center [346, 535] width 167 height 18
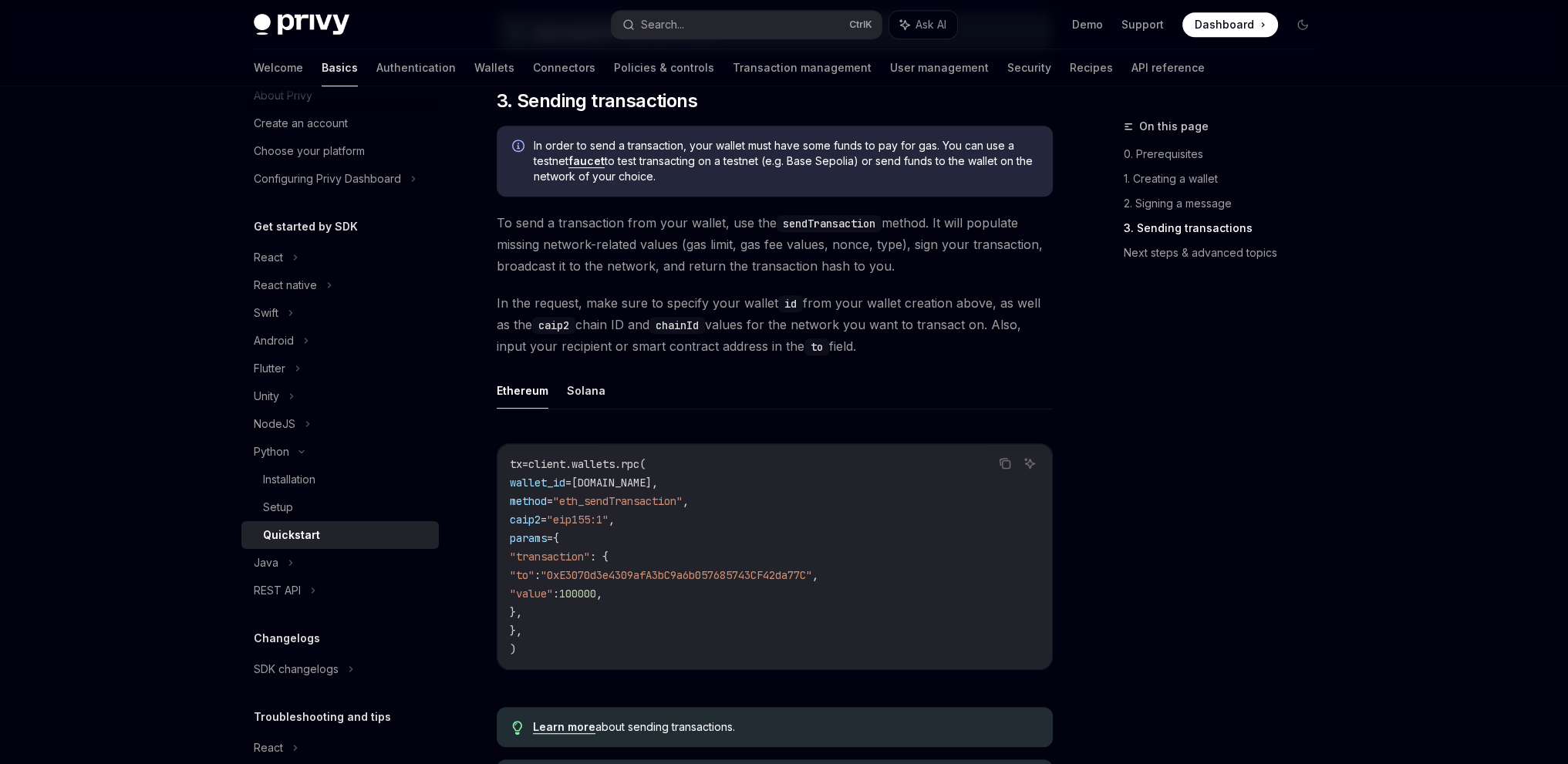
scroll to position [1080, 0]
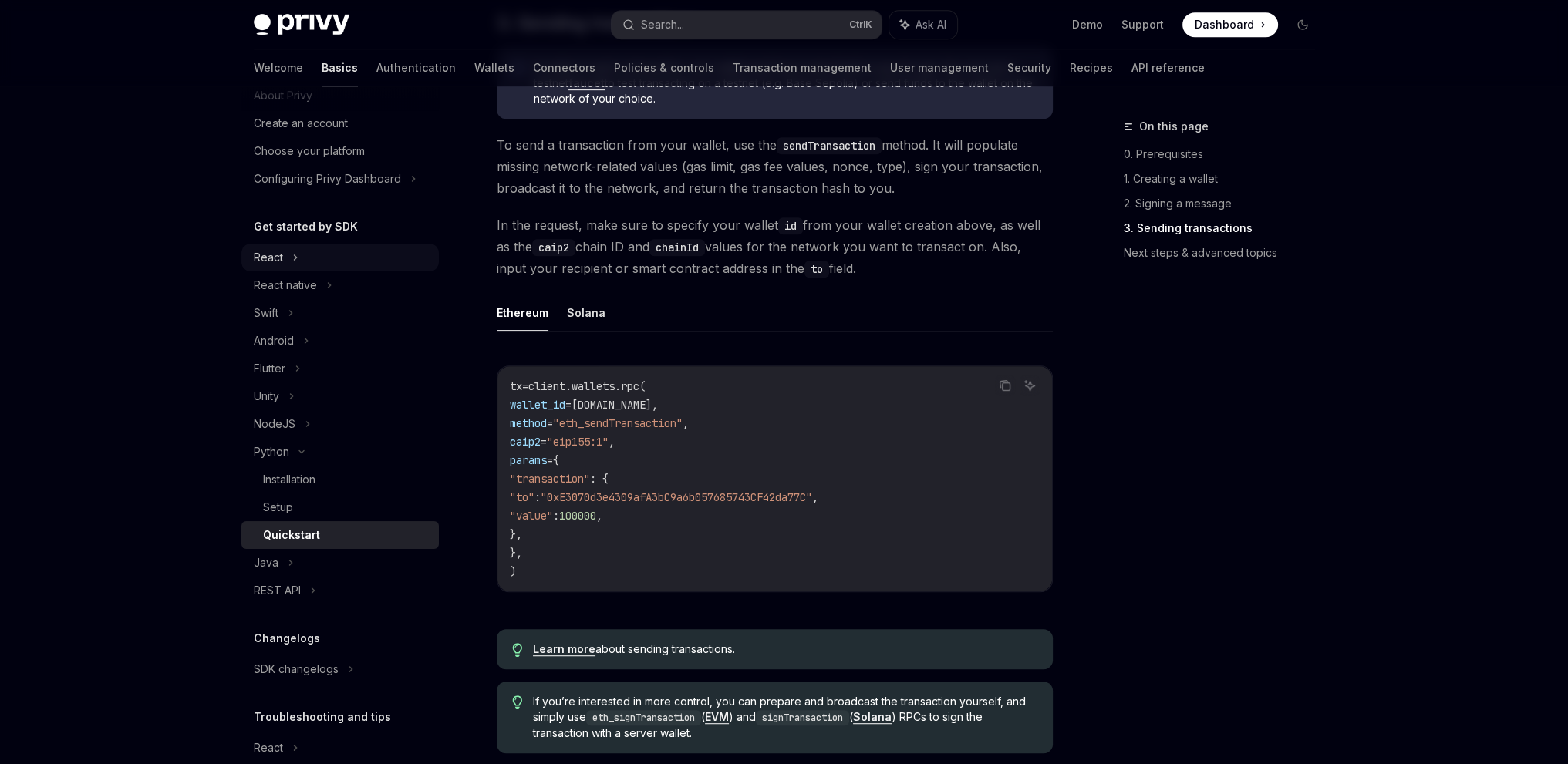
click at [308, 252] on div "React" at bounding box center [340, 257] width 197 height 28
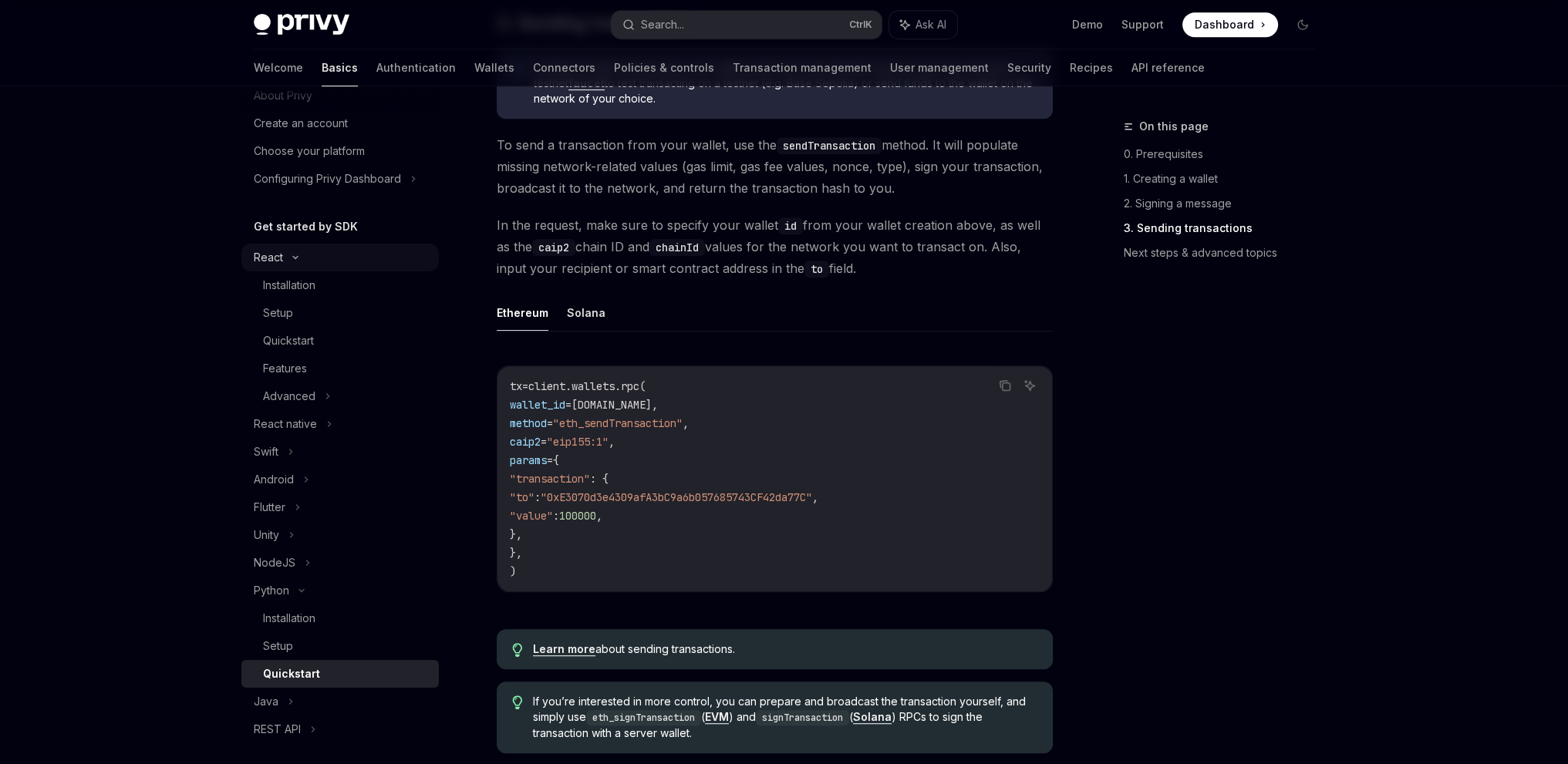
type textarea "*"
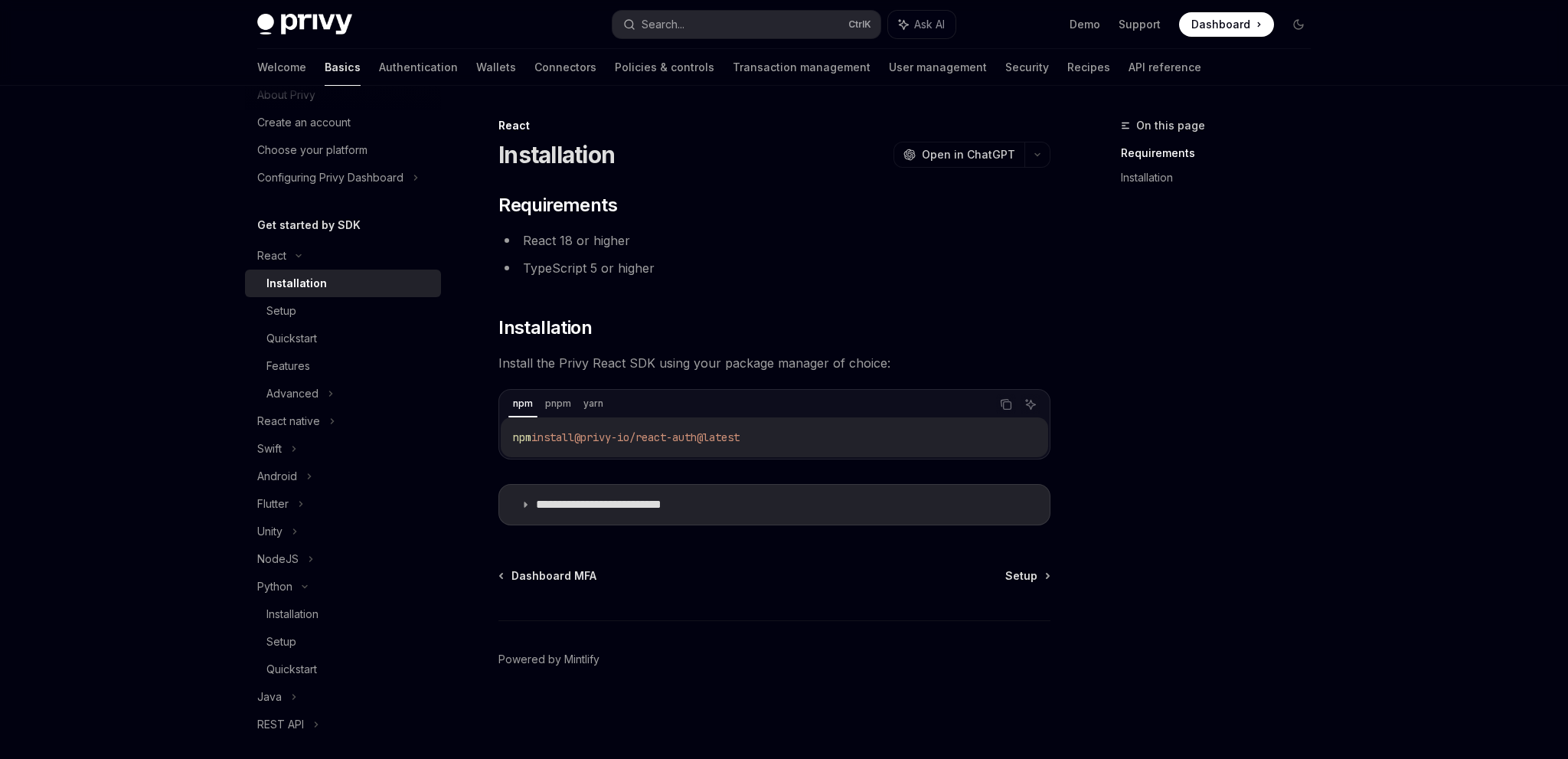
click at [872, 665] on footer "Powered by Mintlify" at bounding box center [775, 686] width 552 height 133
click at [1082, 31] on link "Demo" at bounding box center [1085, 25] width 31 height 15
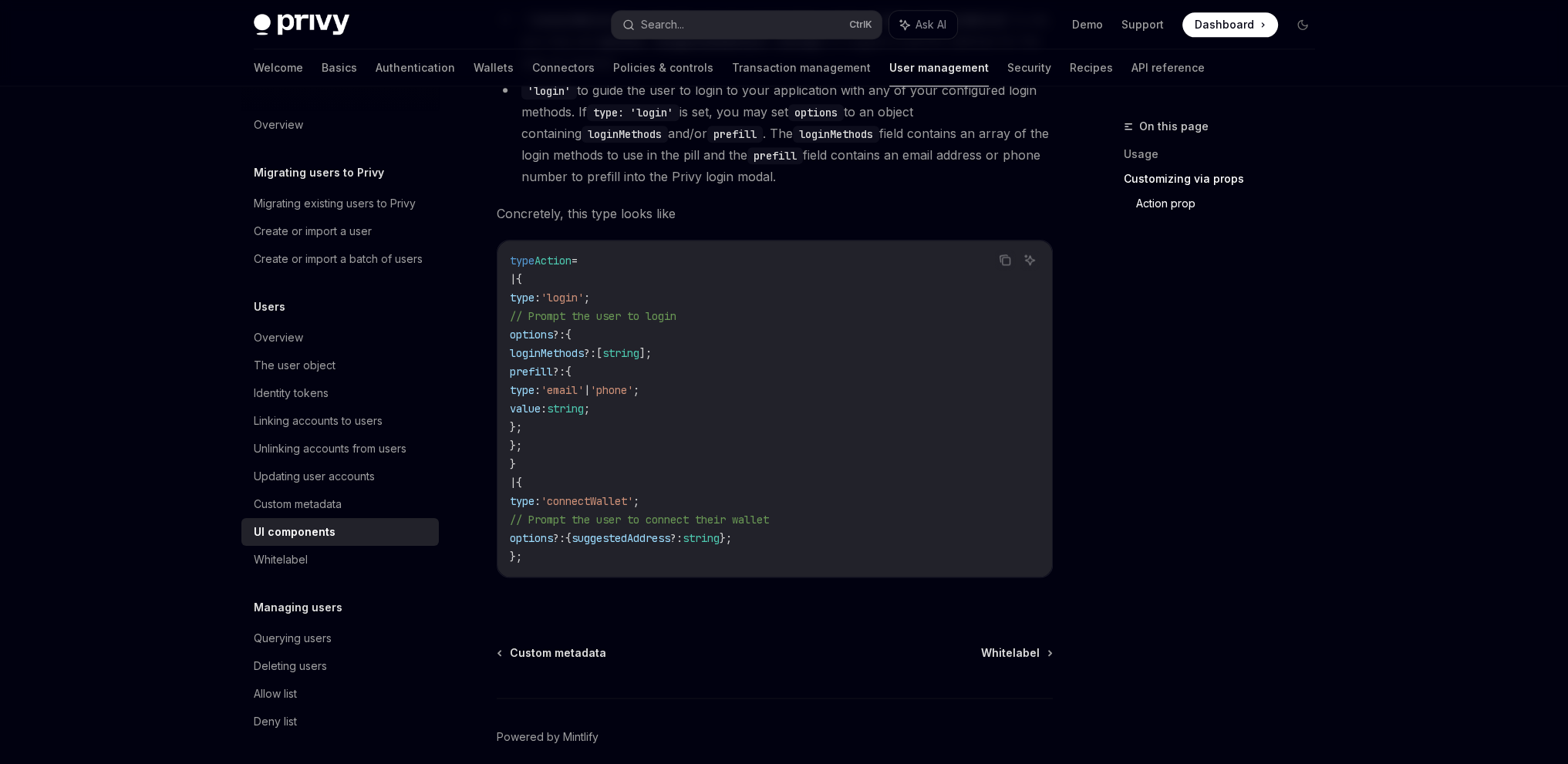
scroll to position [2668, 0]
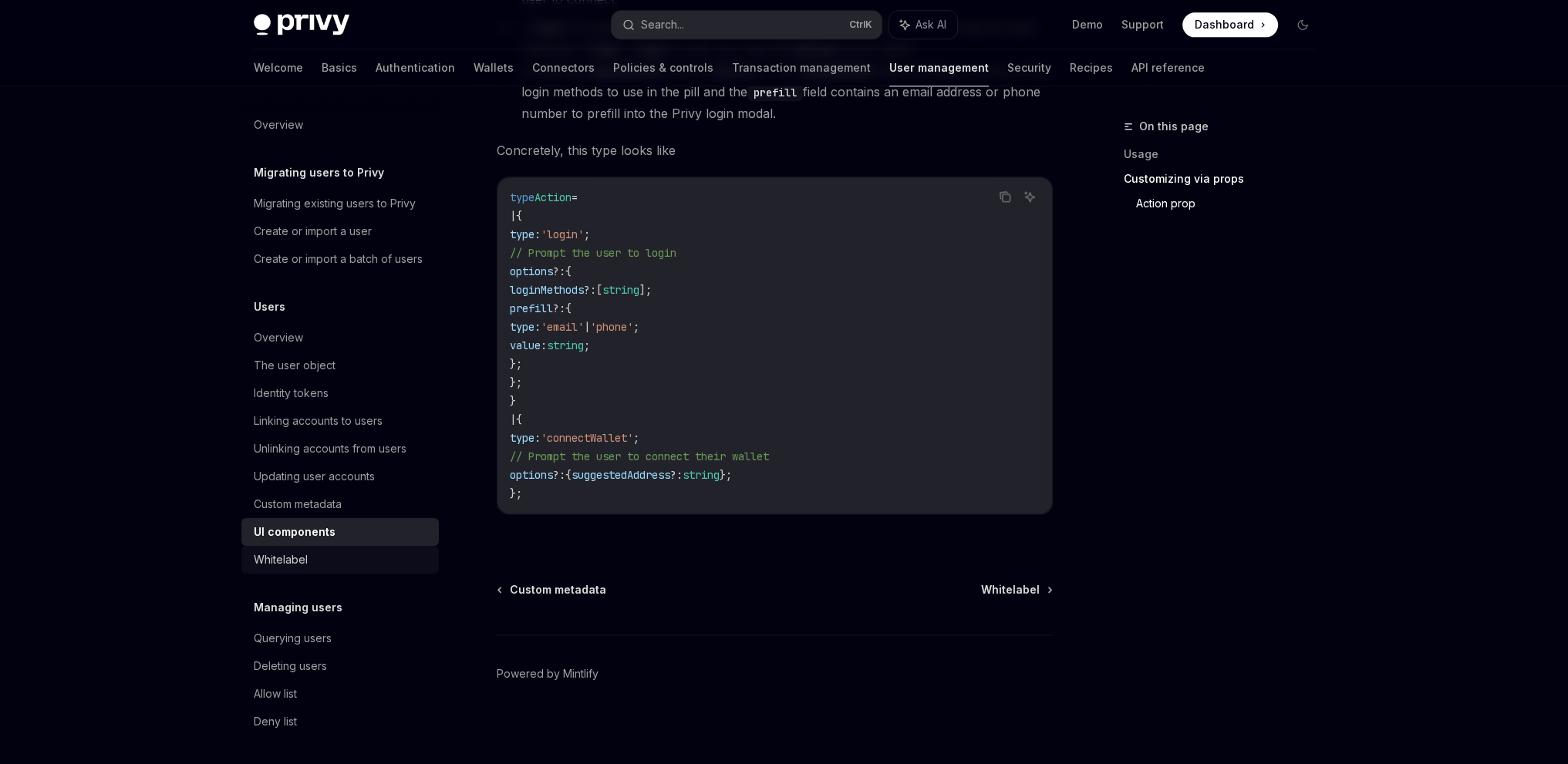
click at [358, 569] on div "Whitelabel" at bounding box center [342, 559] width 176 height 18
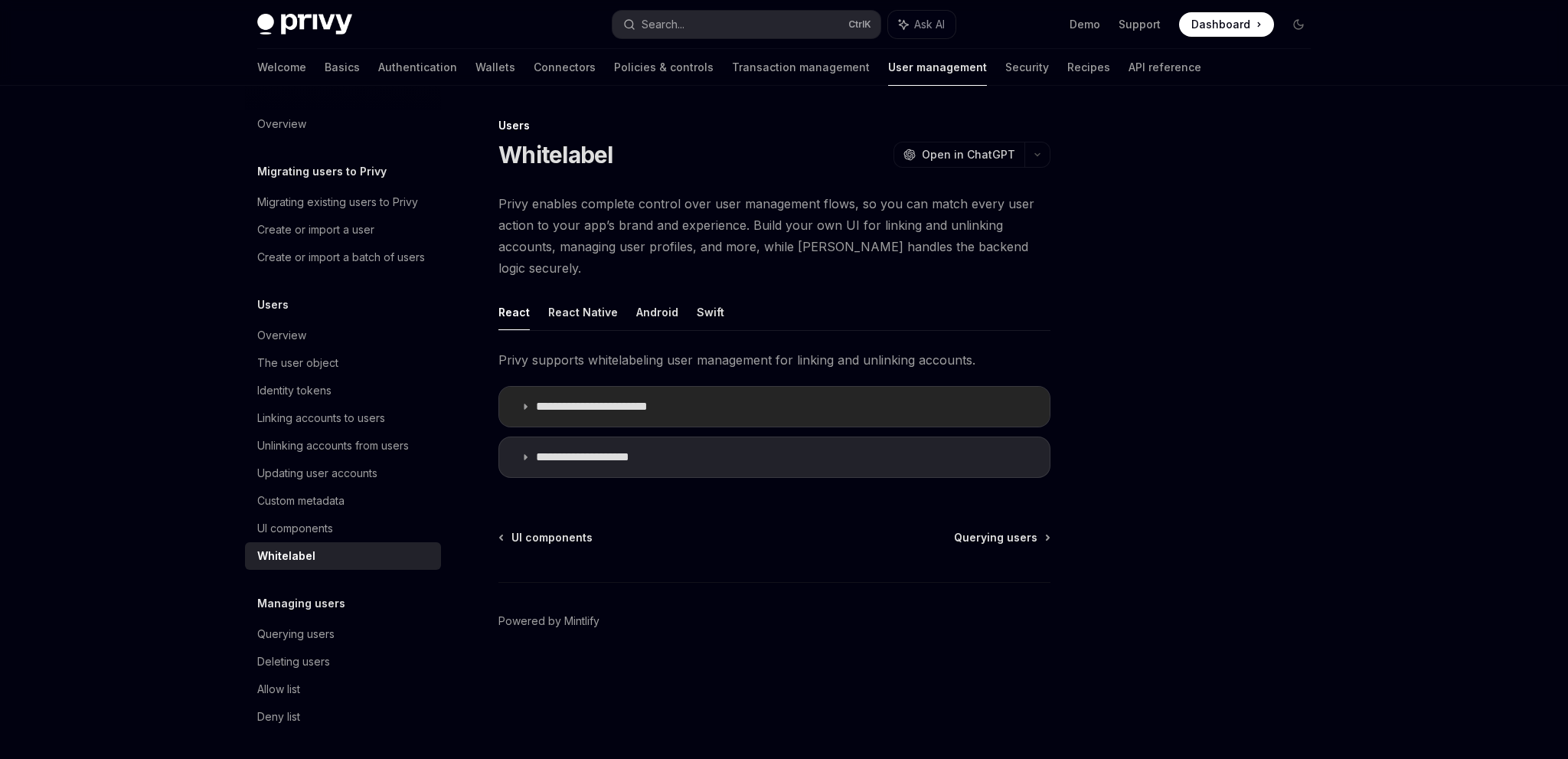
click at [656, 387] on summary "**********" at bounding box center [775, 407] width 550 height 40
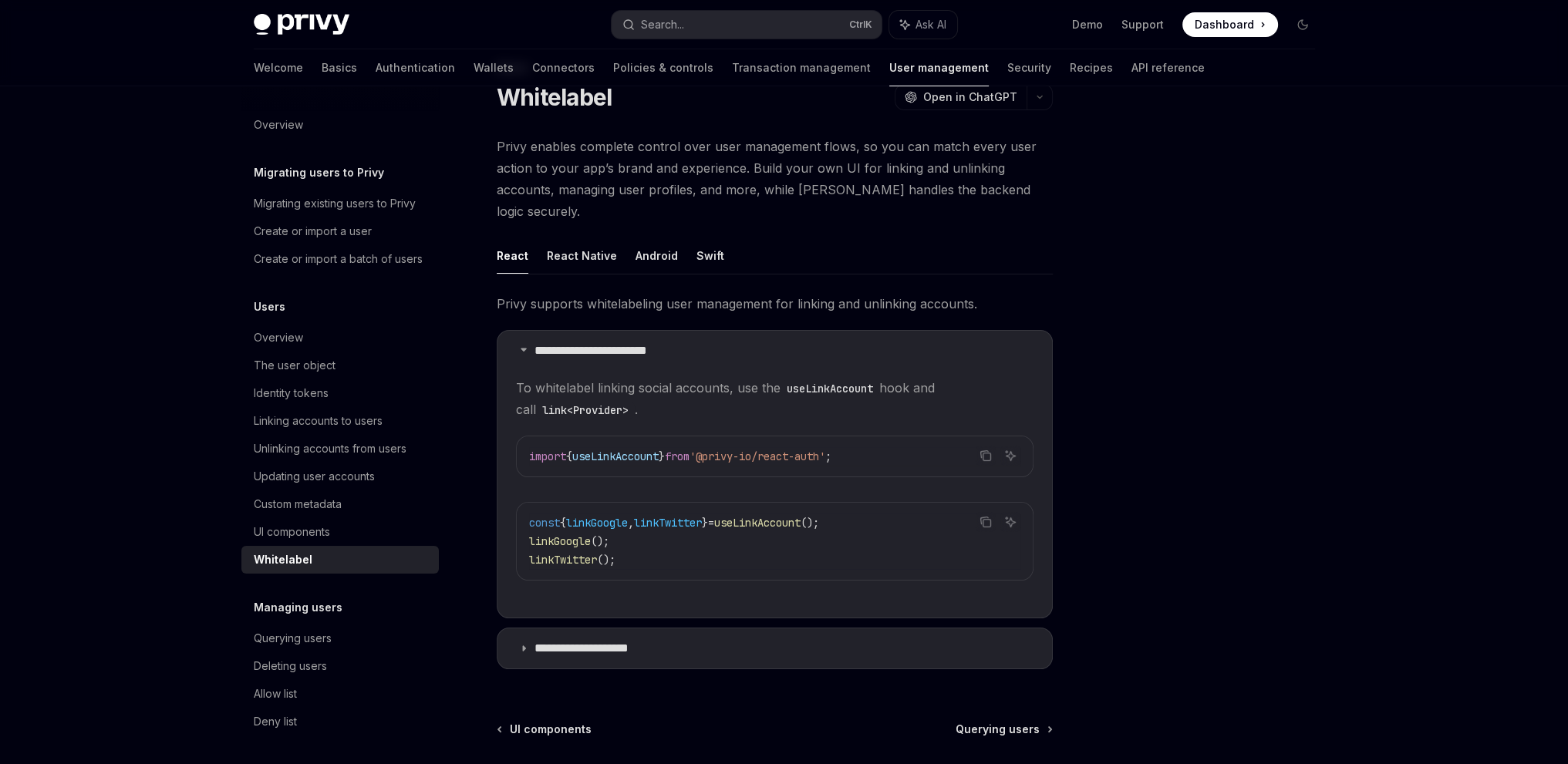
scroll to position [179, 0]
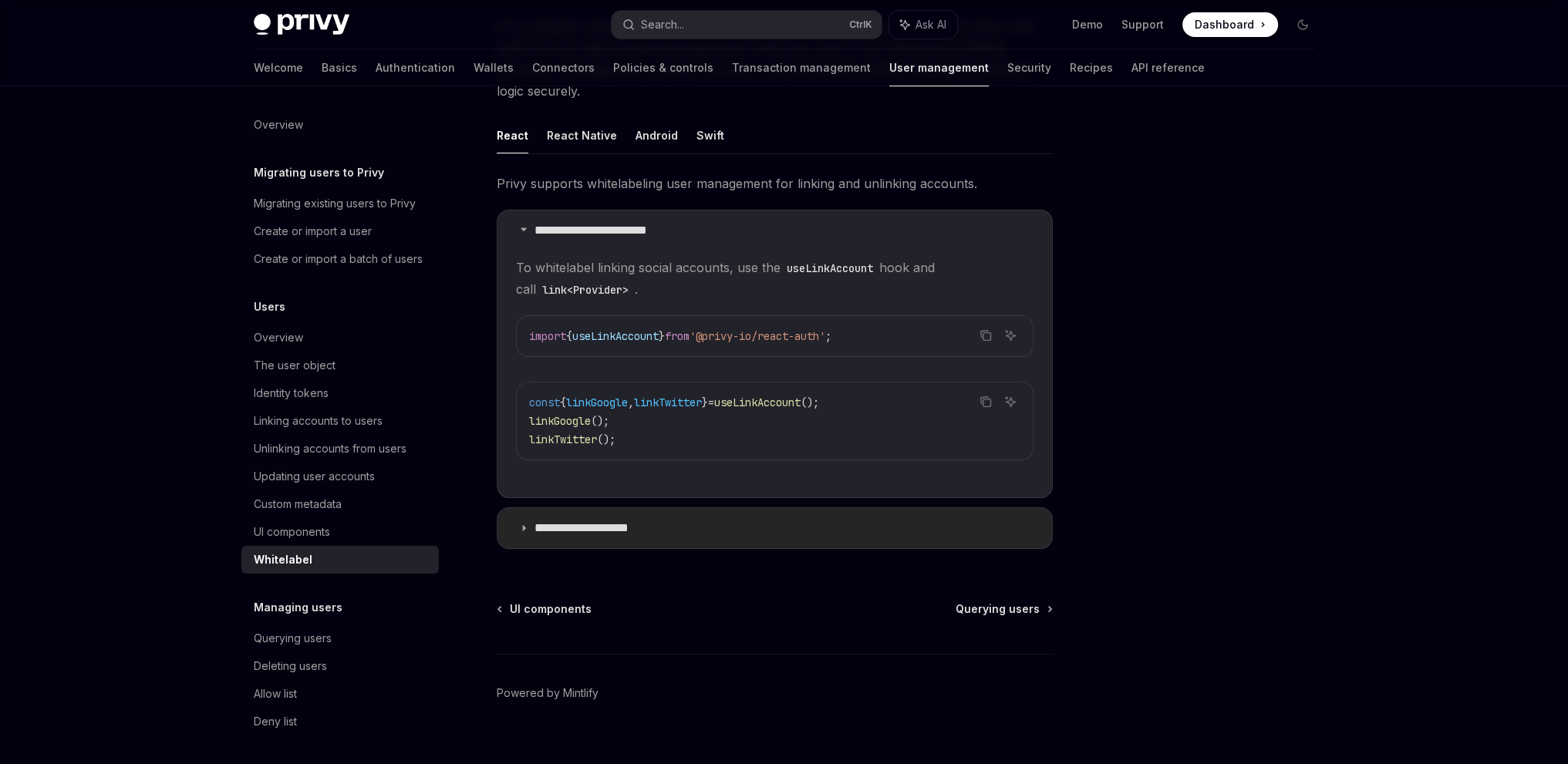
click at [708, 508] on summary "**********" at bounding box center [775, 528] width 554 height 40
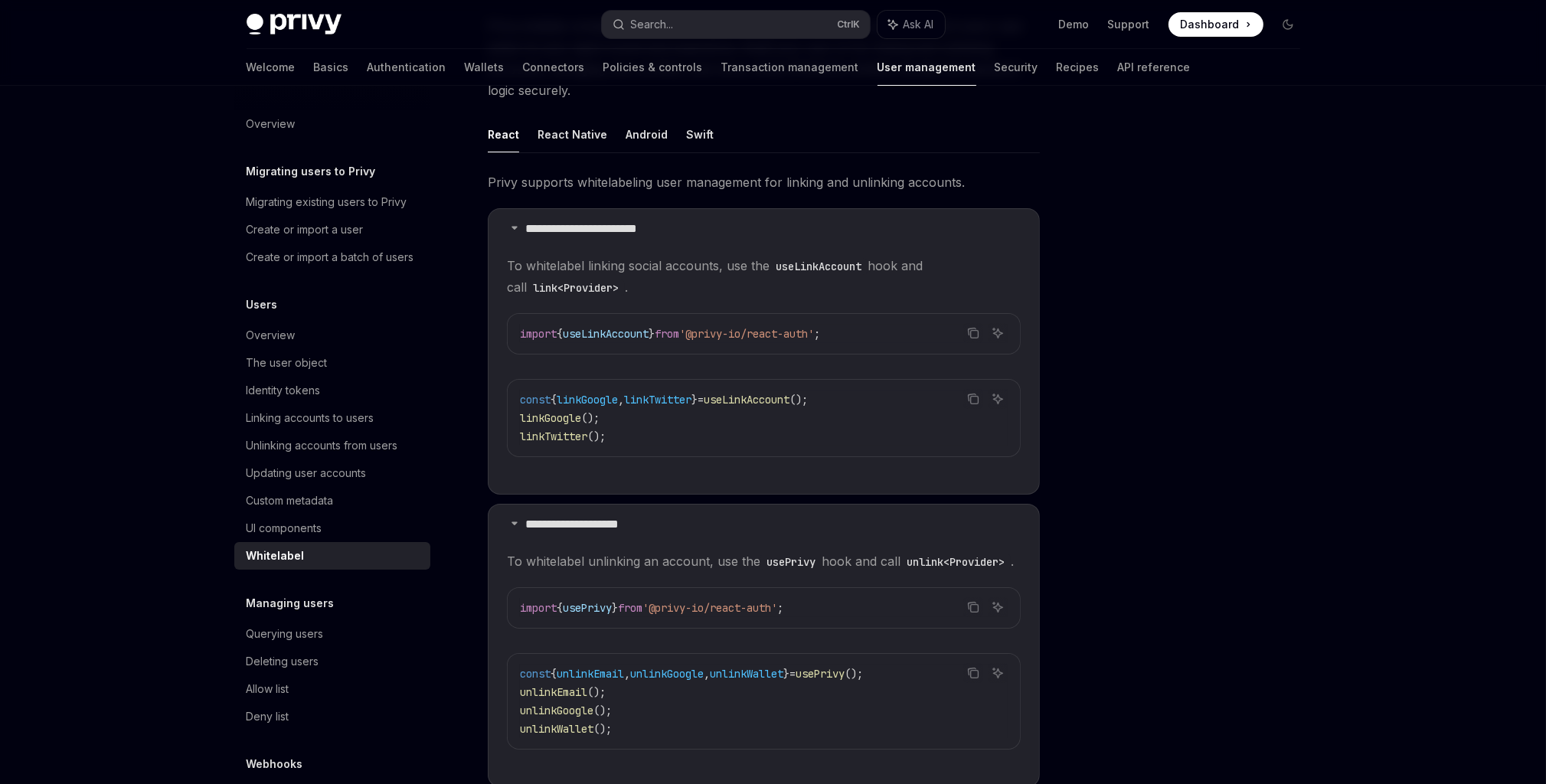
type textarea "*"
